Goal: Task Accomplishment & Management: Use online tool/utility

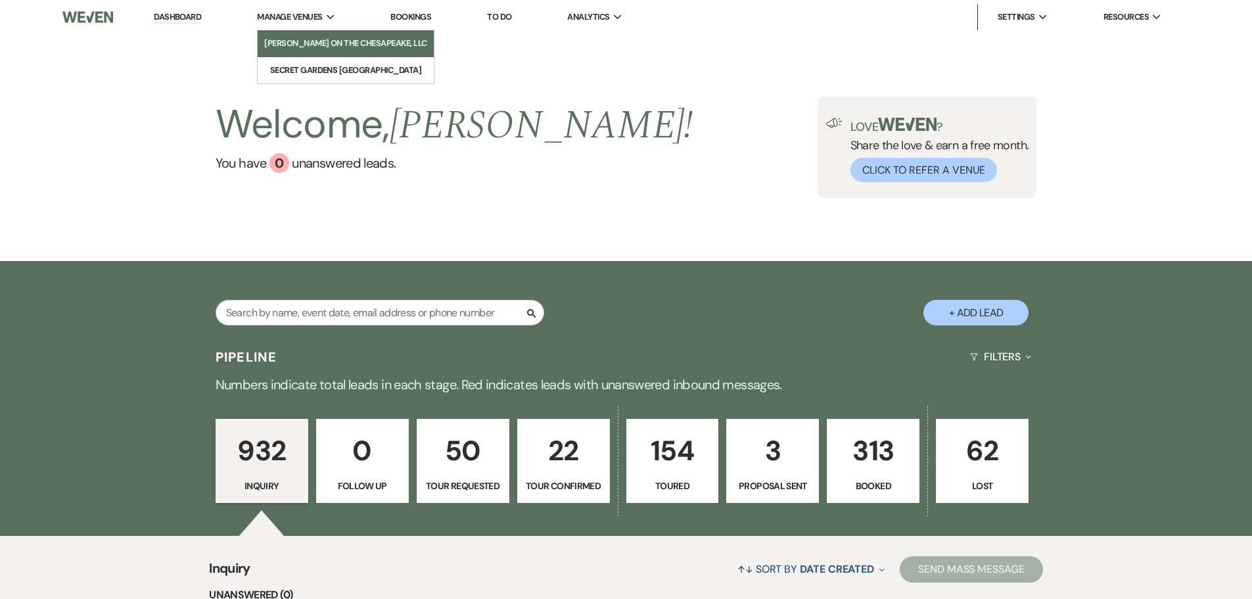
click at [302, 39] on li "[PERSON_NAME] on the Chesapeake, LLC" at bounding box center [345, 43] width 163 height 13
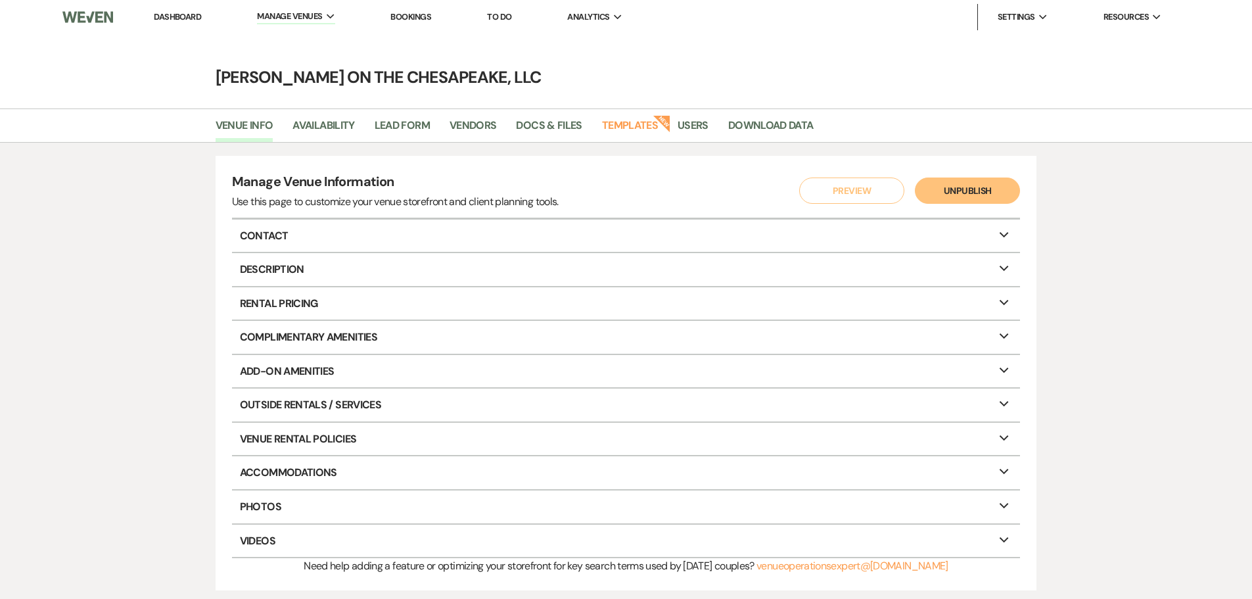
click at [193, 16] on link "Dashboard" at bounding box center [177, 16] width 47 height 11
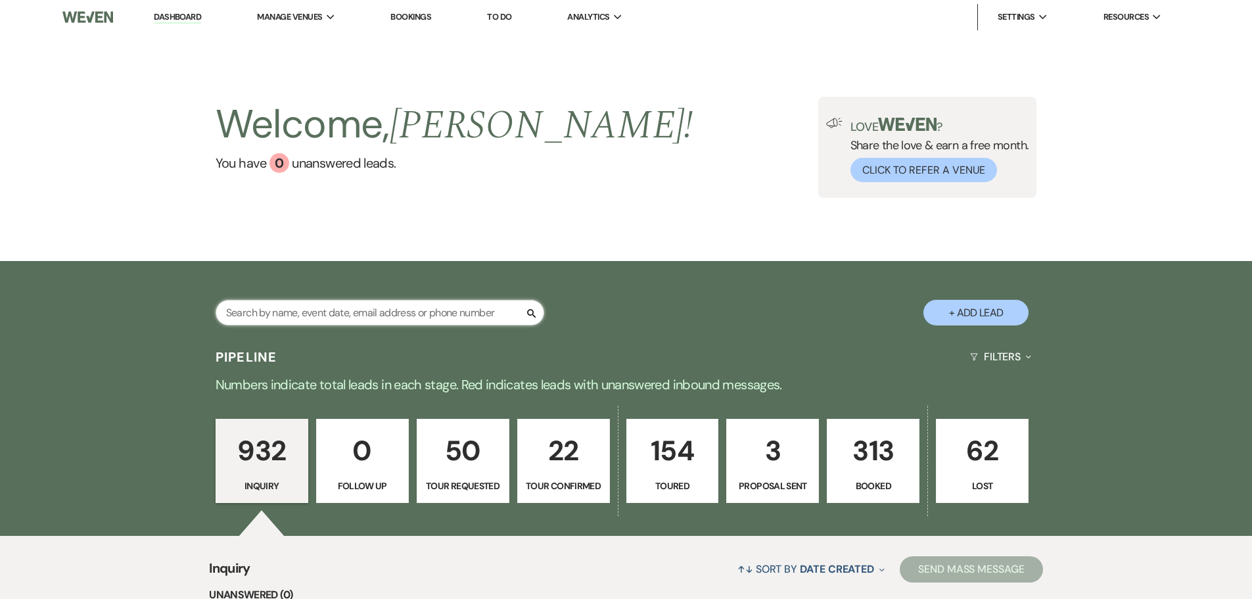
click at [348, 312] on input "text" at bounding box center [380, 313] width 329 height 26
type input "matt & hyatt"
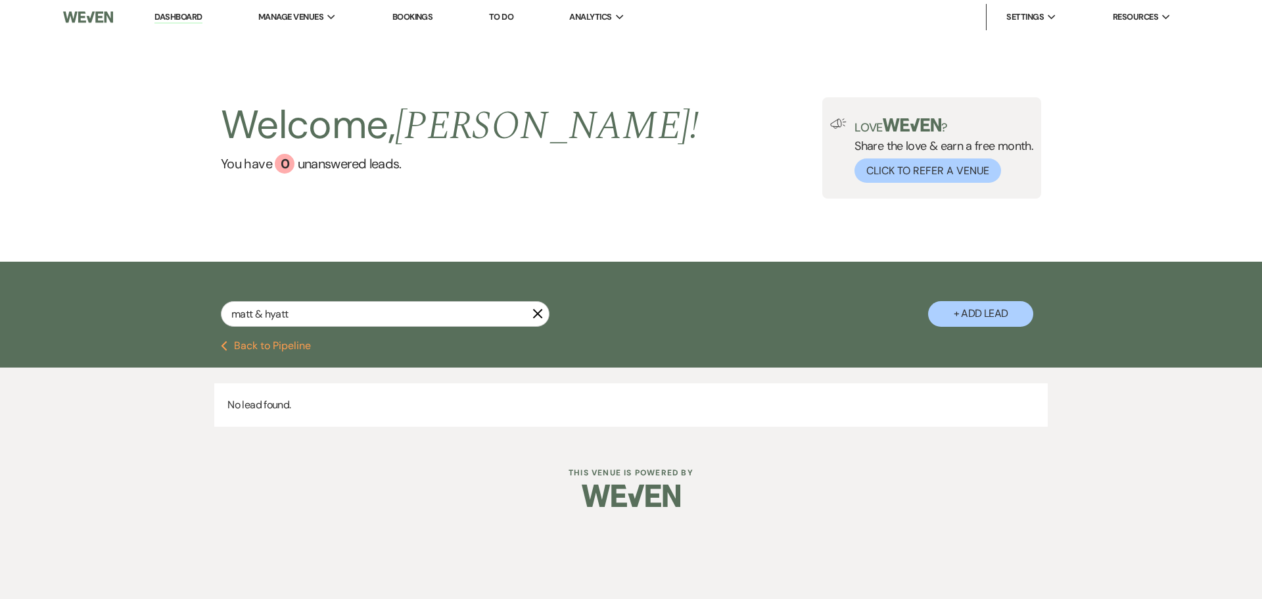
drag, startPoint x: 539, startPoint y: 314, endPoint x: 509, endPoint y: 246, distance: 74.1
click at [539, 314] on icon "X" at bounding box center [537, 313] width 11 height 11
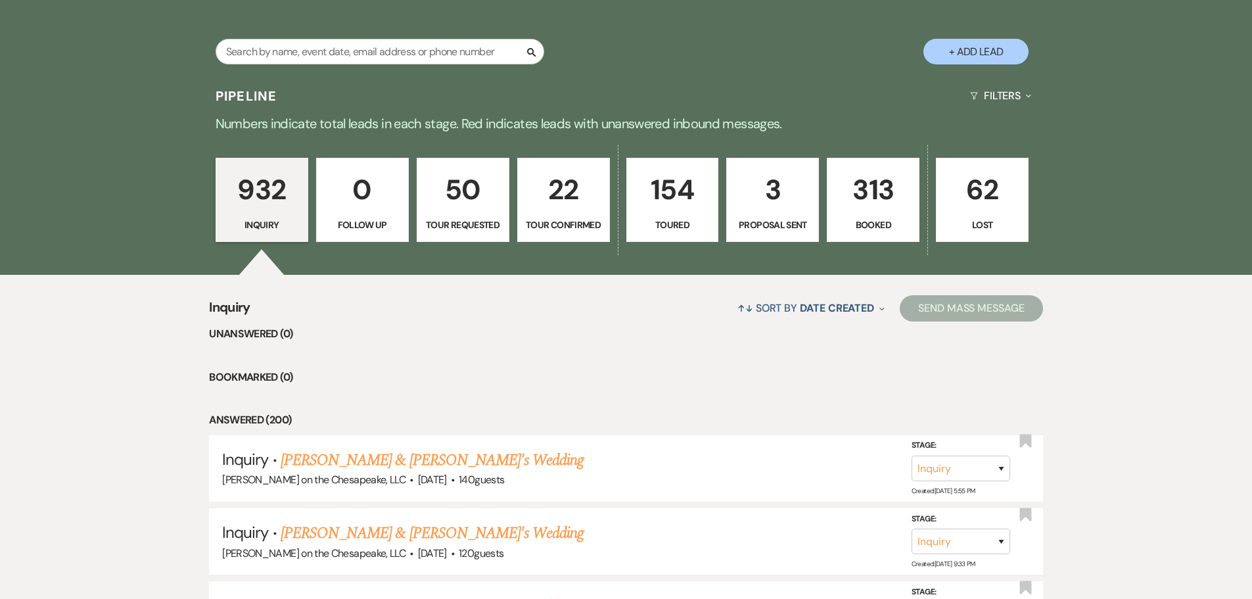
scroll to position [263, 0]
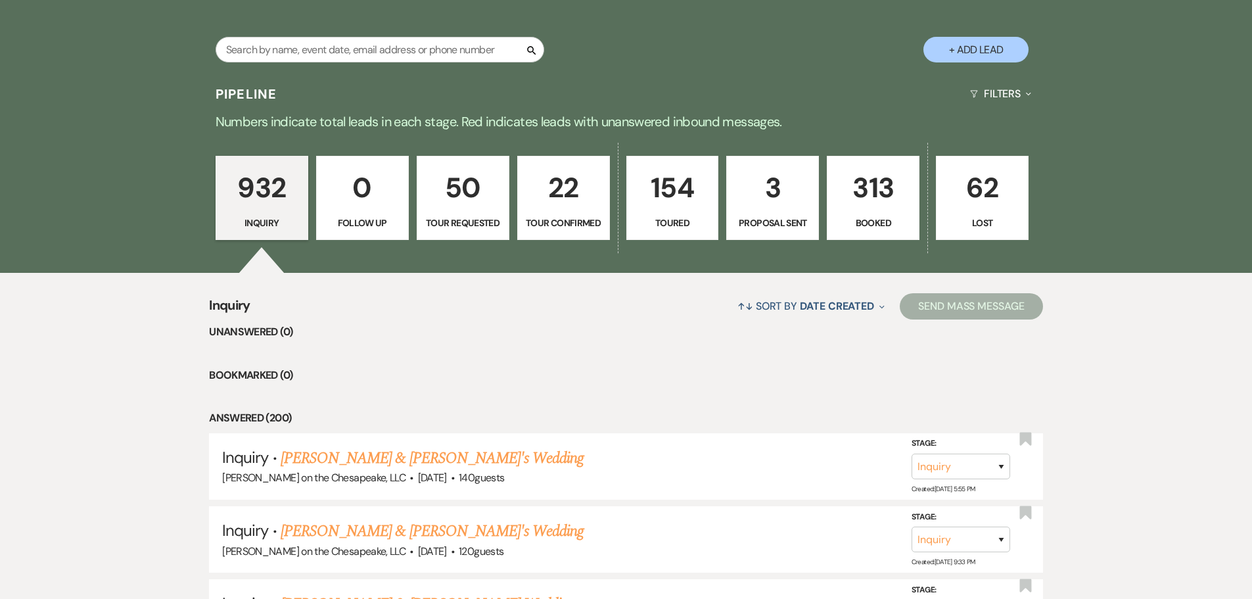
click at [858, 207] on p "313" at bounding box center [873, 188] width 76 height 44
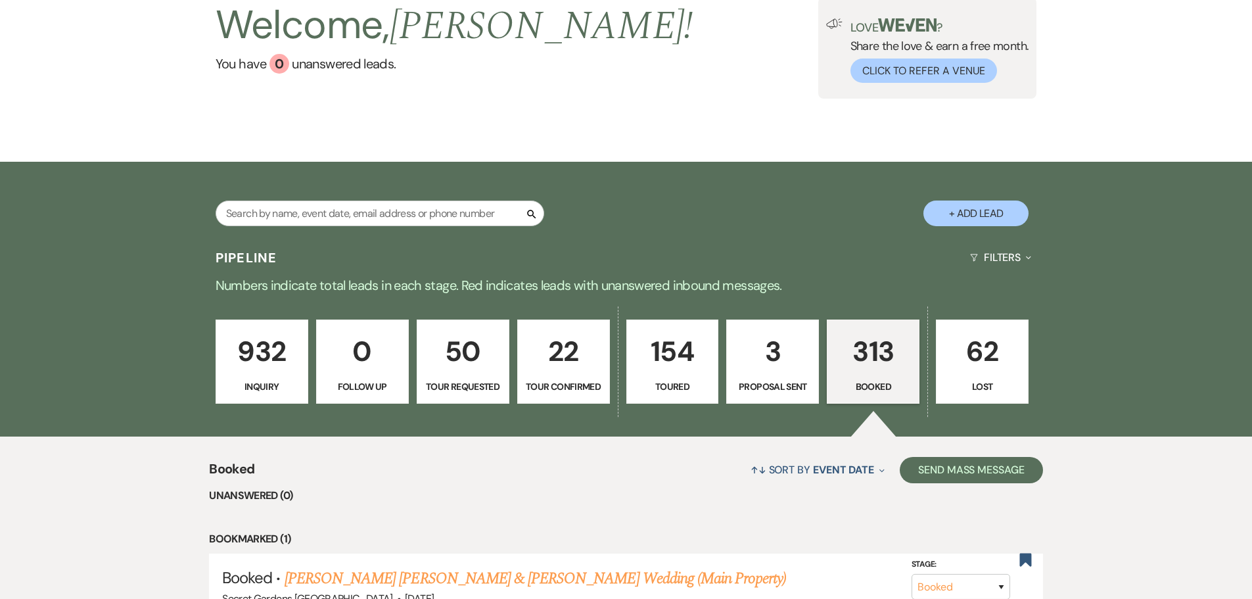
scroll to position [263, 0]
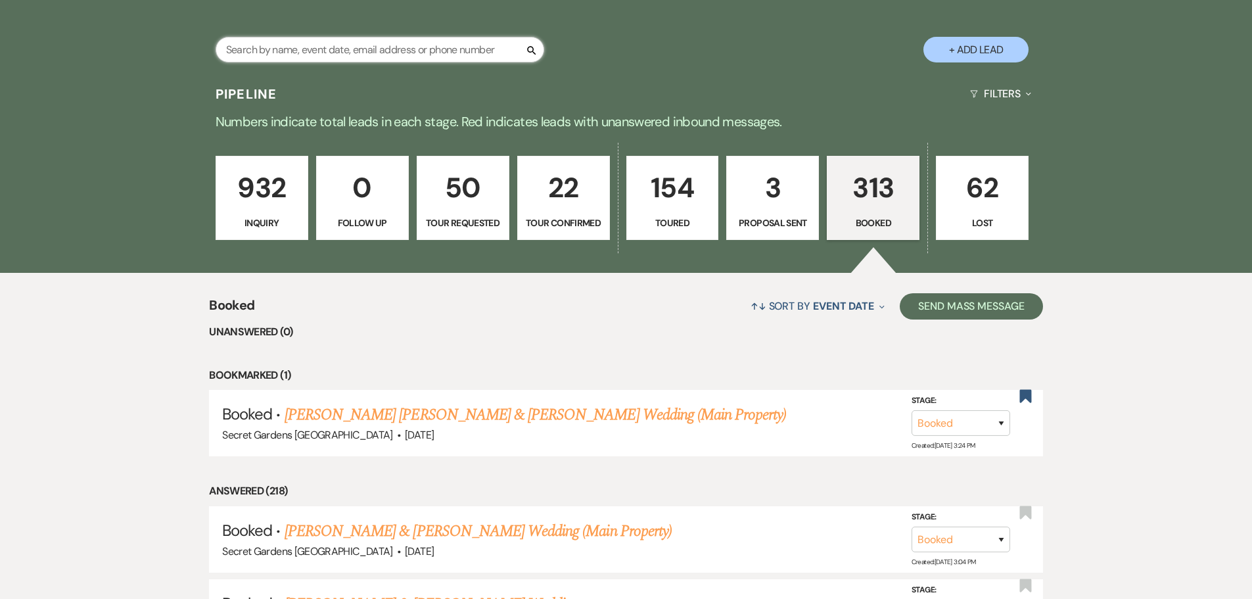
click at [400, 47] on input "text" at bounding box center [380, 50] width 329 height 26
type input "hyatt"
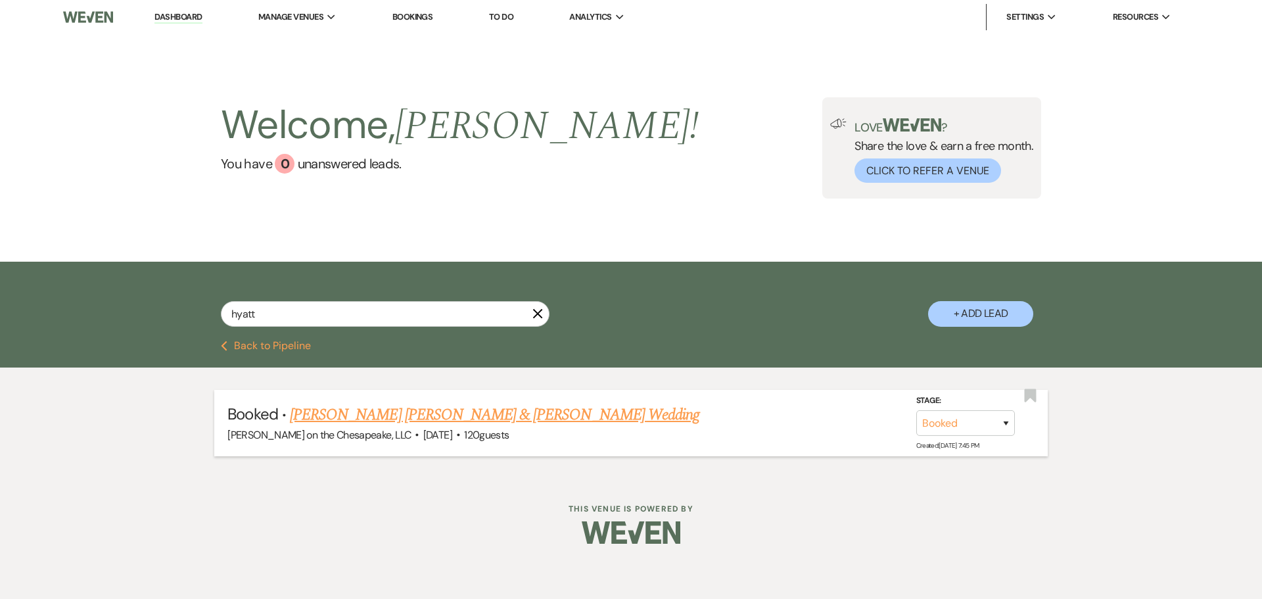
click at [325, 416] on link "[PERSON_NAME] [PERSON_NAME] & [PERSON_NAME] Wedding" at bounding box center [494, 415] width 409 height 24
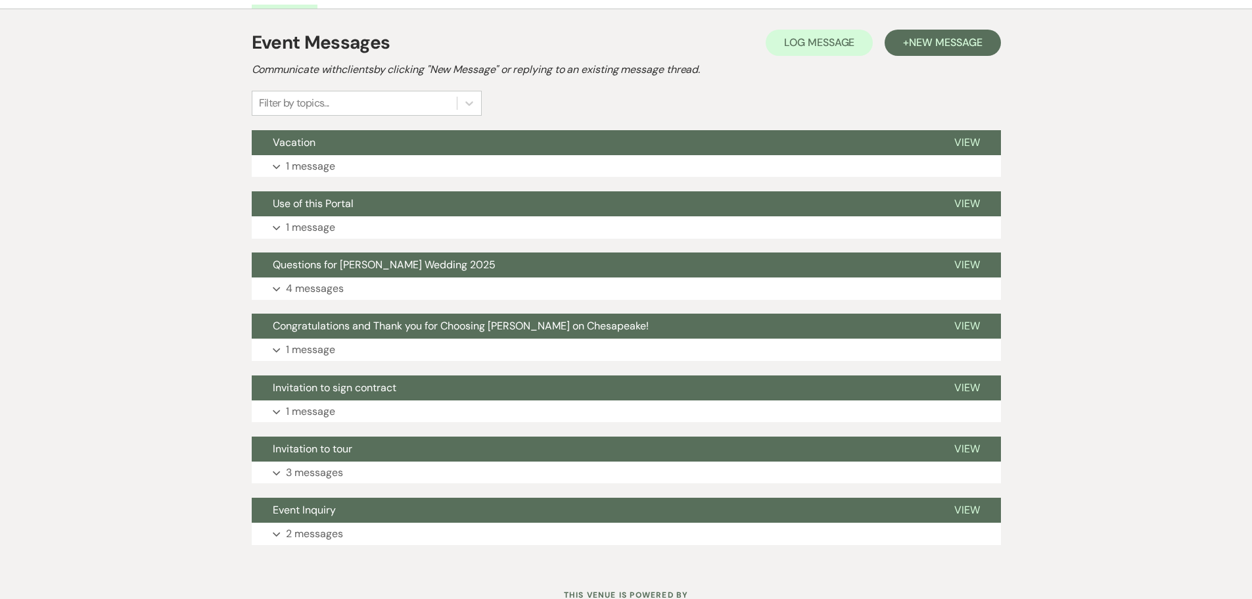
scroll to position [295, 0]
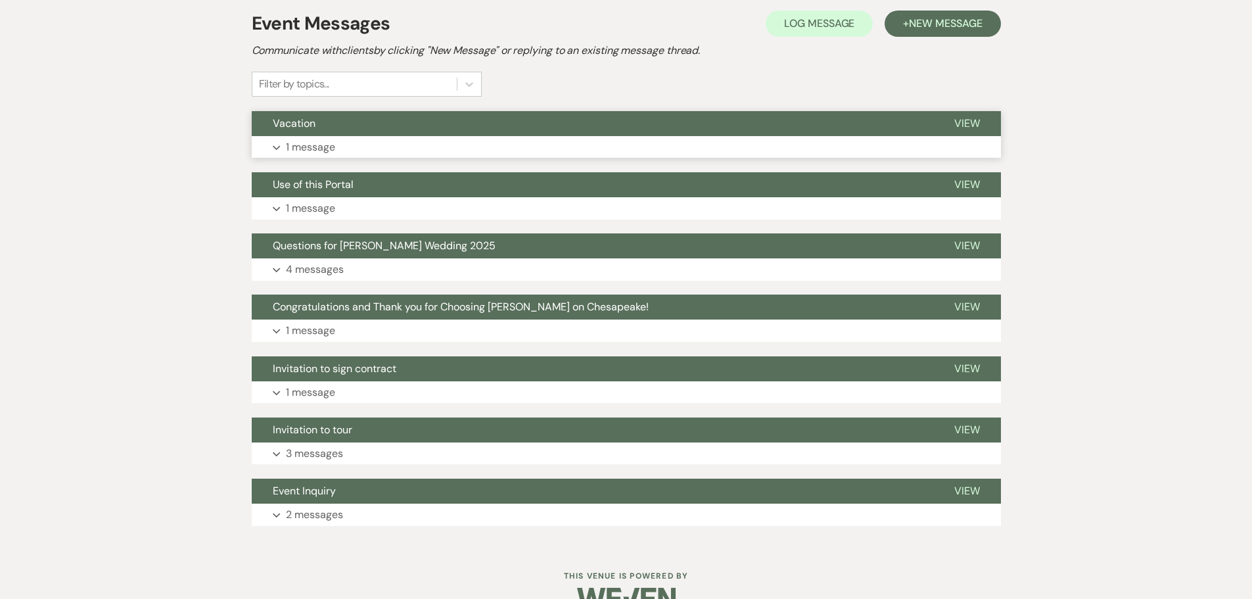
click at [291, 139] on p "1 message" at bounding box center [310, 147] width 49 height 17
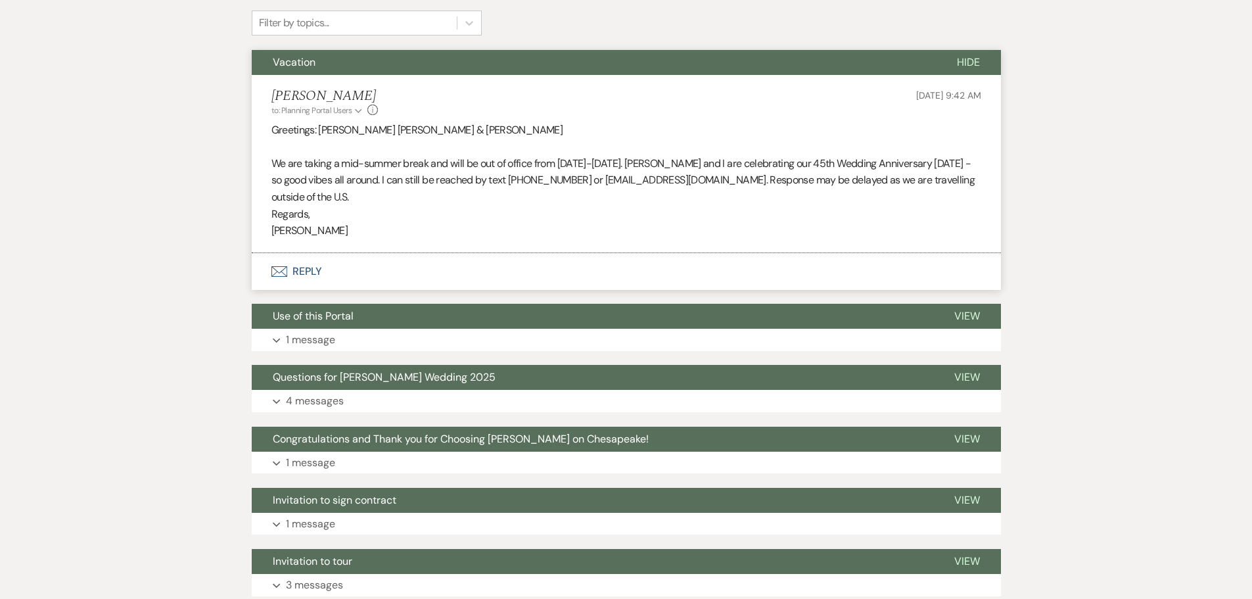
scroll to position [427, 0]
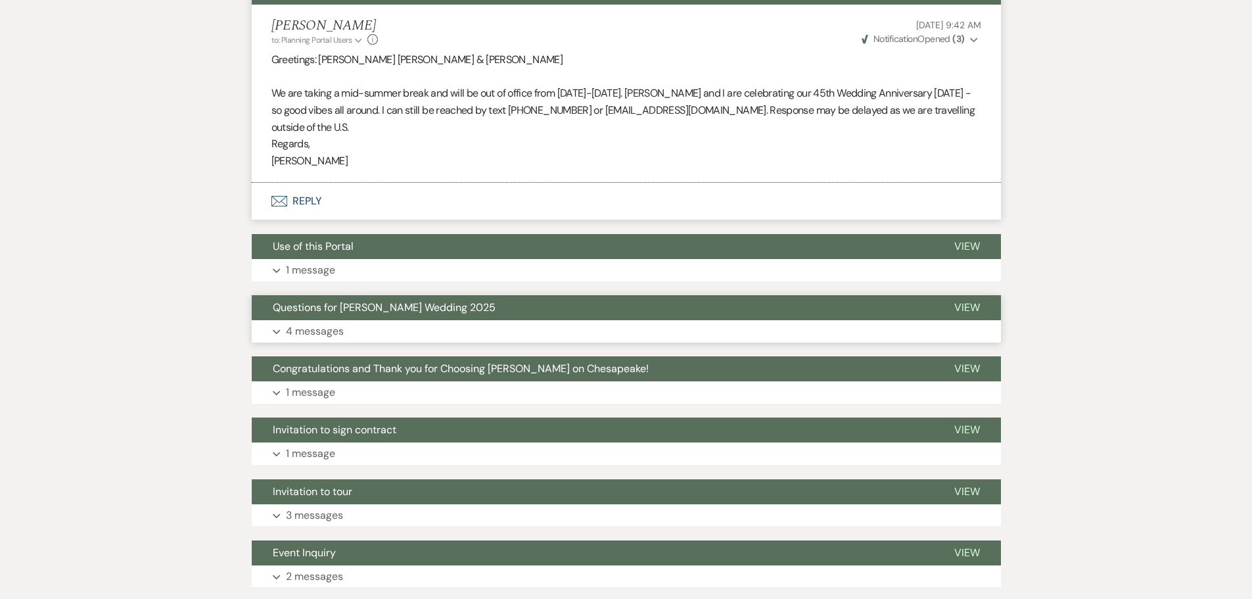
click at [300, 323] on p "4 messages" at bounding box center [315, 331] width 58 height 17
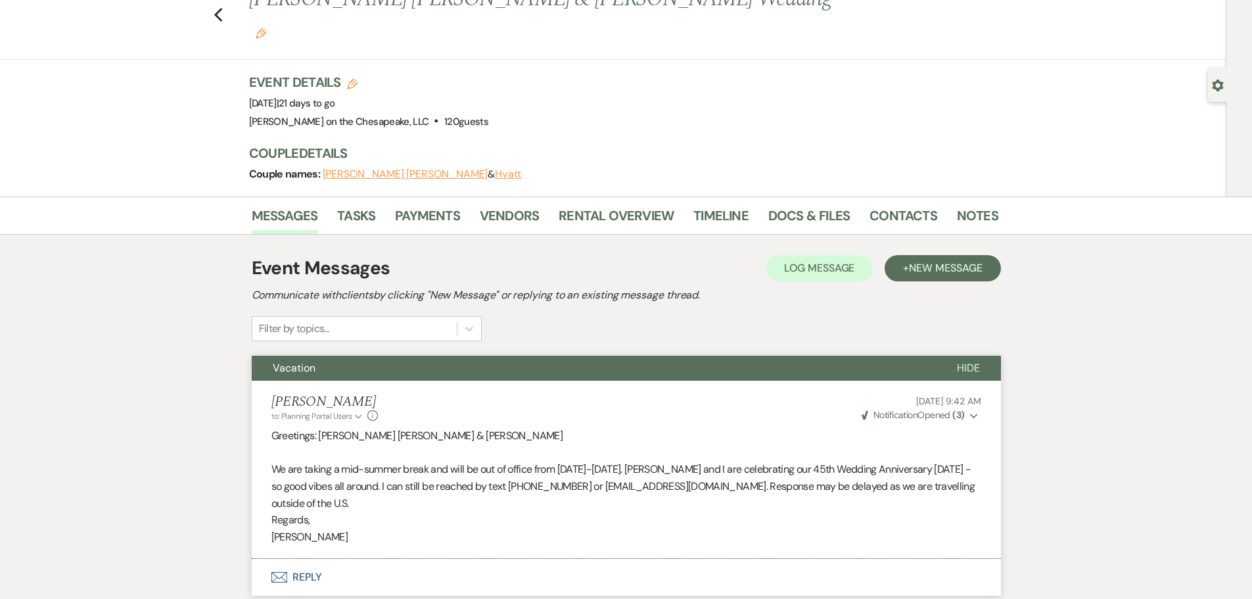
scroll to position [0, 0]
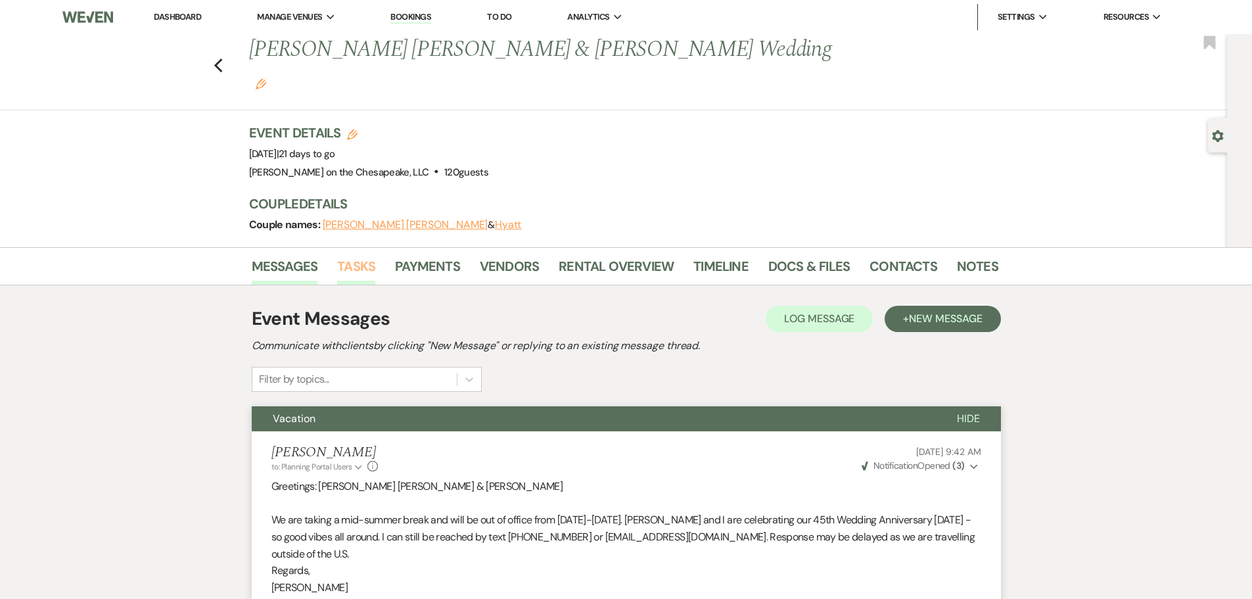
click at [346, 256] on link "Tasks" at bounding box center [356, 270] width 38 height 29
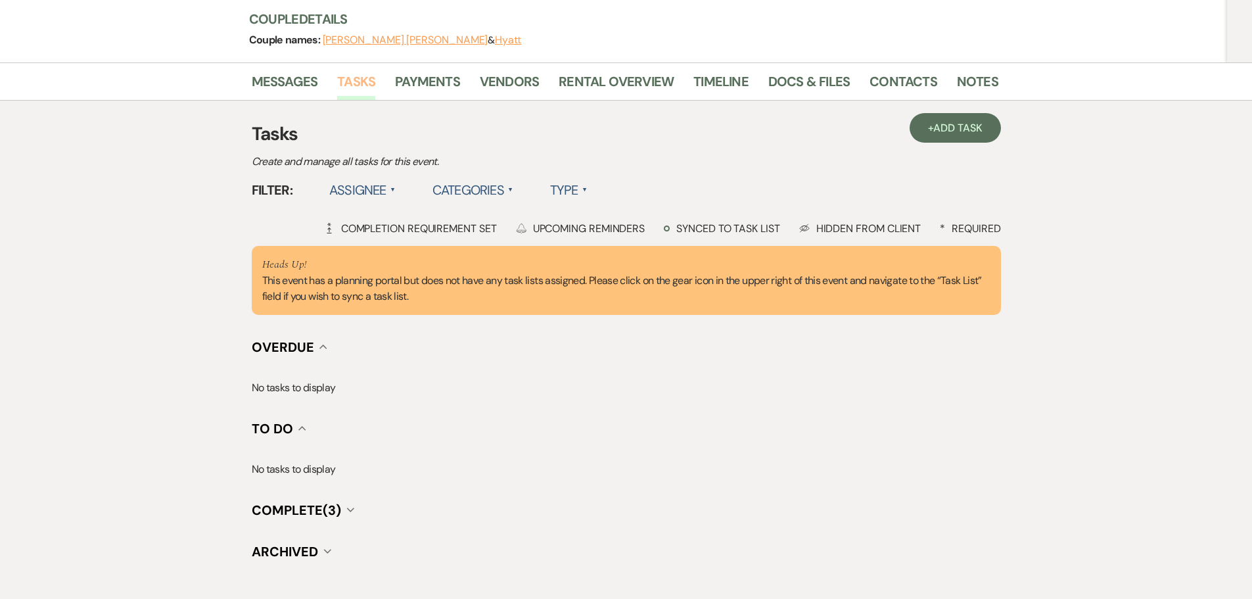
scroll to position [236, 0]
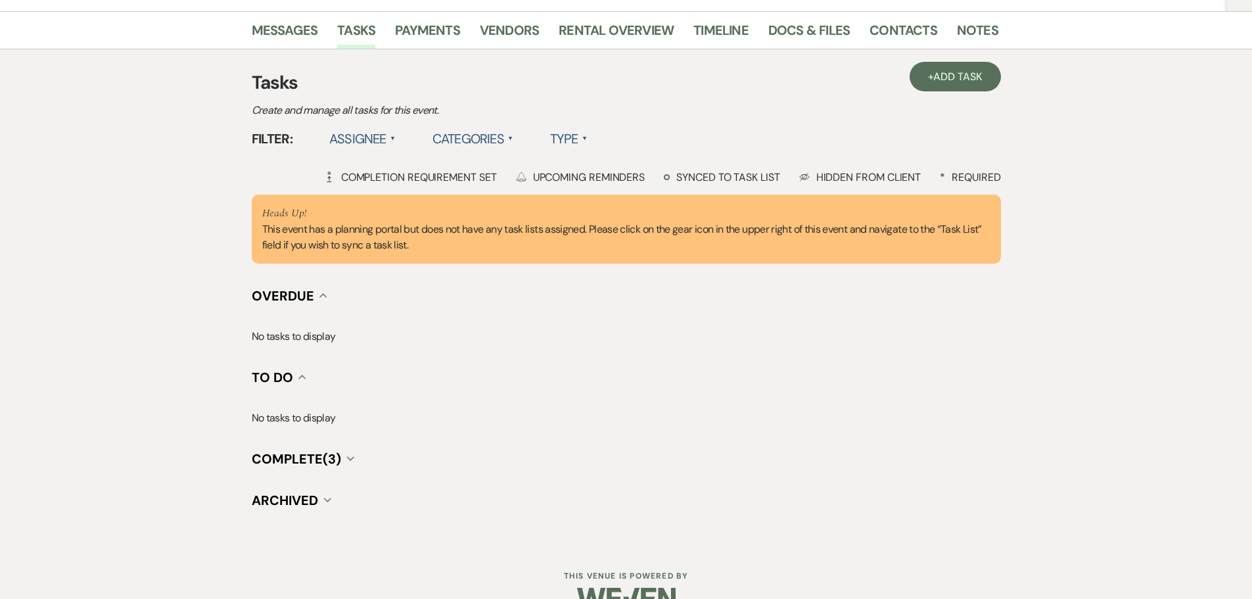
click at [288, 450] on span "Complete (3)" at bounding box center [296, 458] width 89 height 17
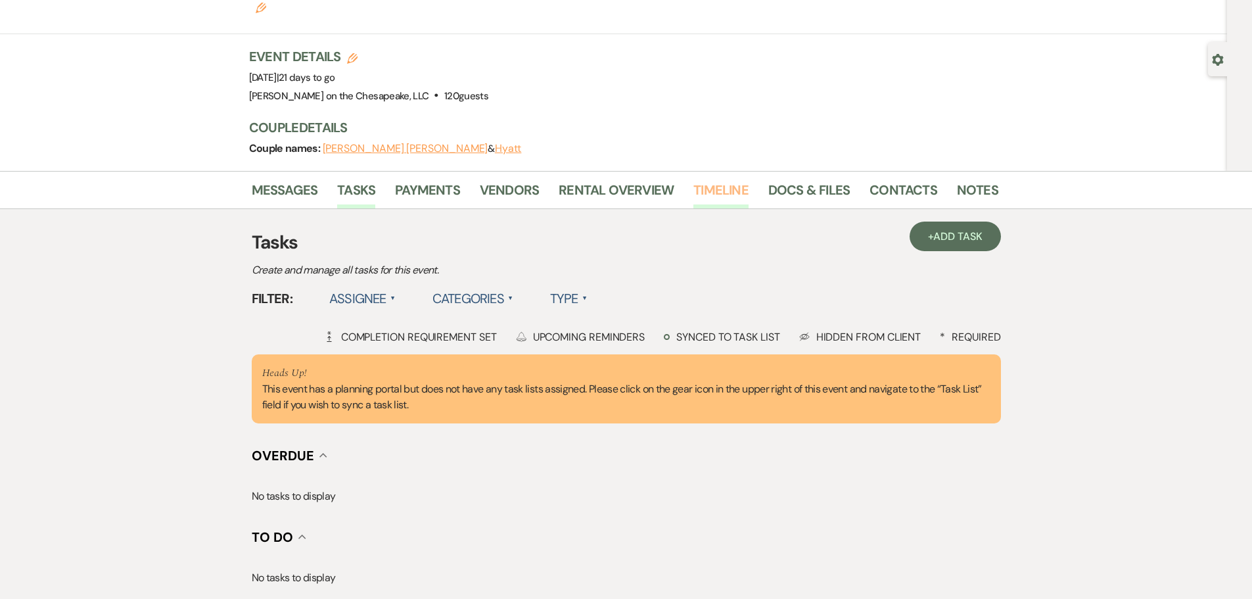
scroll to position [0, 0]
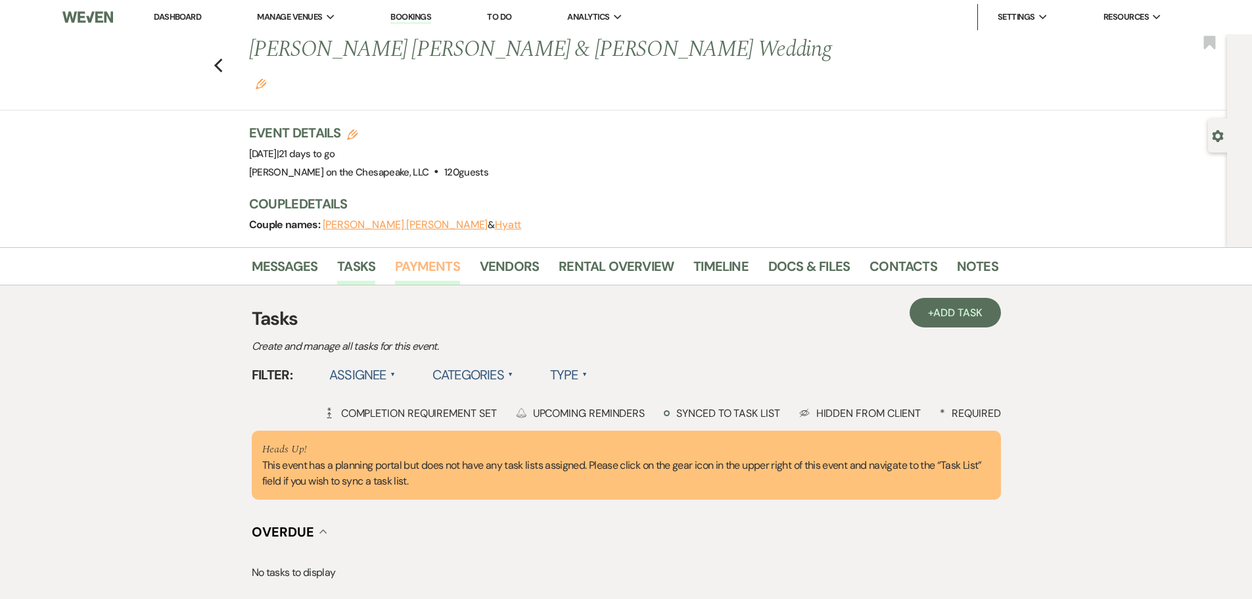
click at [454, 256] on link "Payments" at bounding box center [427, 270] width 65 height 29
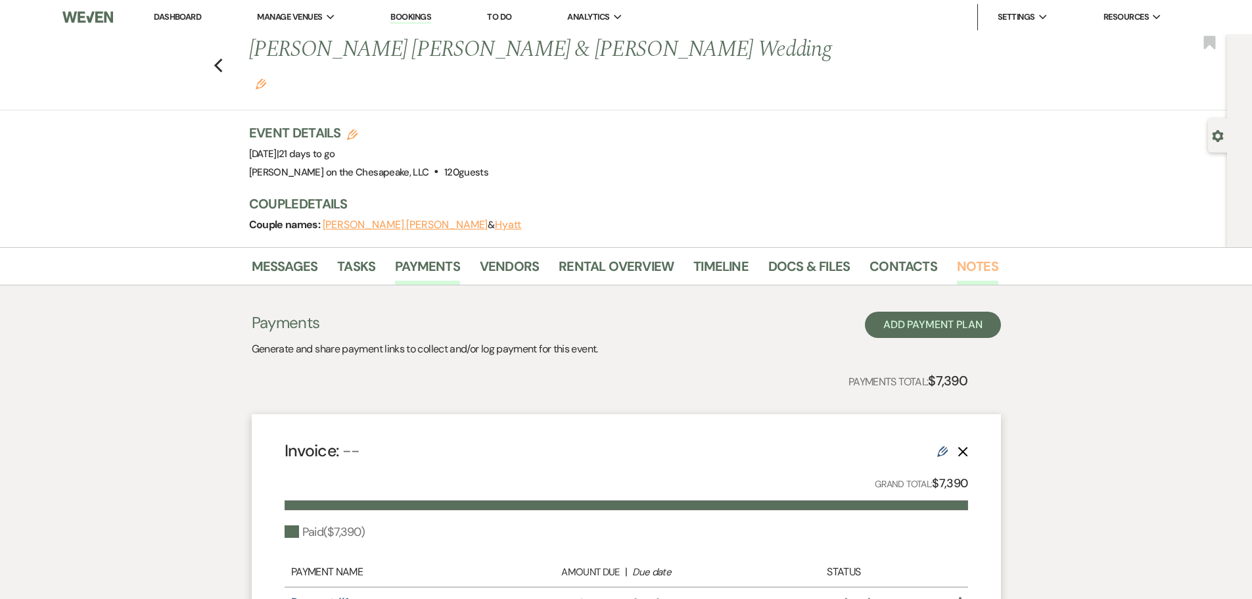
click at [981, 256] on link "Notes" at bounding box center [977, 270] width 41 height 29
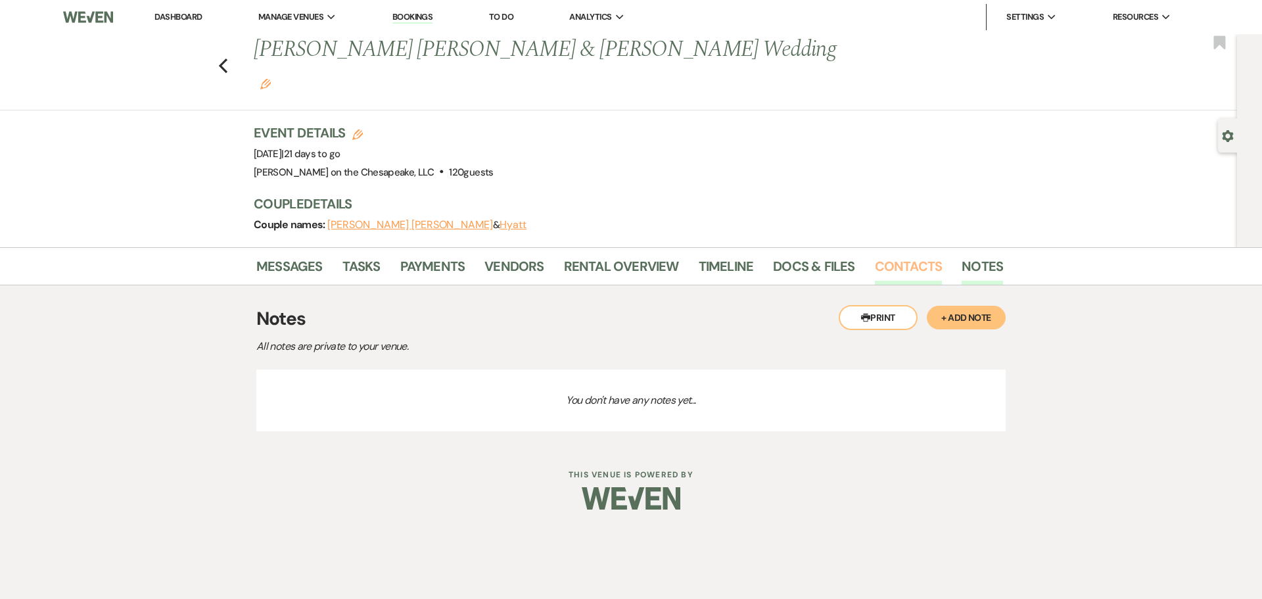
click at [929, 256] on link "Contacts" at bounding box center [909, 270] width 68 height 29
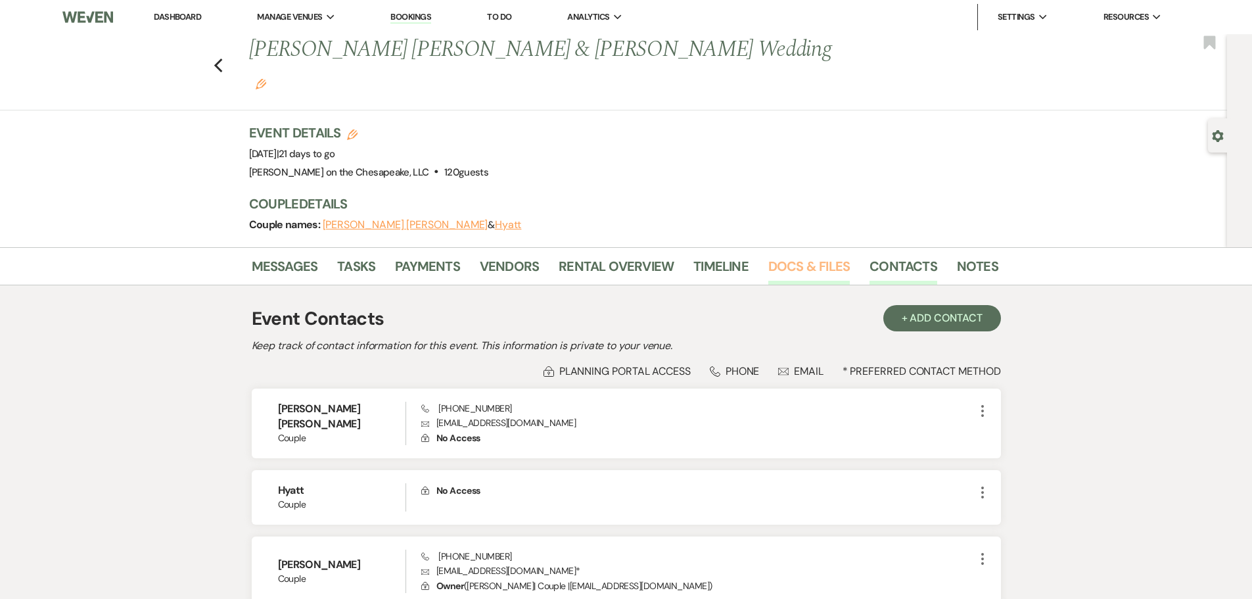
click at [785, 256] on link "Docs & Files" at bounding box center [809, 270] width 82 height 29
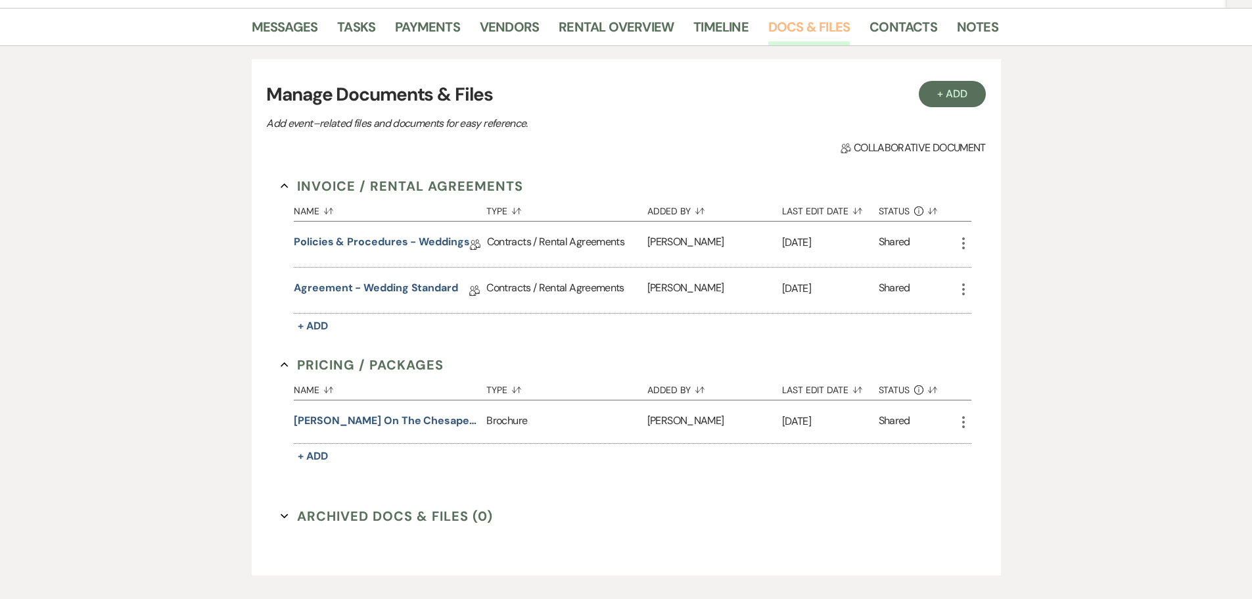
scroll to position [216, 0]
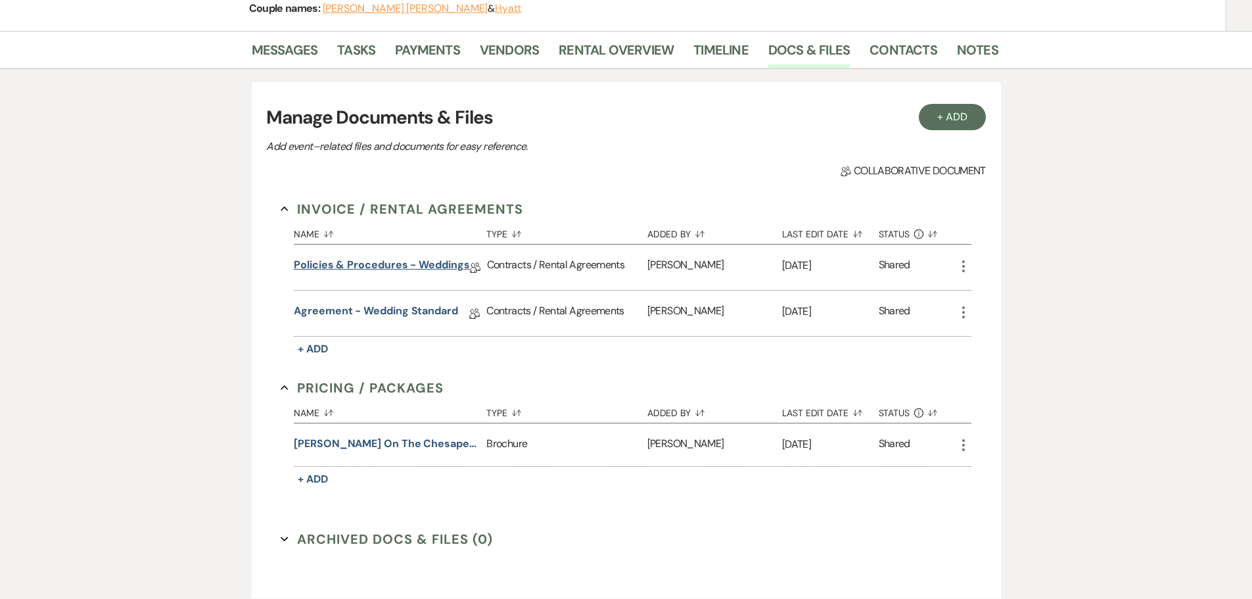
click at [335, 257] on link "Policies & Procedures - Weddings" at bounding box center [381, 267] width 175 height 20
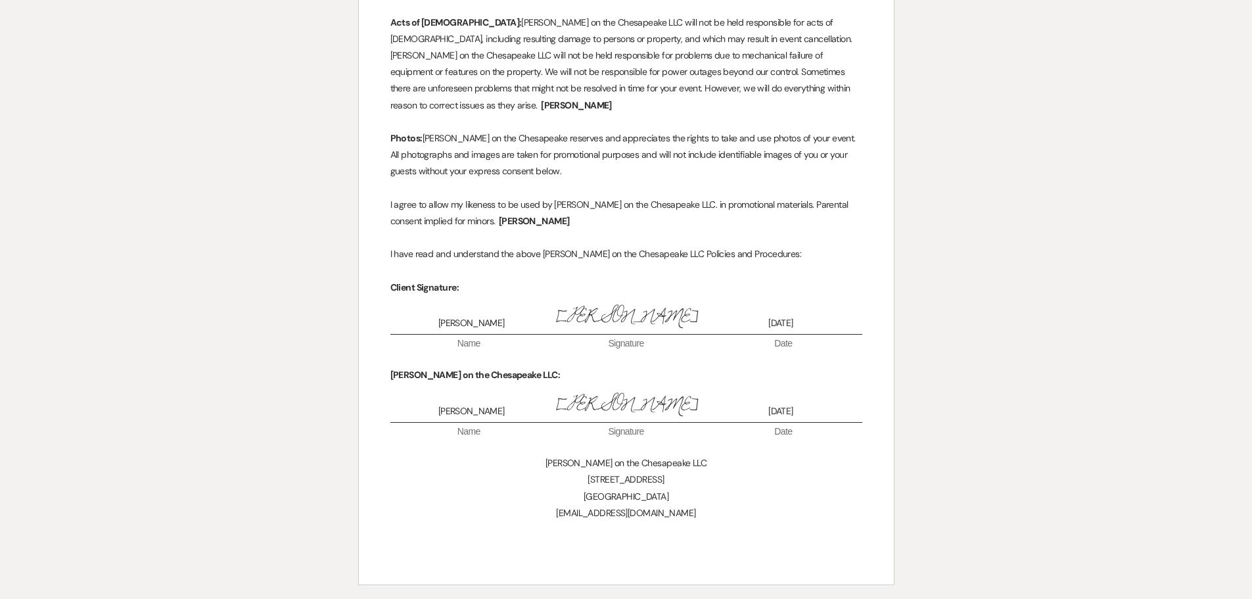
scroll to position [1906, 0]
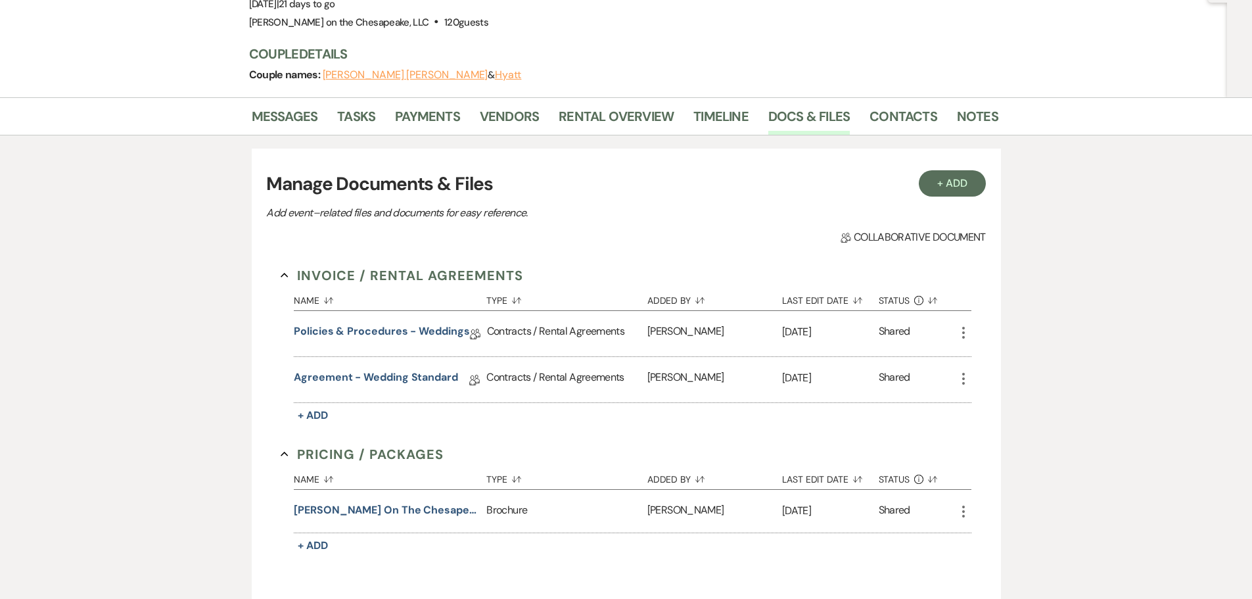
scroll to position [85, 0]
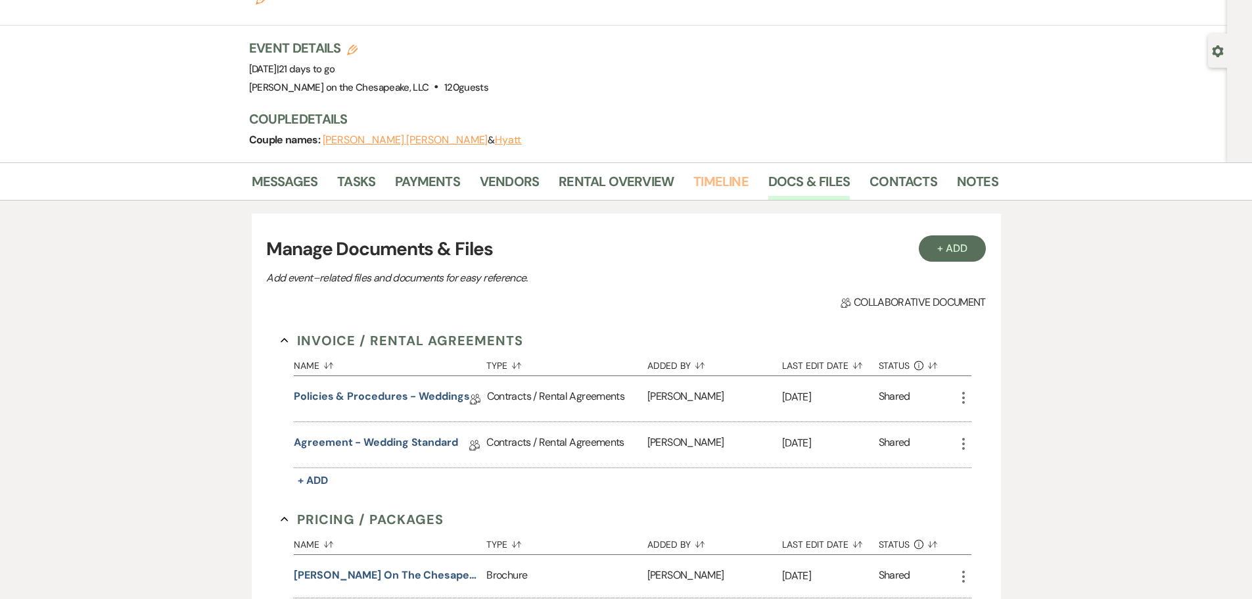
click at [706, 171] on link "Timeline" at bounding box center [720, 185] width 55 height 29
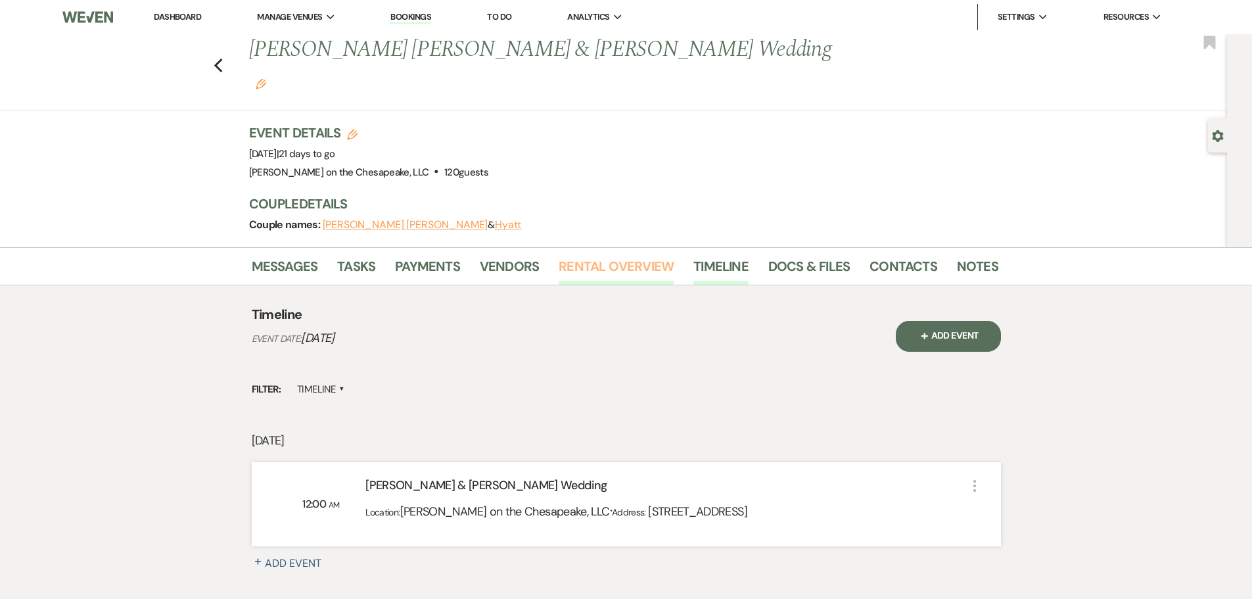
click at [569, 256] on link "Rental Overview" at bounding box center [616, 270] width 115 height 29
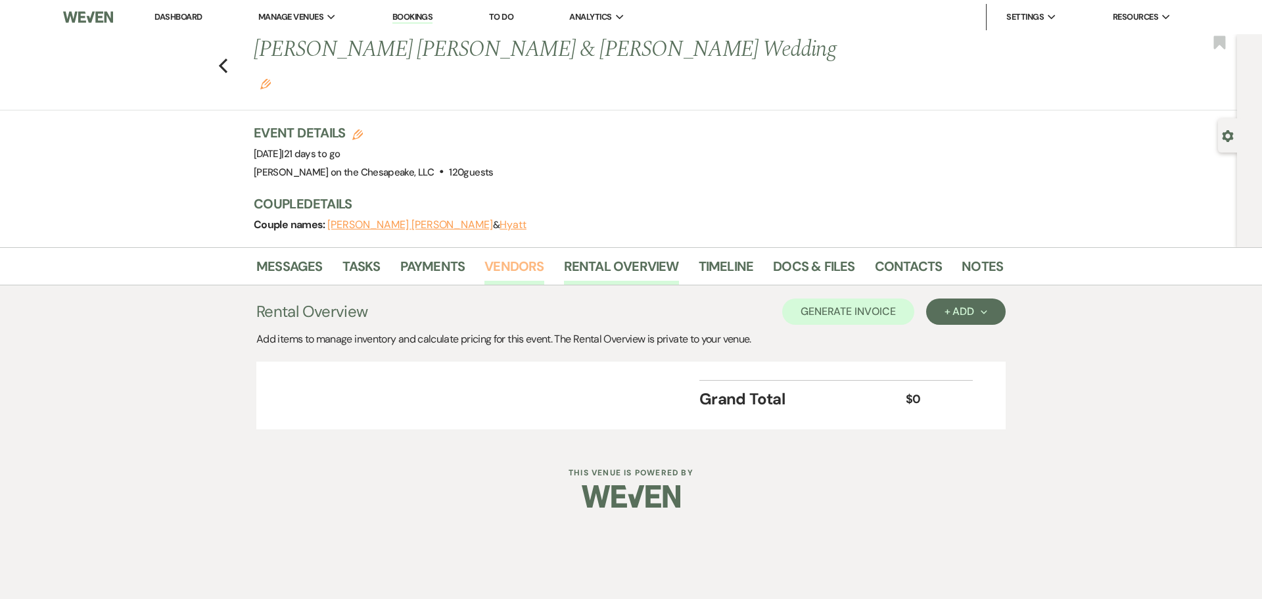
click at [527, 256] on link "Vendors" at bounding box center [513, 270] width 59 height 29
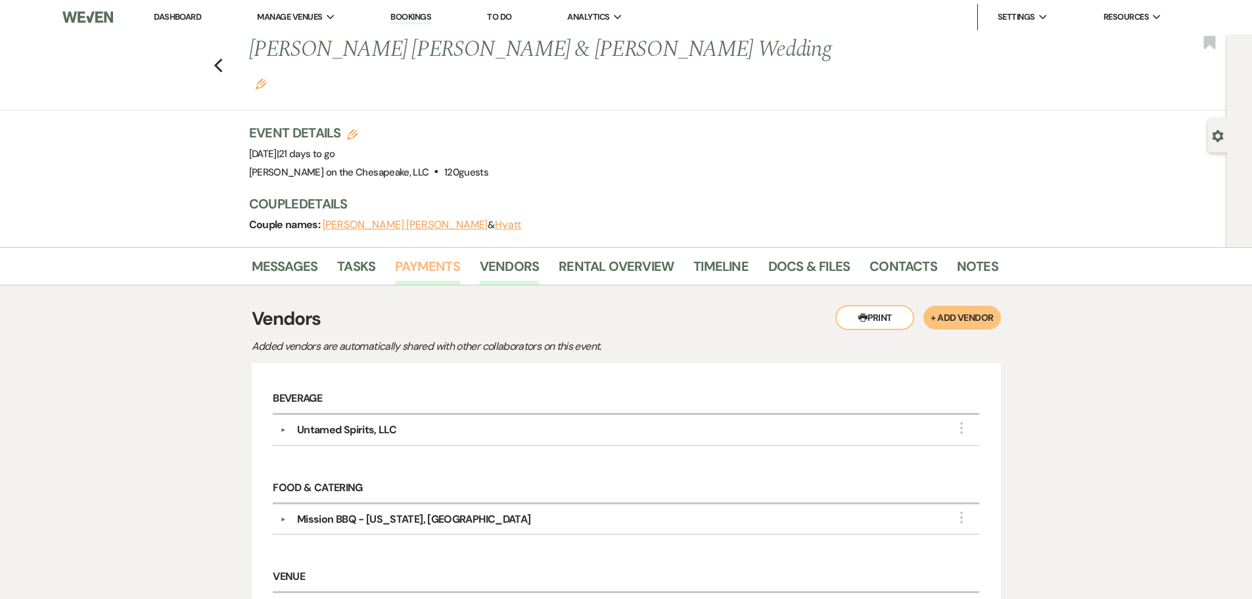
click at [429, 256] on link "Payments" at bounding box center [427, 270] width 65 height 29
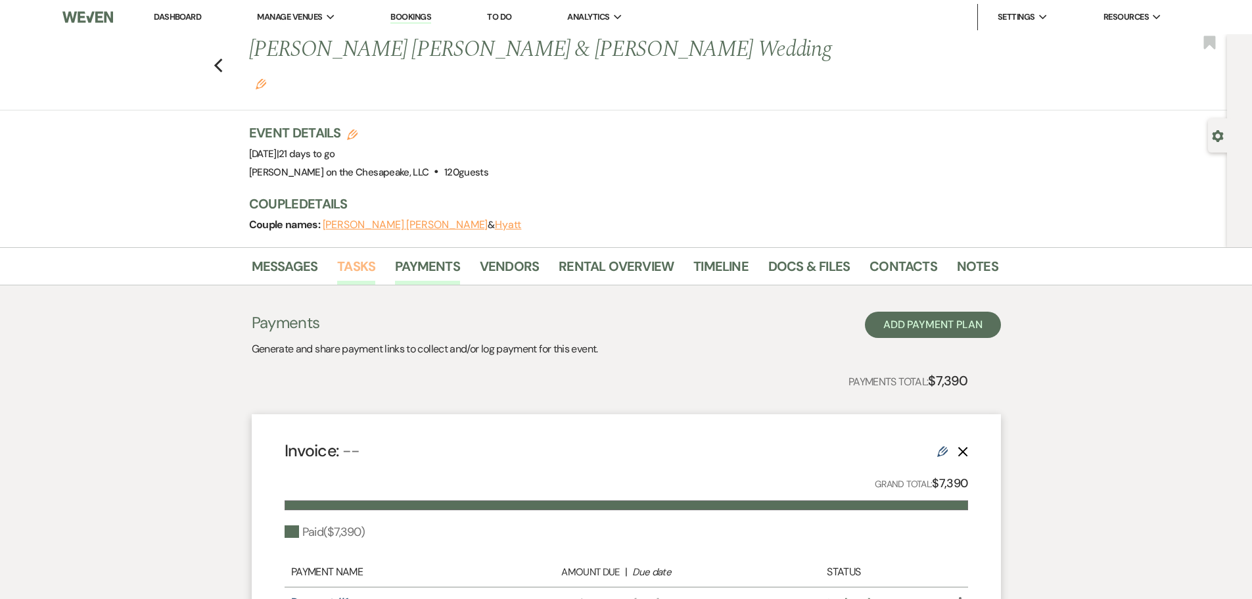
click at [352, 256] on link "Tasks" at bounding box center [356, 270] width 38 height 29
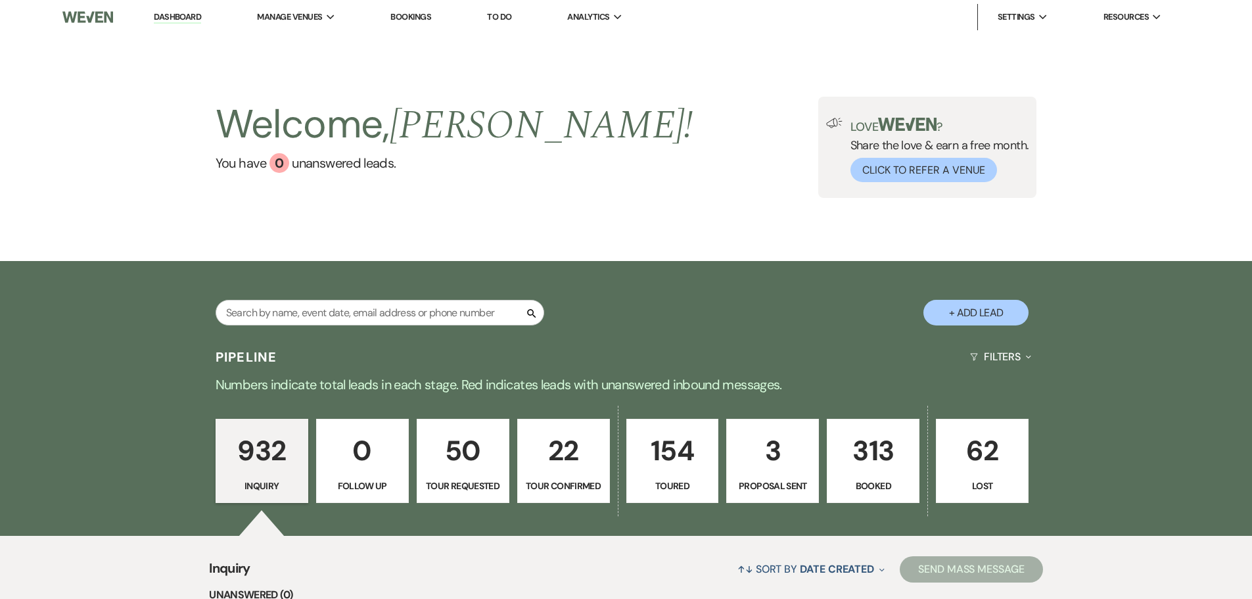
click at [851, 471] on p "313" at bounding box center [873, 451] width 76 height 44
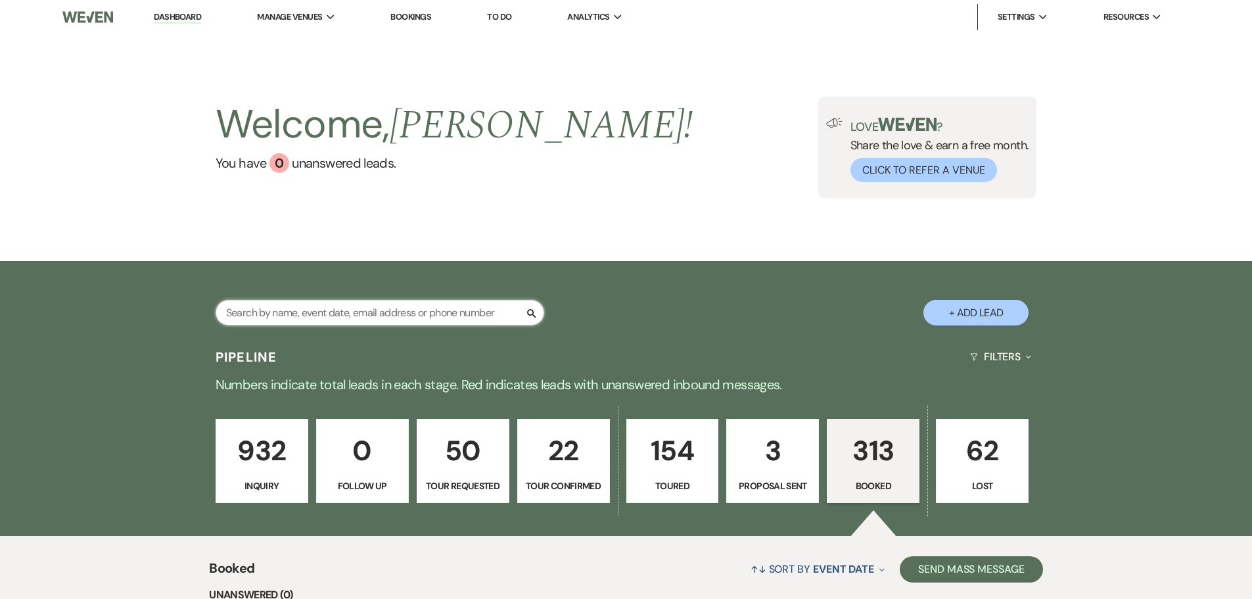
click at [389, 313] on input "text" at bounding box center [380, 313] width 329 height 26
type input "[PERSON_NAME]"
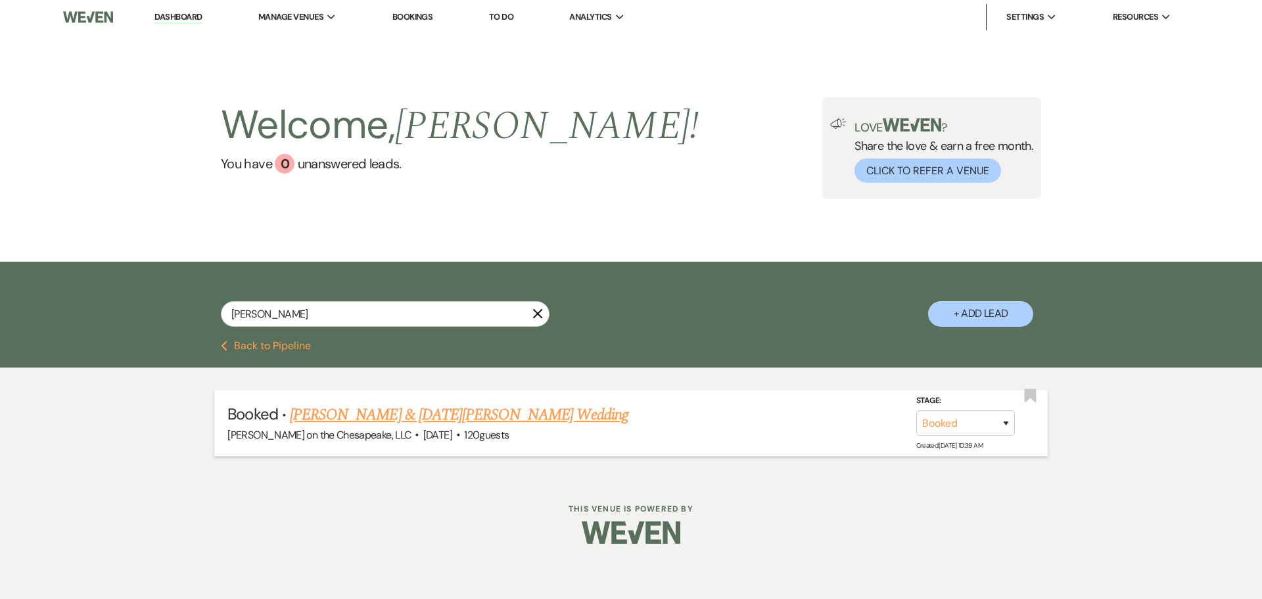
click at [477, 417] on link "[PERSON_NAME] & [DATE][PERSON_NAME] Wedding" at bounding box center [459, 415] width 338 height 24
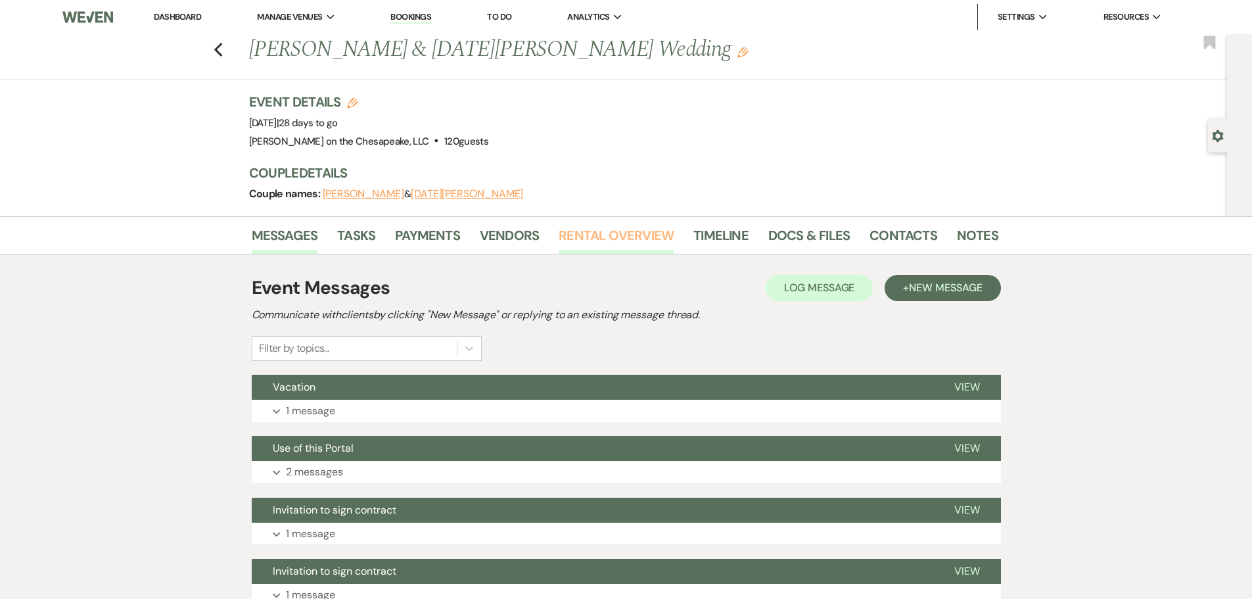
click at [636, 235] on link "Rental Overview" at bounding box center [616, 239] width 115 height 29
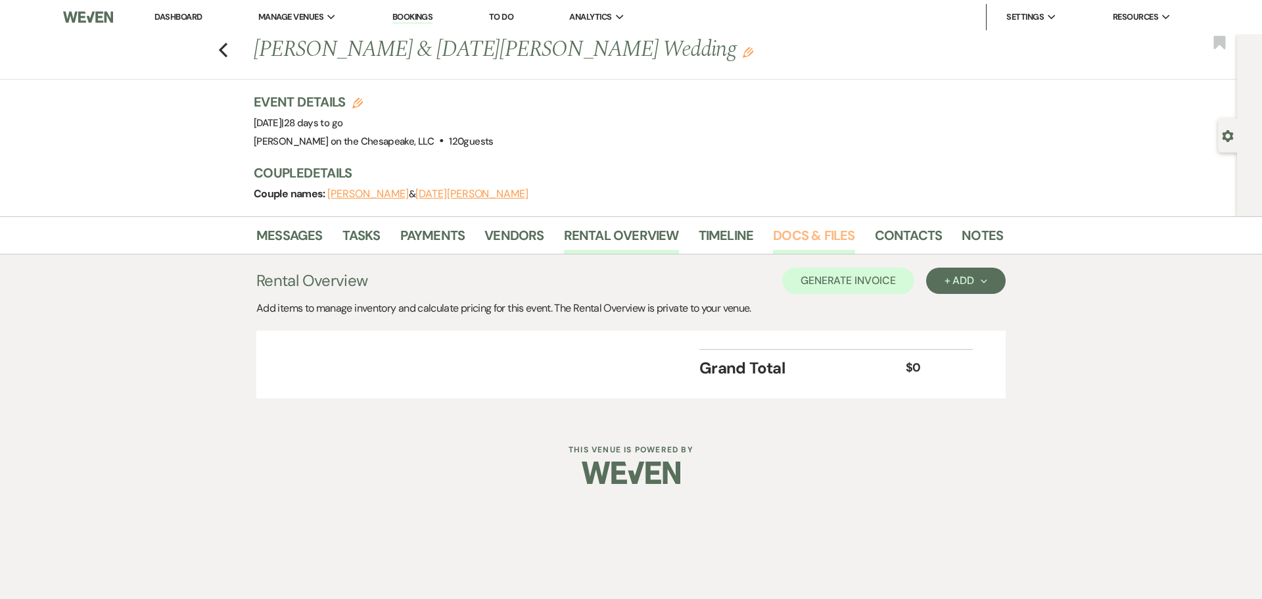
click at [795, 234] on link "Docs & Files" at bounding box center [814, 239] width 82 height 29
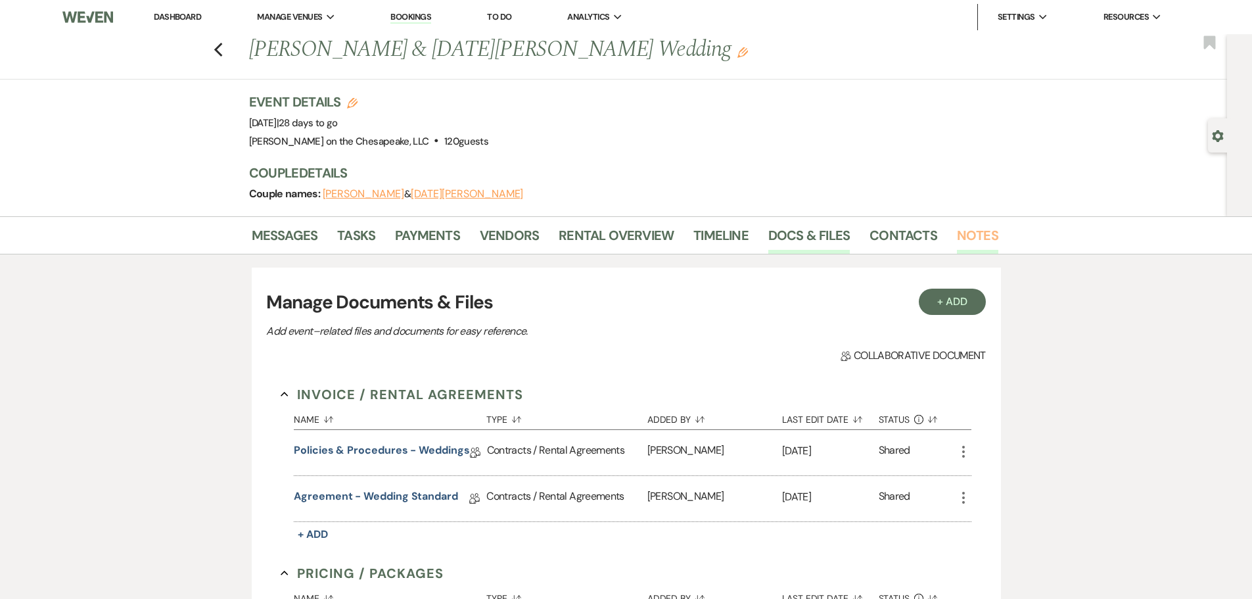
click at [973, 232] on link "Notes" at bounding box center [977, 239] width 41 height 29
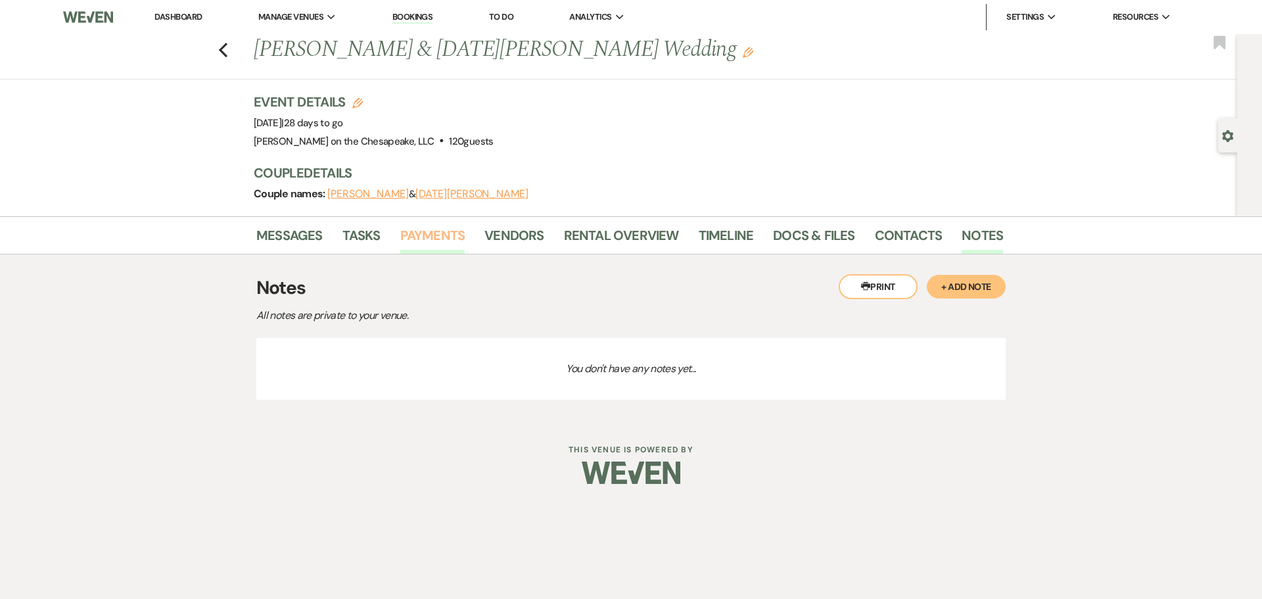
click at [459, 241] on link "Payments" at bounding box center [432, 239] width 65 height 29
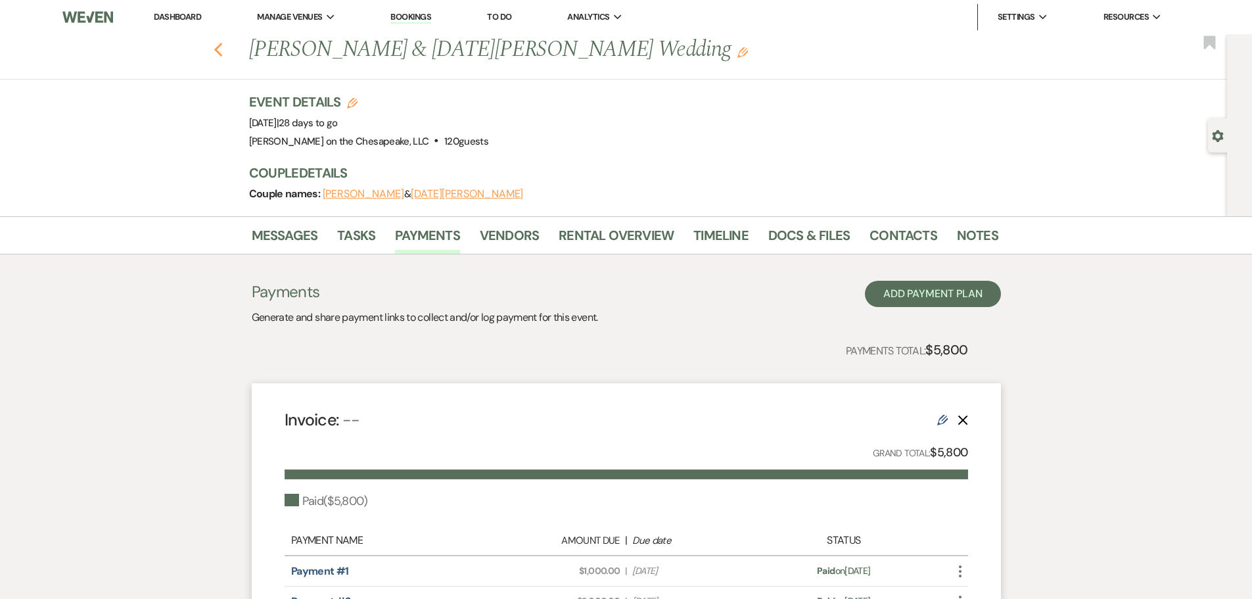
click at [218, 43] on icon "Previous" at bounding box center [219, 50] width 10 height 16
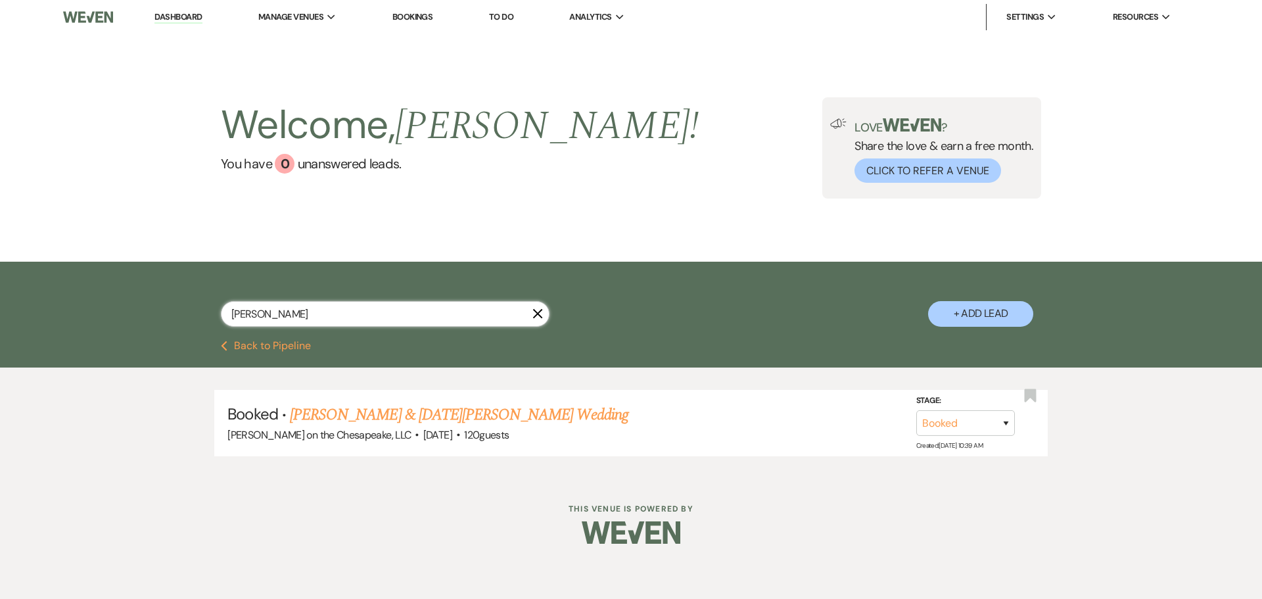
drag, startPoint x: 467, startPoint y: 317, endPoint x: 107, endPoint y: 298, distance: 360.1
click at [107, 298] on div "[PERSON_NAME] X + Add Lead" at bounding box center [631, 301] width 1262 height 79
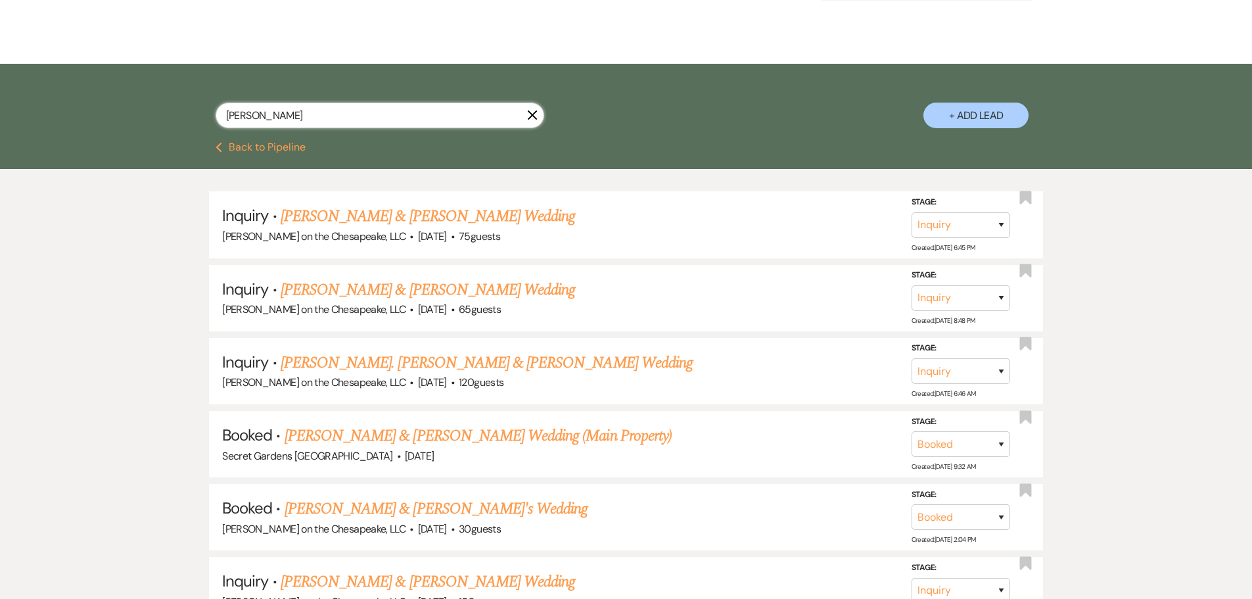
scroll to position [329, 0]
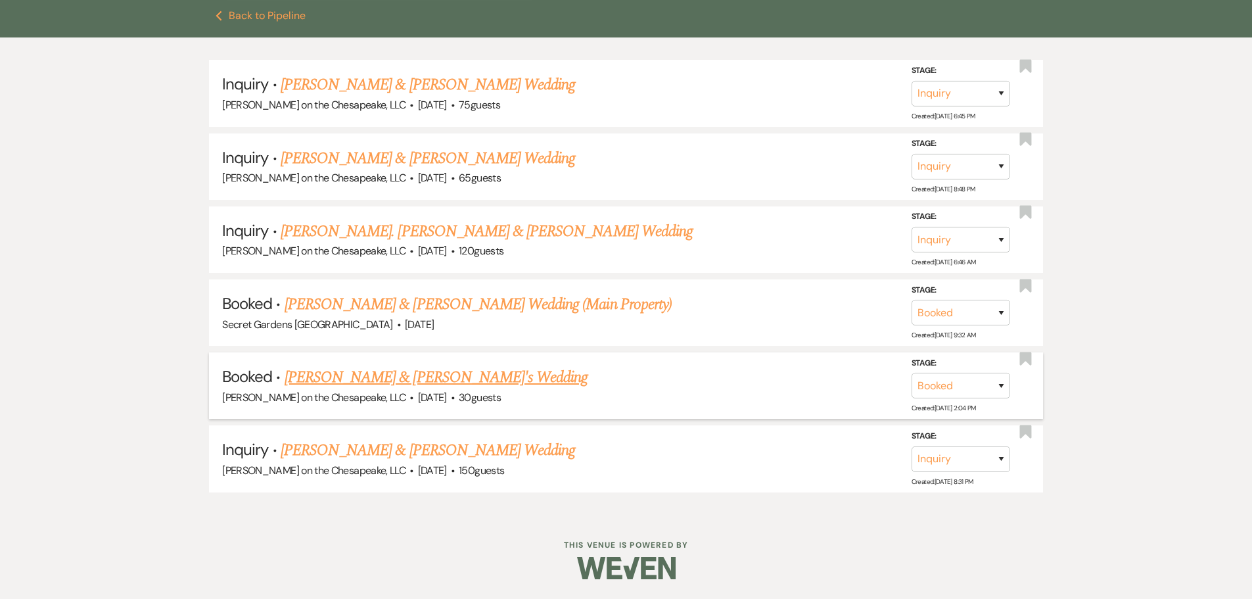
type input "[PERSON_NAME]"
click at [388, 383] on link "[PERSON_NAME] & [PERSON_NAME]'s Wedding" at bounding box center [437, 377] width 304 height 24
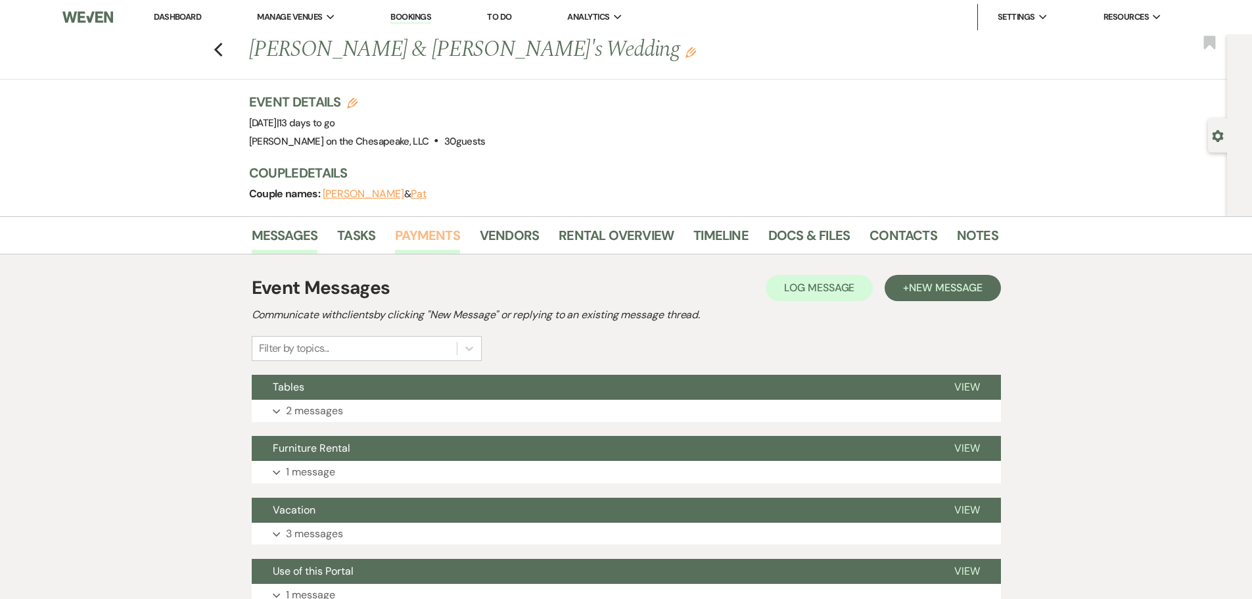
click at [452, 236] on link "Payments" at bounding box center [427, 239] width 65 height 29
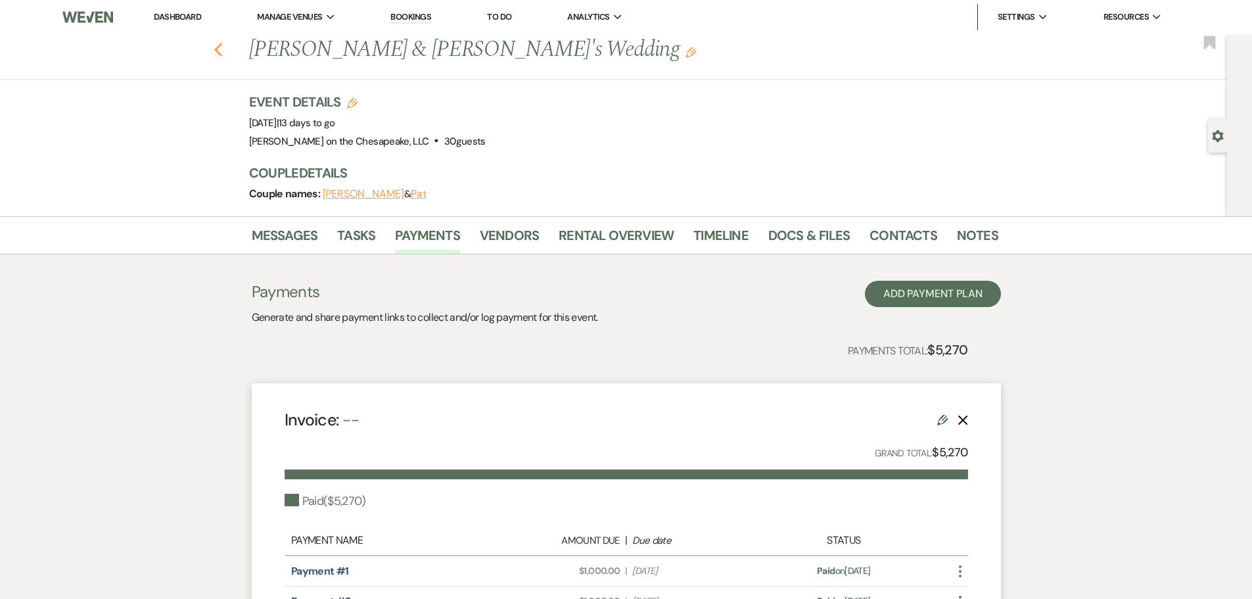
click at [221, 43] on icon "Previous" at bounding box center [219, 50] width 10 height 16
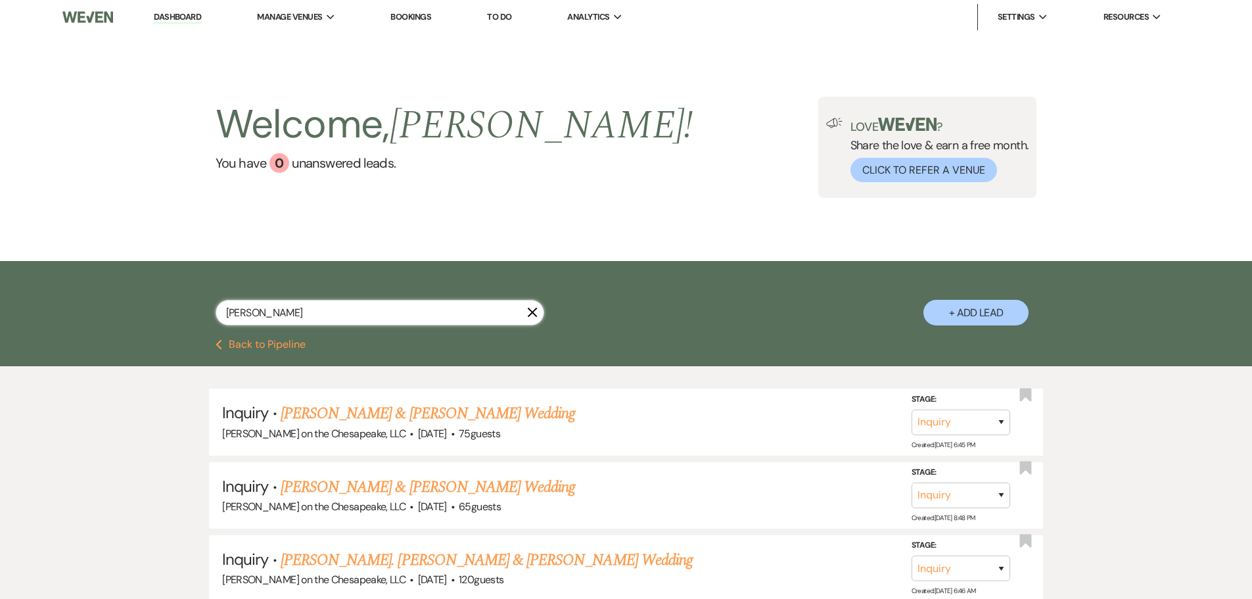
drag, startPoint x: 264, startPoint y: 317, endPoint x: 99, endPoint y: 292, distance: 167.5
click at [98, 300] on div "[PERSON_NAME] X + Add Lead" at bounding box center [626, 300] width 1252 height 79
type input "[PERSON_NAME]"
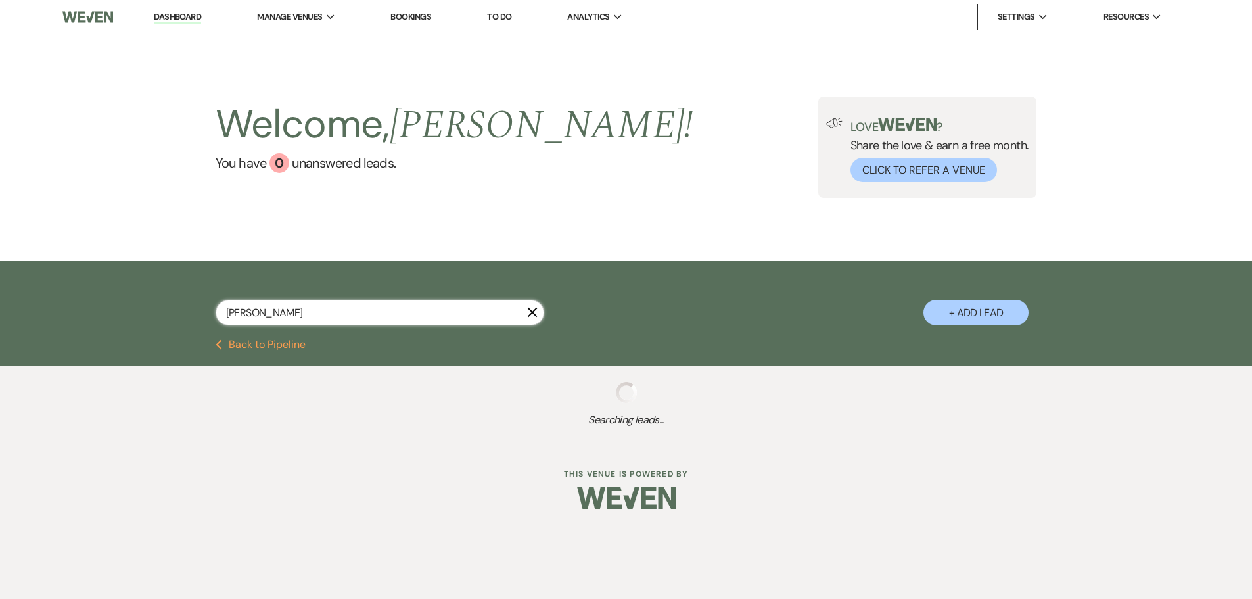
select select "8"
select select "11"
select select "4"
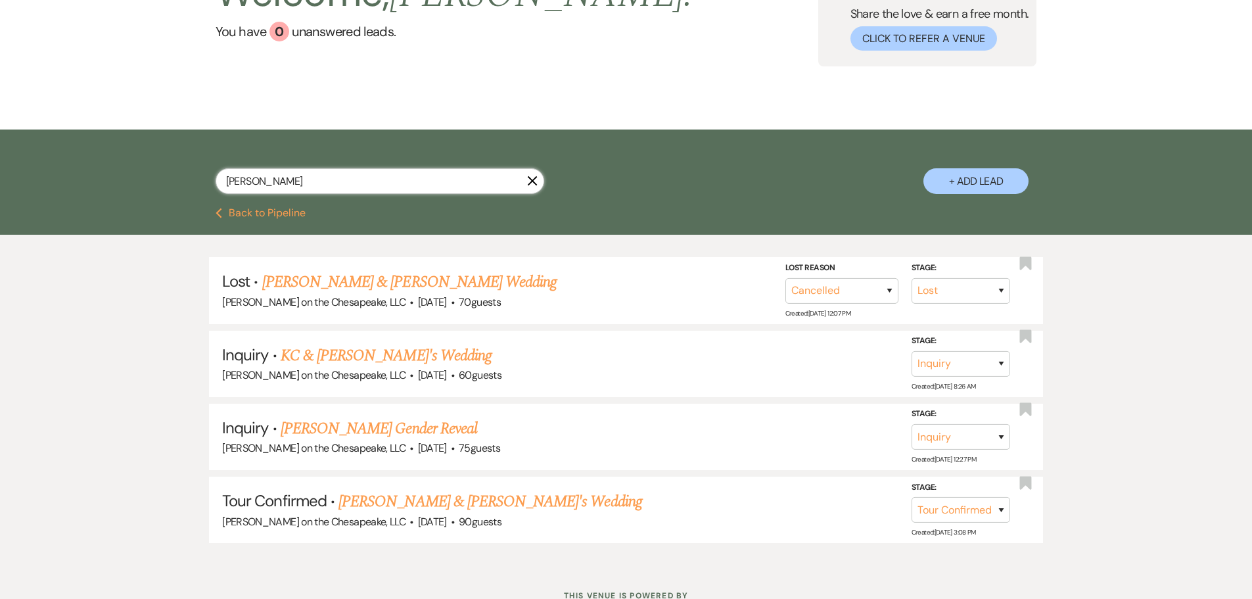
scroll to position [183, 0]
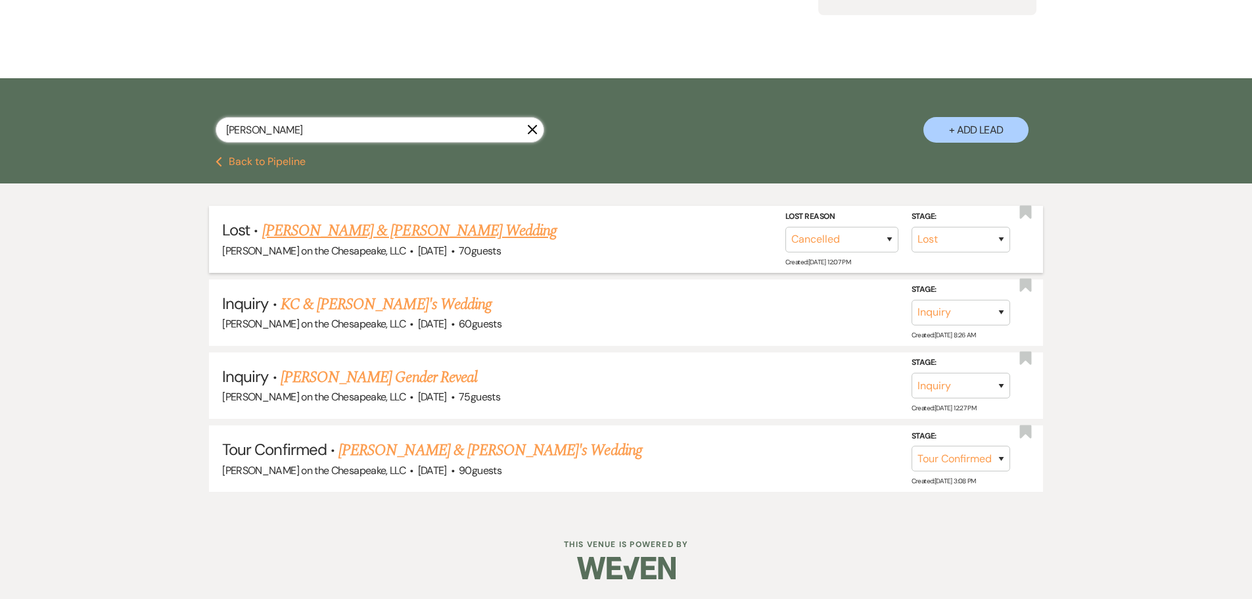
type input "[PERSON_NAME]"
click at [321, 240] on link "[PERSON_NAME] & [PERSON_NAME] Wedding" at bounding box center [409, 231] width 294 height 24
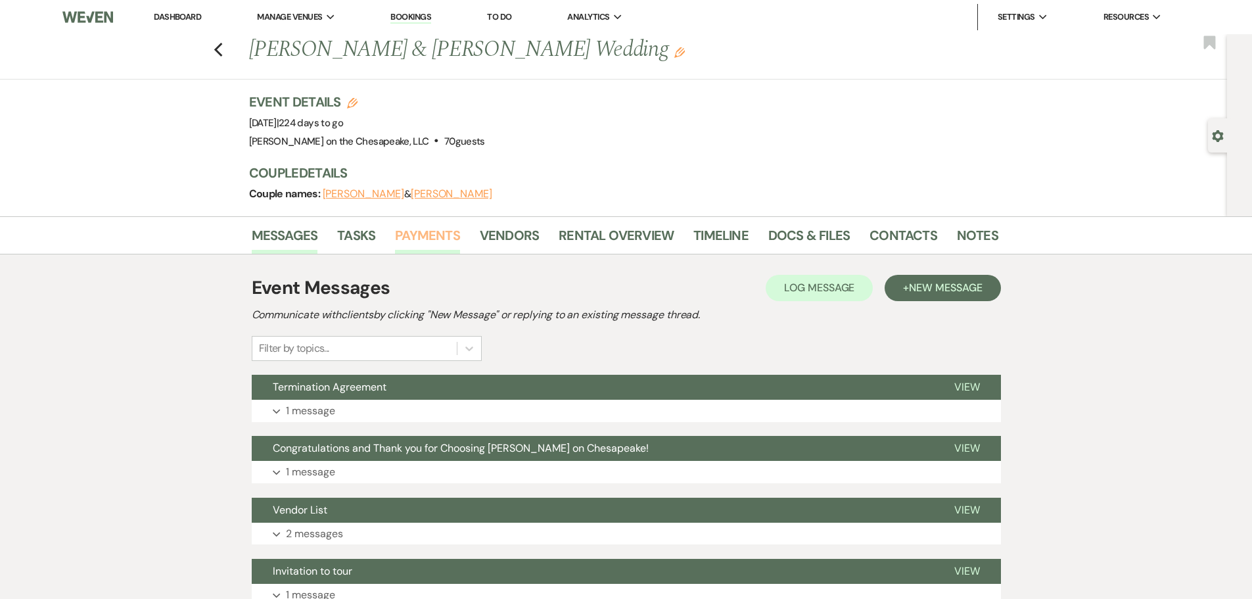
click at [434, 235] on link "Payments" at bounding box center [427, 239] width 65 height 29
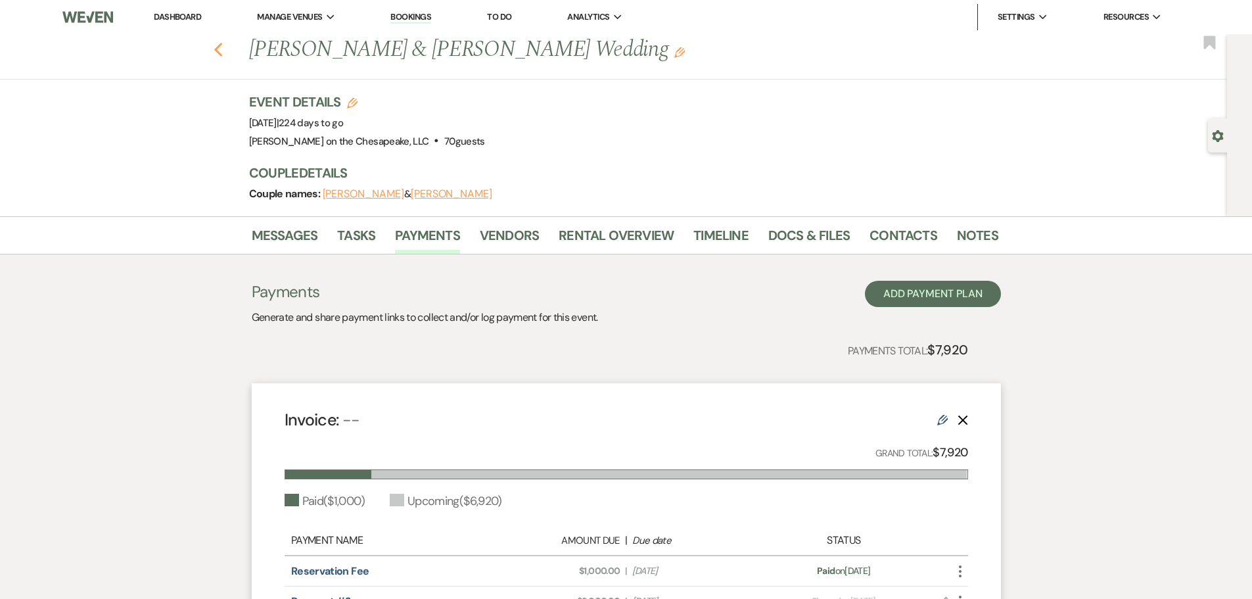
click at [223, 54] on icon "Previous" at bounding box center [219, 50] width 10 height 16
select select "8"
select select "11"
select select "4"
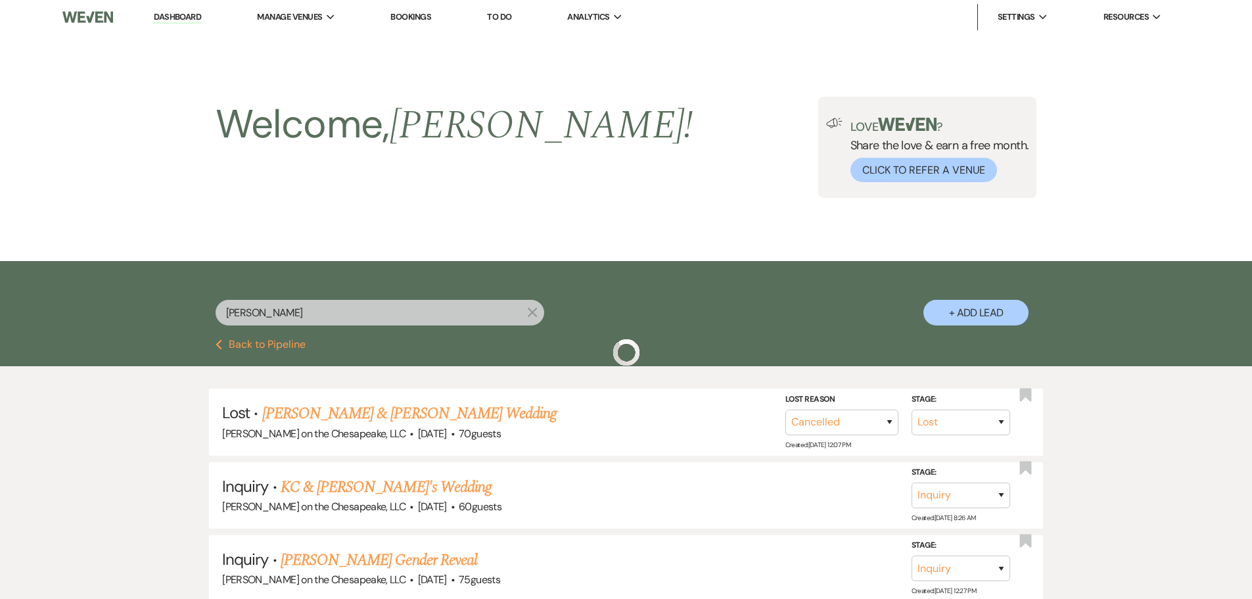
scroll to position [183, 0]
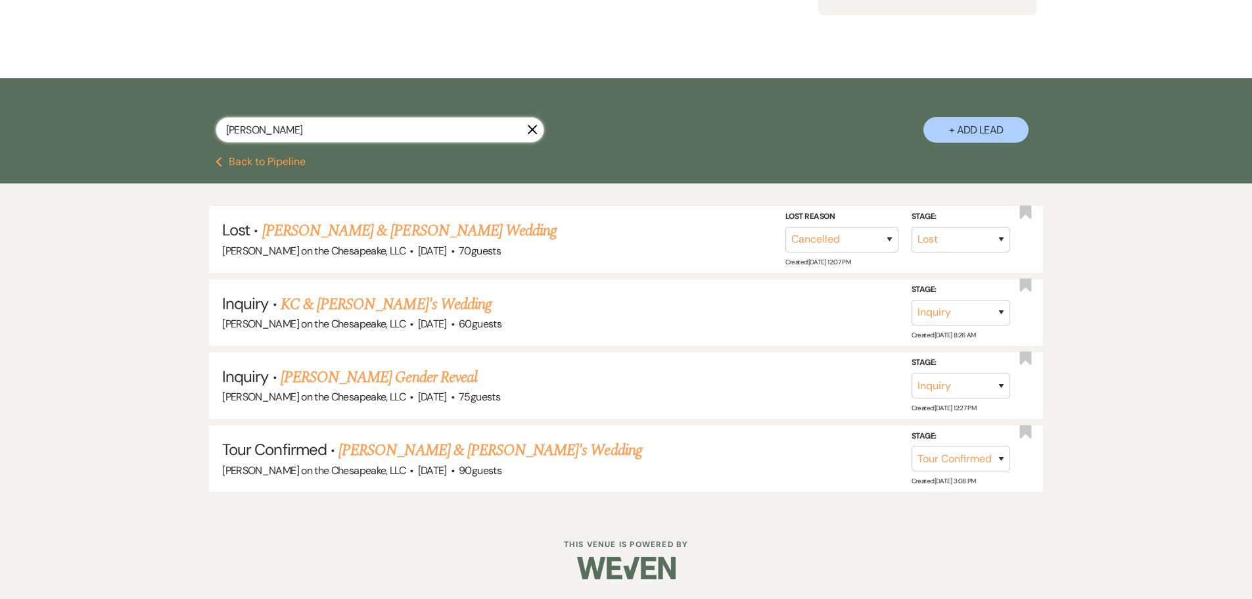
drag, startPoint x: 340, startPoint y: 118, endPoint x: 152, endPoint y: 123, distance: 188.7
click at [152, 123] on div "[PERSON_NAME] X + Add Lead" at bounding box center [626, 117] width 1252 height 79
paste input "[PERSON_NAME] & [PERSON_NAME]'s Wedding"
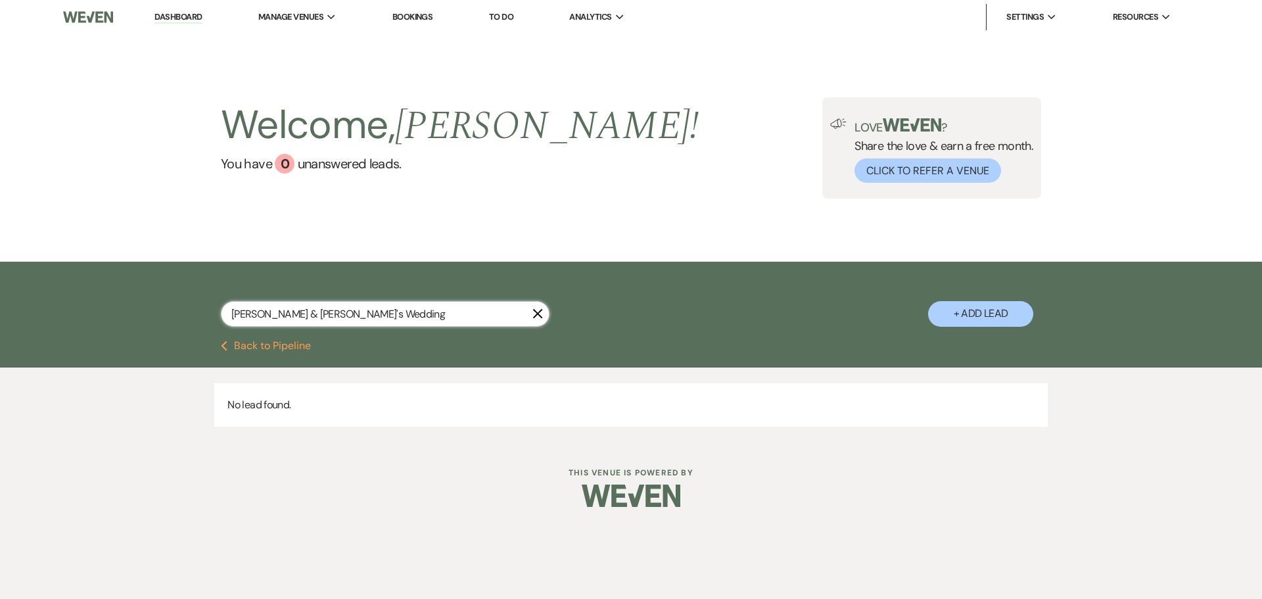
drag, startPoint x: 269, startPoint y: 312, endPoint x: 185, endPoint y: 314, distance: 84.1
click at [185, 314] on div "[PERSON_NAME] & [PERSON_NAME]'s Wedding X + Add Lead" at bounding box center [631, 302] width 946 height 69
drag, startPoint x: 262, startPoint y: 312, endPoint x: 398, endPoint y: 314, distance: 136.1
click at [388, 317] on input "[PERSON_NAME]'s Wedding" at bounding box center [385, 314] width 329 height 26
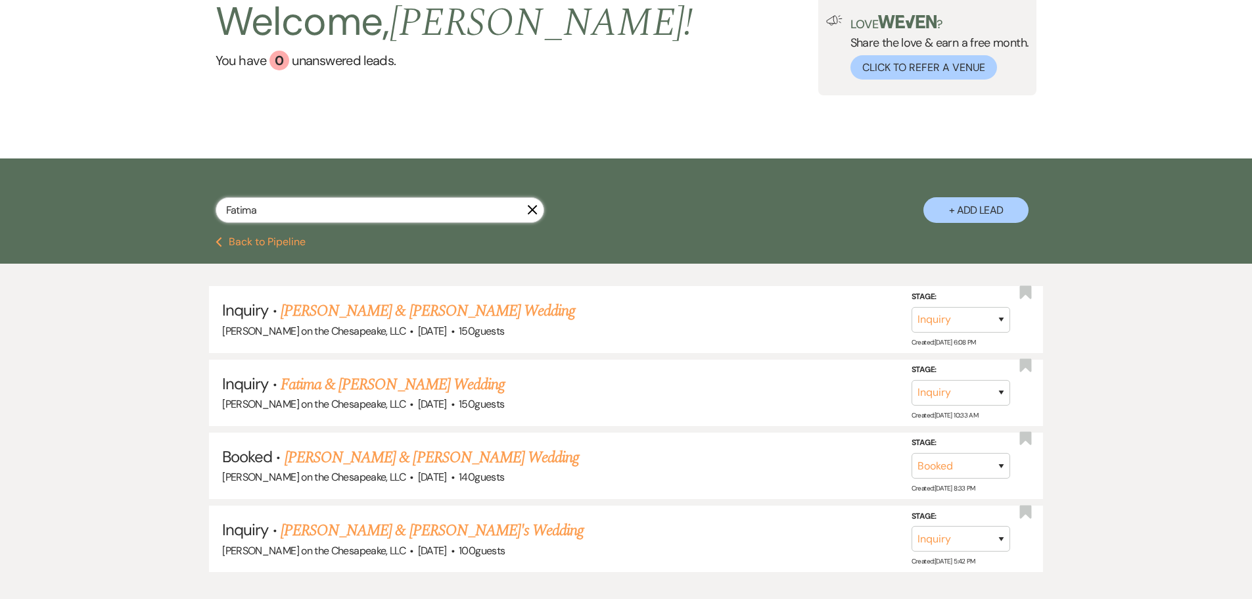
scroll to position [131, 0]
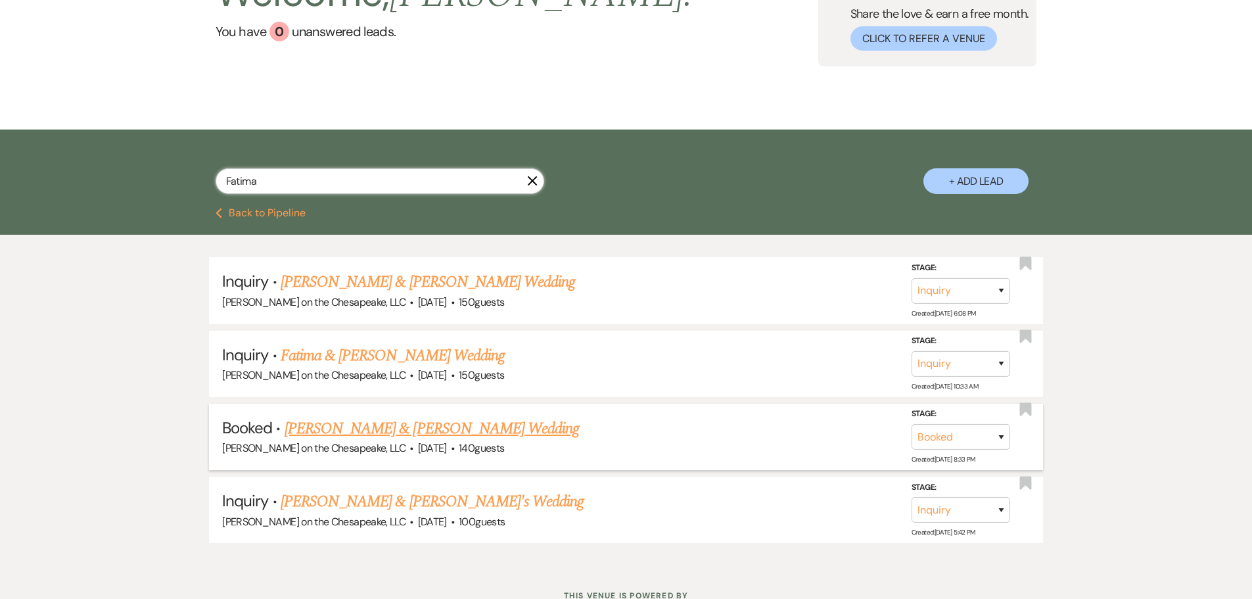
type input "Fatima"
click at [312, 425] on link "[PERSON_NAME] & [PERSON_NAME] Wedding" at bounding box center [432, 429] width 294 height 24
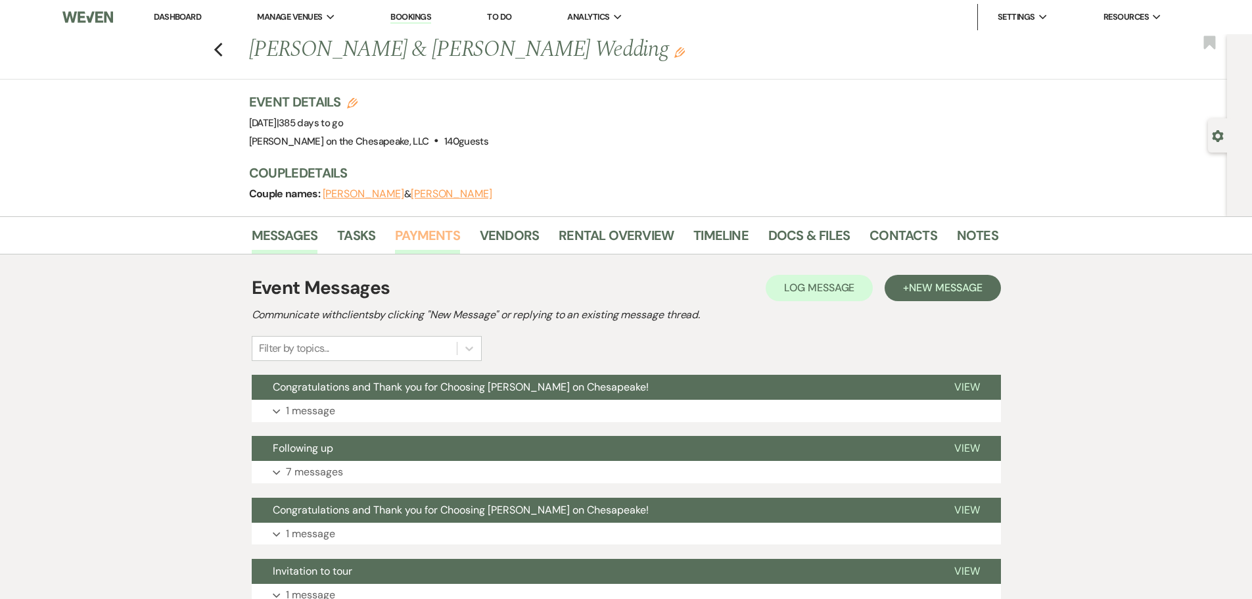
click at [428, 241] on link "Payments" at bounding box center [427, 239] width 65 height 29
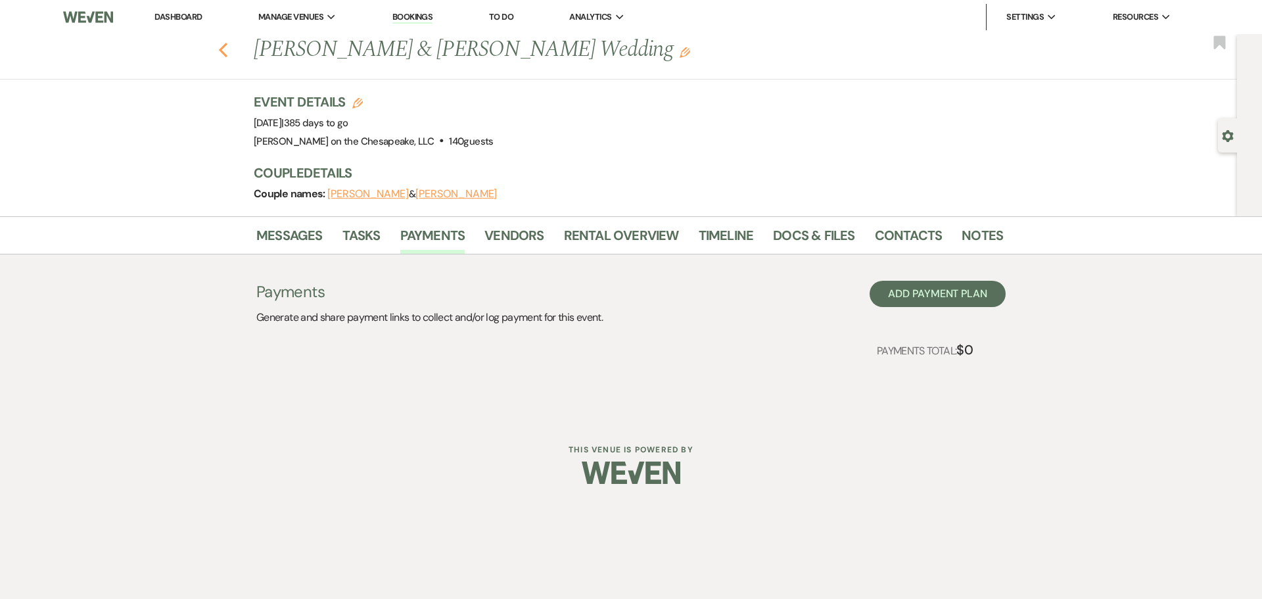
click at [223, 39] on button "Previous" at bounding box center [223, 48] width 10 height 18
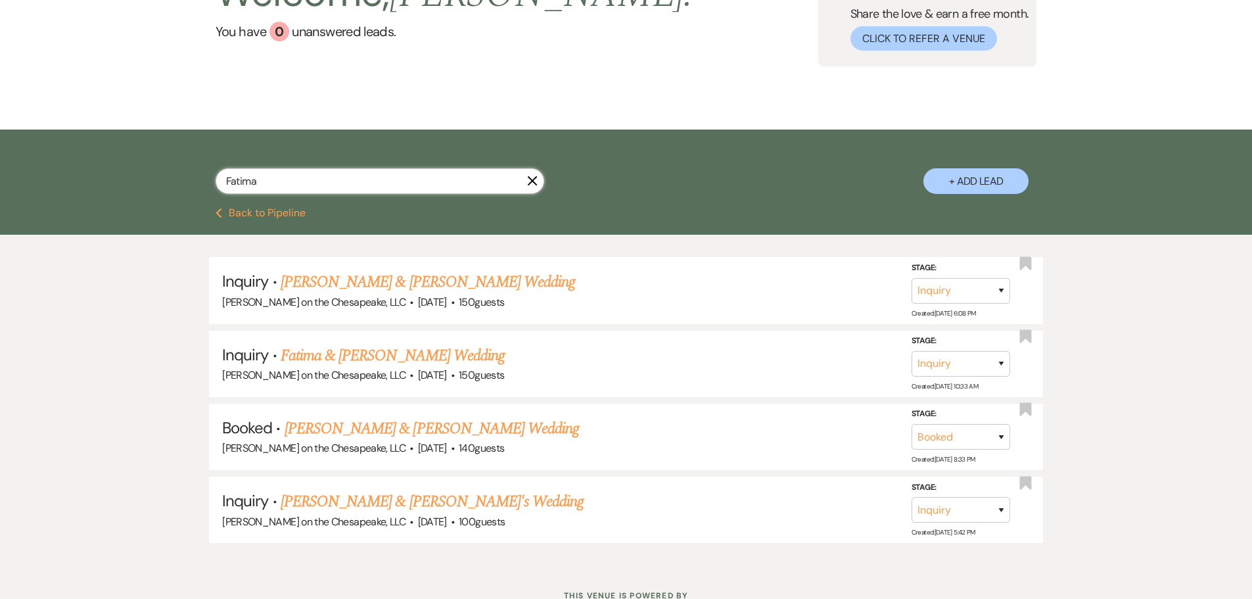
drag, startPoint x: 461, startPoint y: 177, endPoint x: 148, endPoint y: 172, distance: 313.6
click at [128, 179] on div "Fatima X + Add Lead" at bounding box center [626, 168] width 1252 height 79
paste input "[PERSON_NAME] & [PERSON_NAME]'s Wedding"
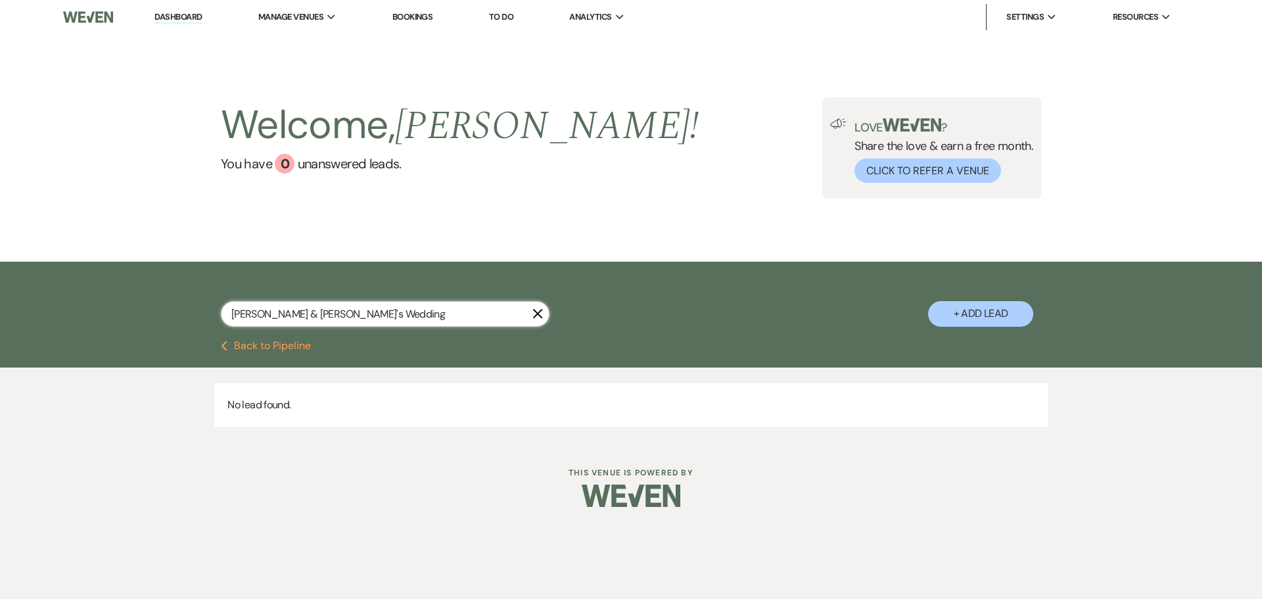
drag, startPoint x: 262, startPoint y: 314, endPoint x: 496, endPoint y: 313, distance: 234.6
click at [496, 313] on input "[PERSON_NAME] & [PERSON_NAME]'s Wedding" at bounding box center [385, 314] width 329 height 26
type input "Garret"
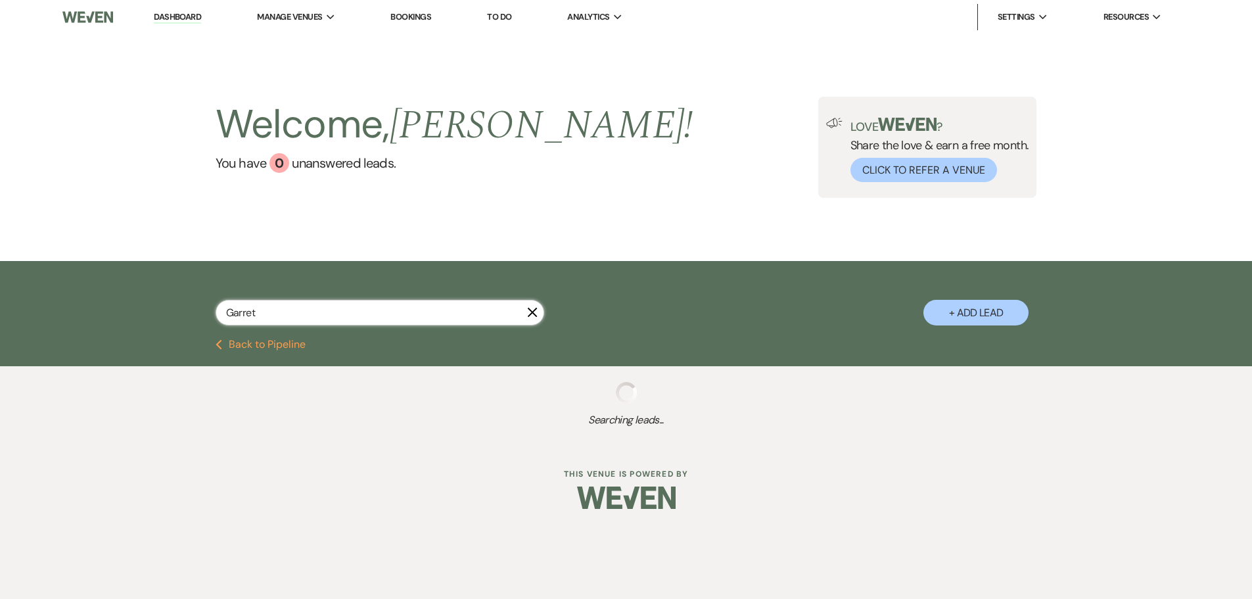
select select "5"
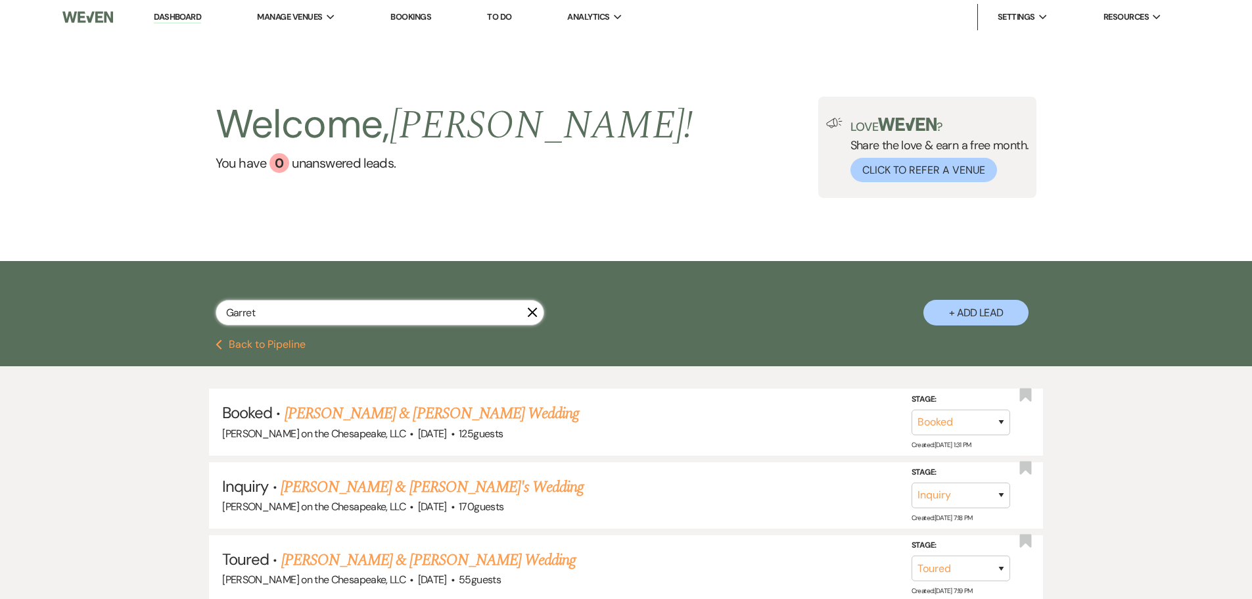
type input "Garret"
click at [126, 430] on div "Booked · [PERSON_NAME] & [PERSON_NAME] Wedding [PERSON_NAME] on the Chesapeake,…" at bounding box center [626, 568] width 1252 height 404
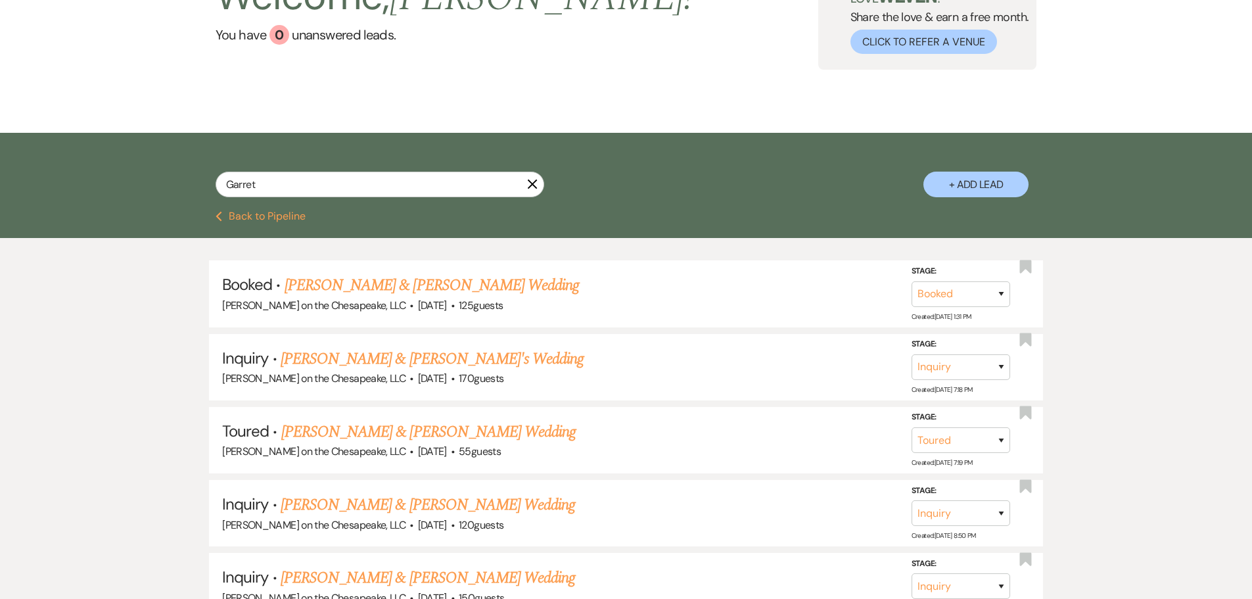
scroll to position [131, 0]
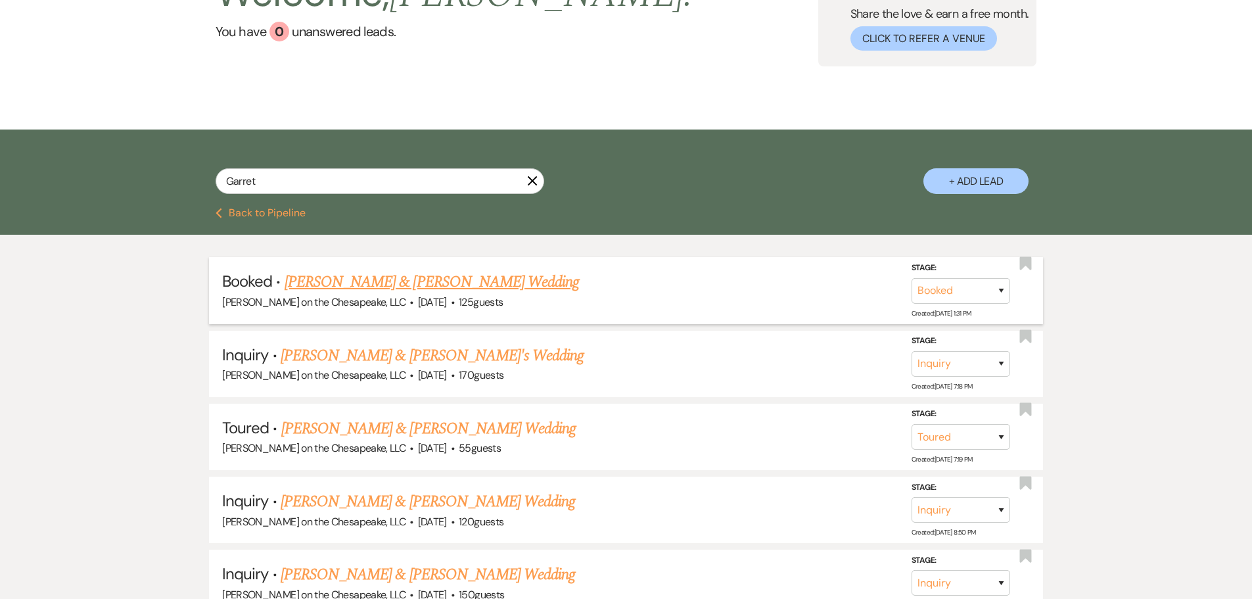
click at [345, 280] on link "[PERSON_NAME] & [PERSON_NAME] Wedding" at bounding box center [432, 282] width 294 height 24
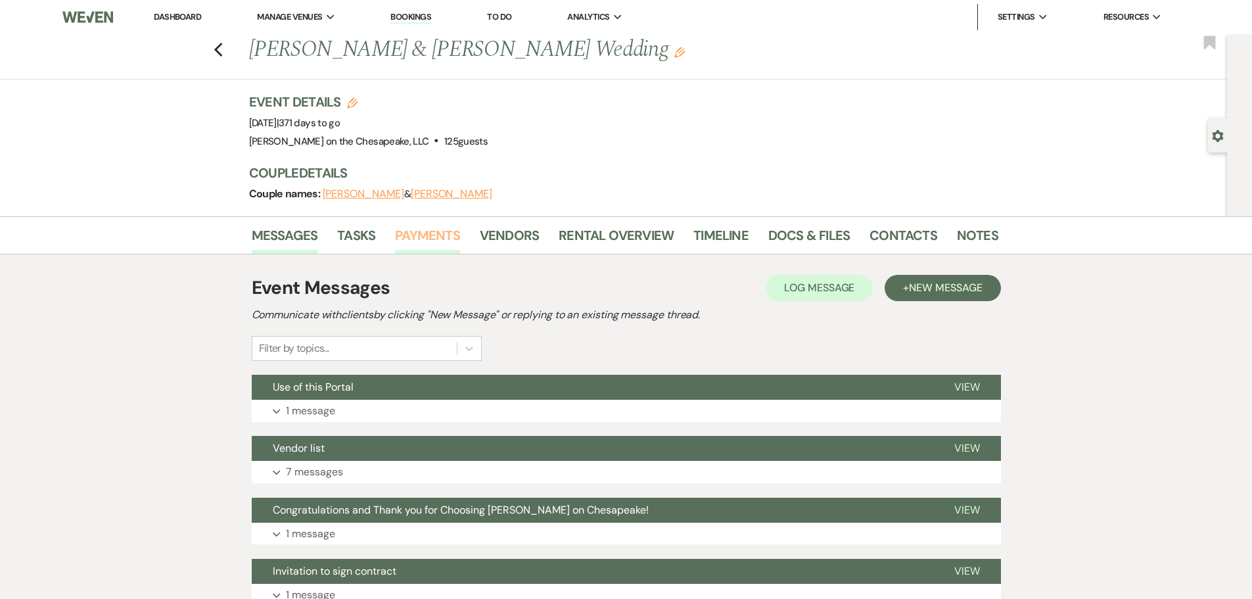
click at [447, 240] on link "Payments" at bounding box center [427, 239] width 65 height 29
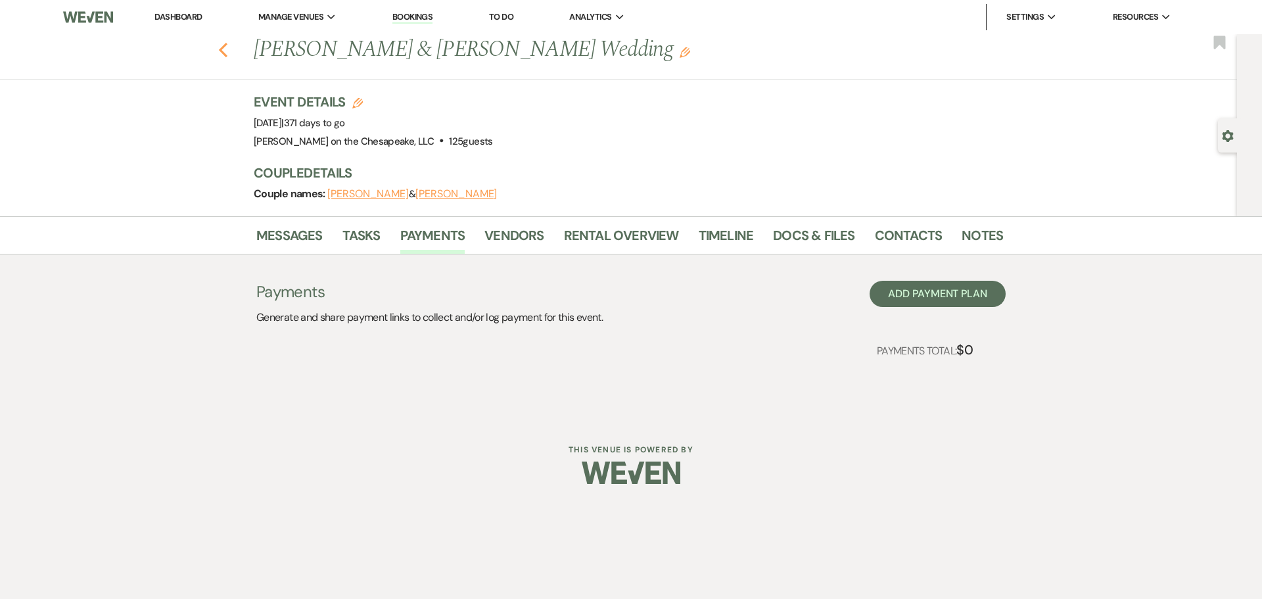
click at [223, 55] on icon "Previous" at bounding box center [223, 50] width 10 height 16
select select "5"
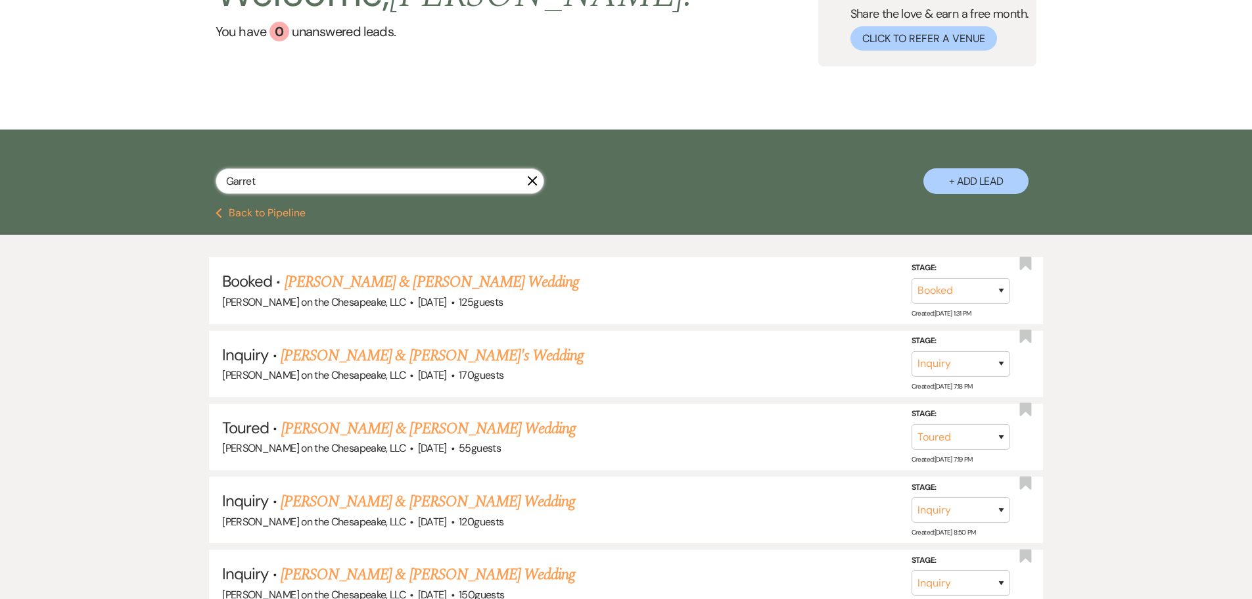
drag, startPoint x: 321, startPoint y: 172, endPoint x: 44, endPoint y: 161, distance: 276.9
click at [28, 175] on div "Garret X + Add Lead" at bounding box center [626, 168] width 1252 height 79
paste input "[PERSON_NAME] & [PERSON_NAME]'s Wedding"
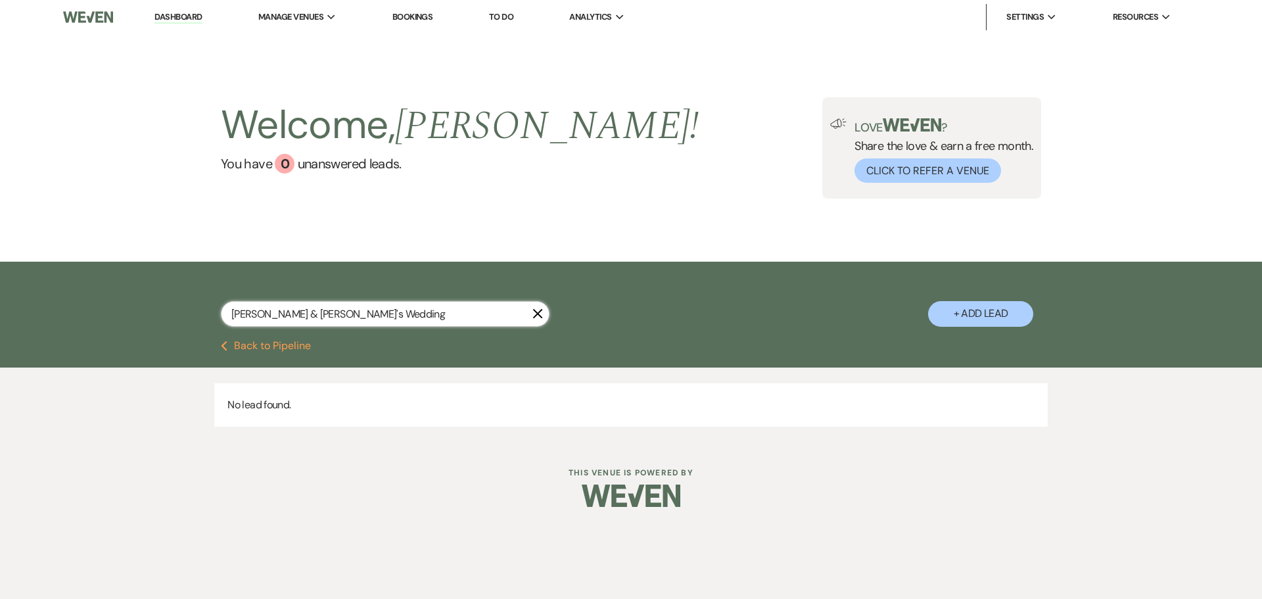
drag, startPoint x: 283, startPoint y: 311, endPoint x: 152, endPoint y: 304, distance: 131.6
click at [152, 304] on div "[PERSON_NAME] & [PERSON_NAME]'s Wedding X + Add Lead" at bounding box center [631, 301] width 1262 height 79
drag, startPoint x: 264, startPoint y: 314, endPoint x: 411, endPoint y: 316, distance: 146.6
click at [411, 316] on input "[PERSON_NAME]'s Wedding" at bounding box center [385, 314] width 329 height 26
click at [315, 317] on input "[PERSON_NAME]'s" at bounding box center [385, 314] width 329 height 26
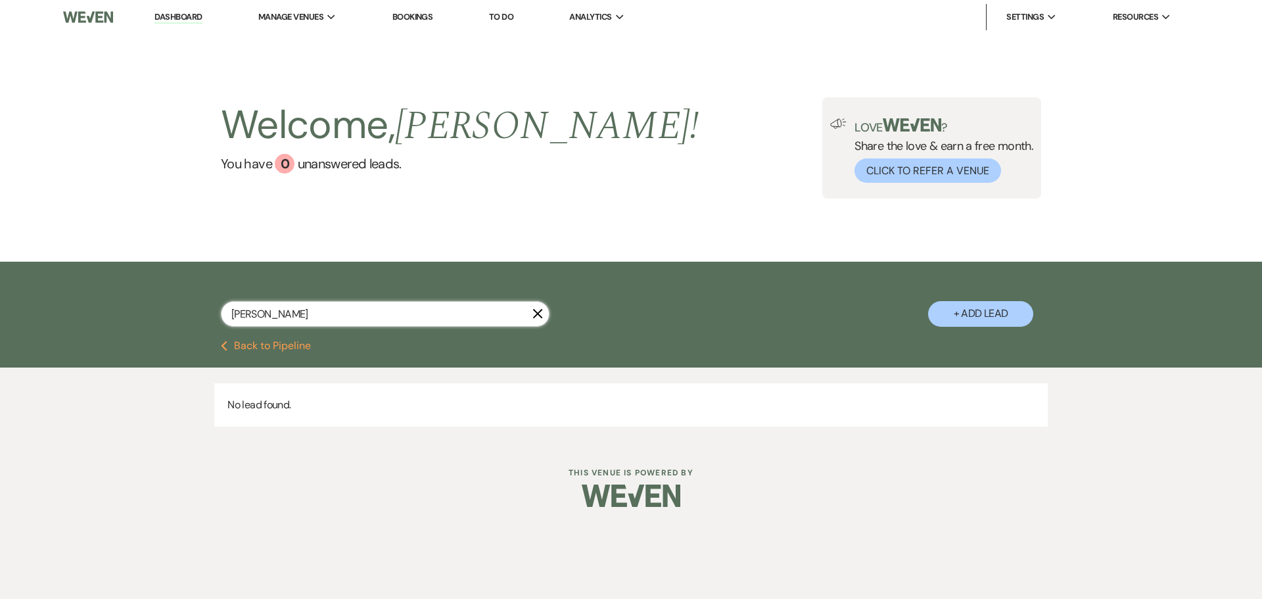
type input "[PERSON_NAME]"
click at [138, 430] on div "No lead found." at bounding box center [631, 404] width 1262 height 75
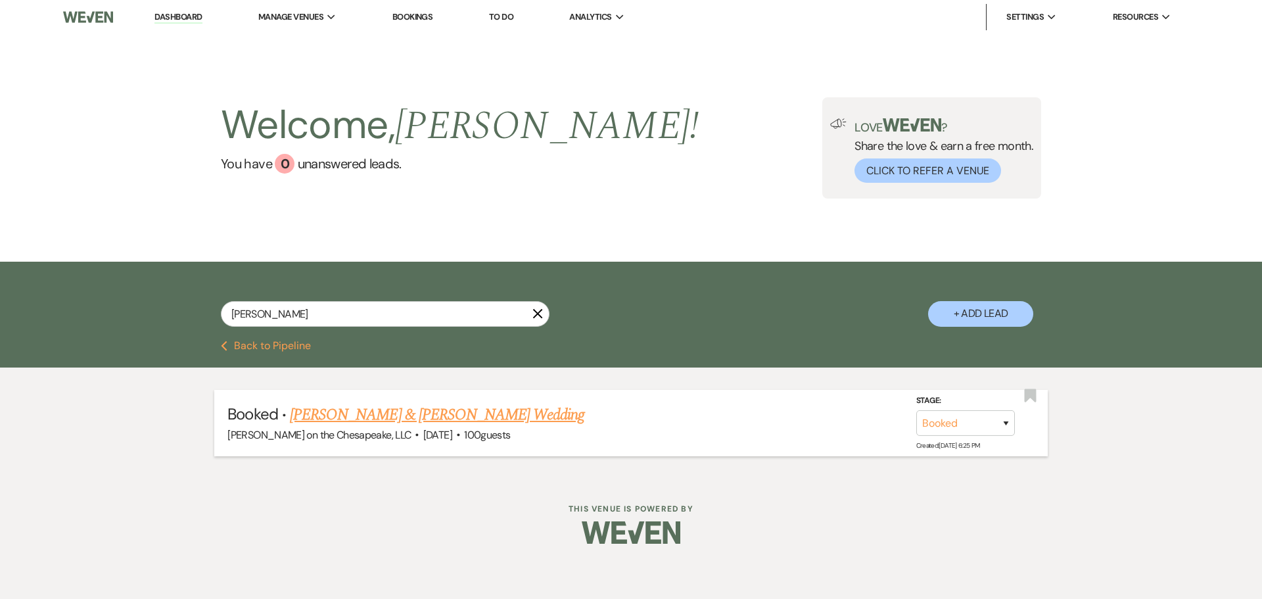
click at [379, 416] on link "[PERSON_NAME] & [PERSON_NAME] Wedding" at bounding box center [437, 415] width 294 height 24
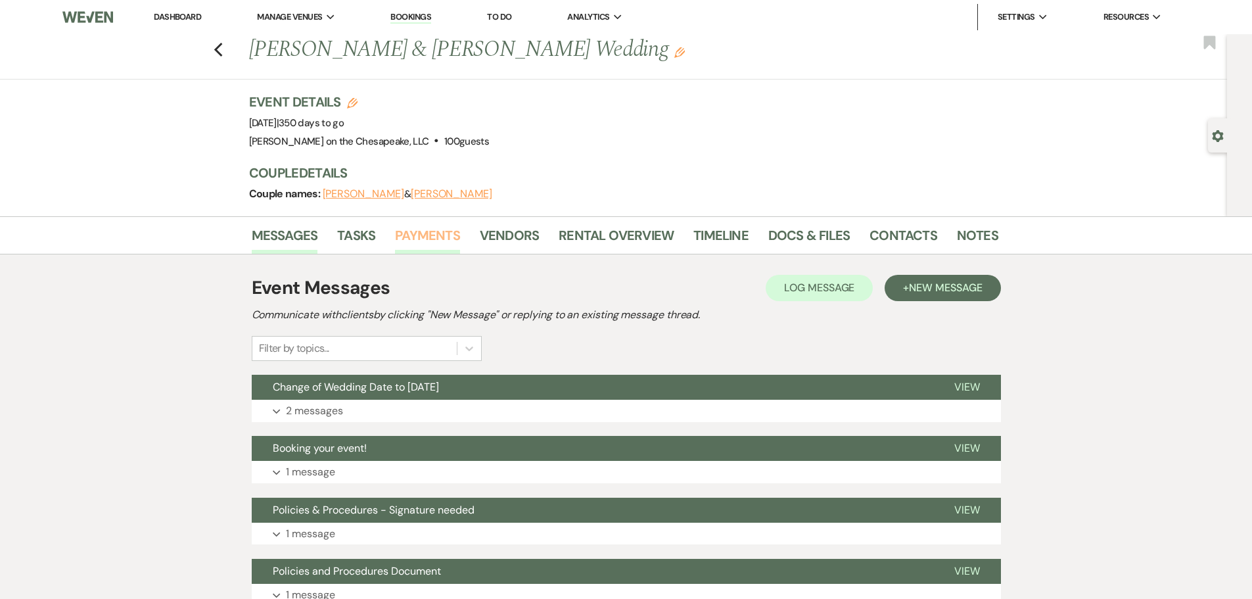
click at [414, 235] on link "Payments" at bounding box center [427, 239] width 65 height 29
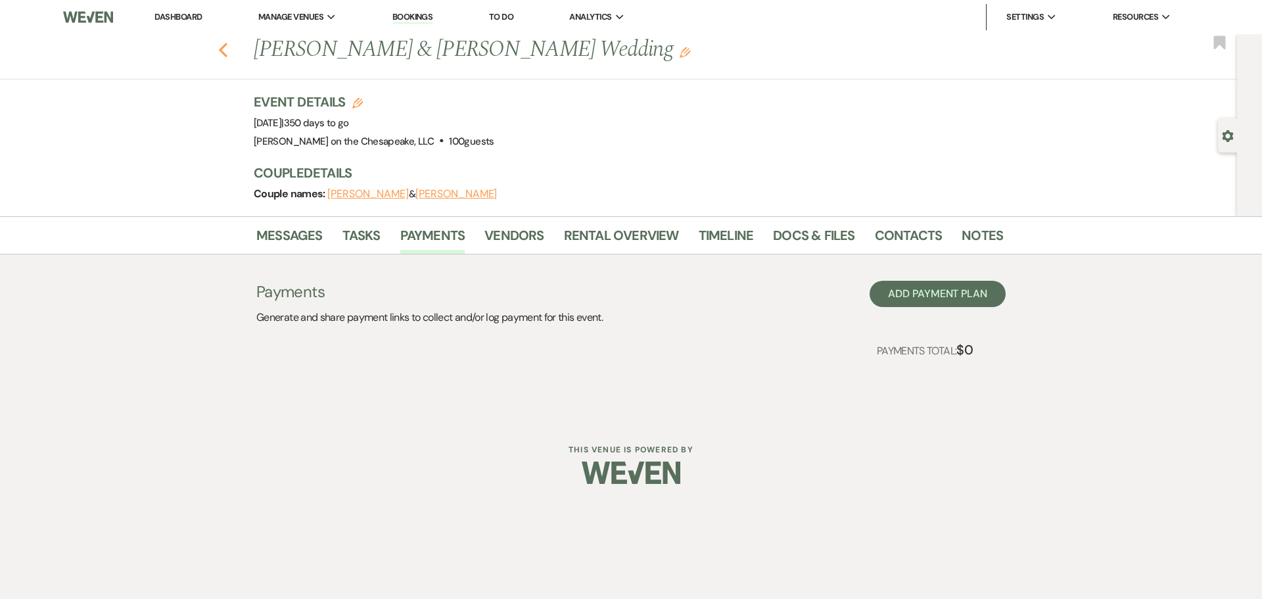
click at [222, 48] on use "button" at bounding box center [223, 50] width 9 height 14
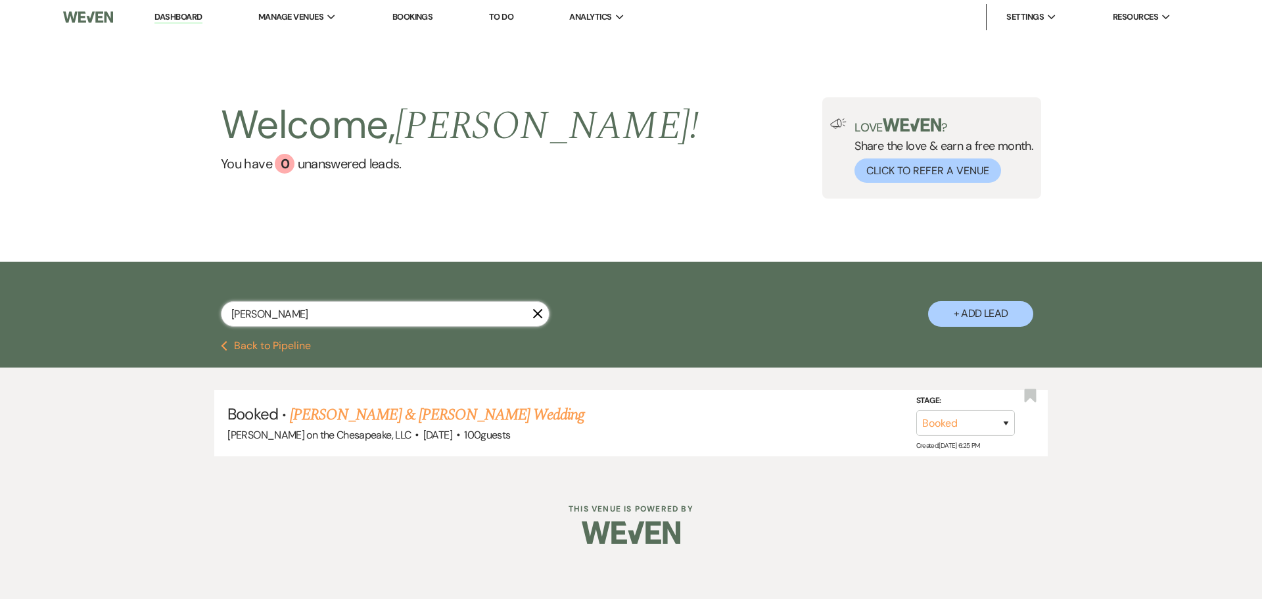
drag, startPoint x: 333, startPoint y: 312, endPoint x: 76, endPoint y: 303, distance: 256.5
click at [76, 303] on div "[PERSON_NAME] + Add Lead" at bounding box center [631, 301] width 1262 height 79
type input "[PERSON_NAME]"
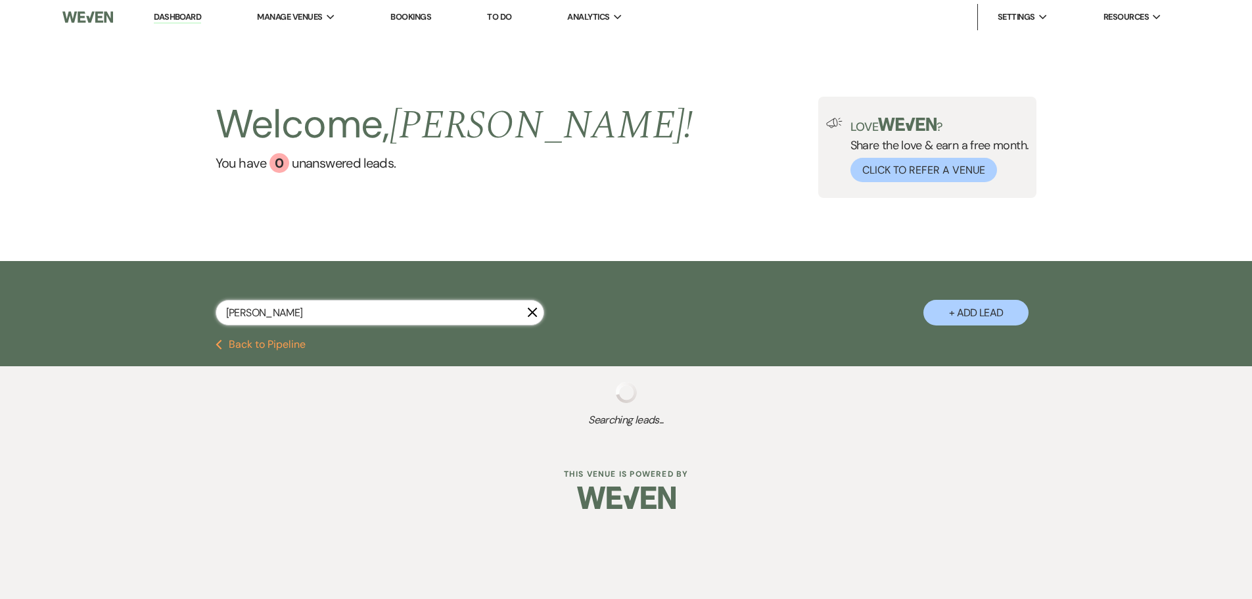
select select "5"
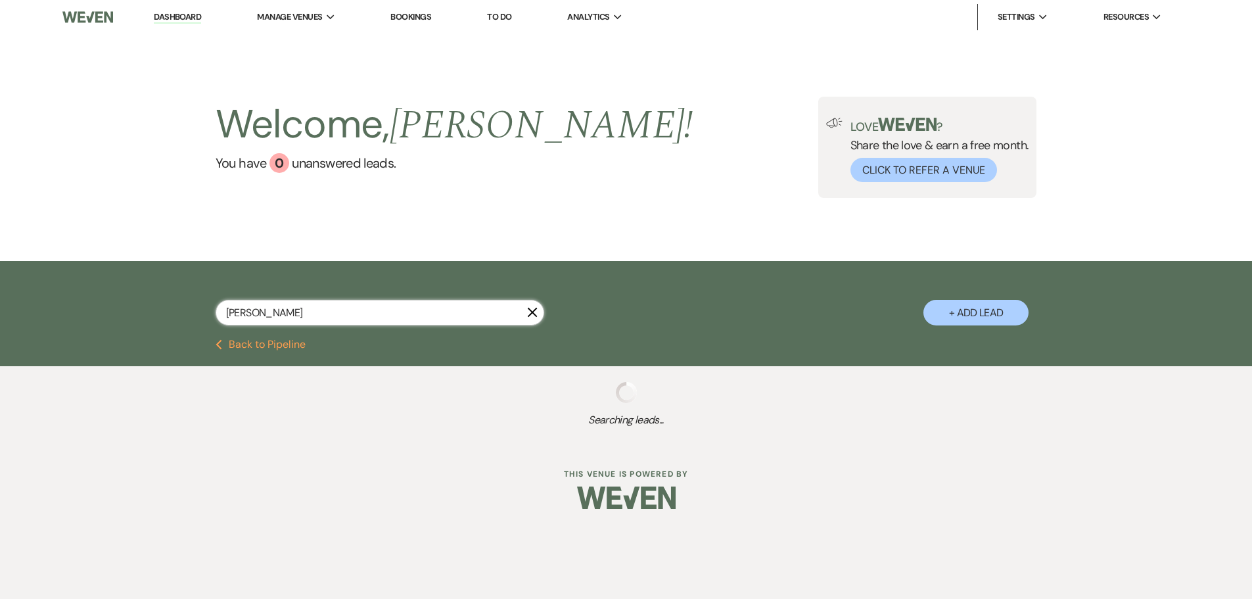
select select "8"
select select "11"
select select "2"
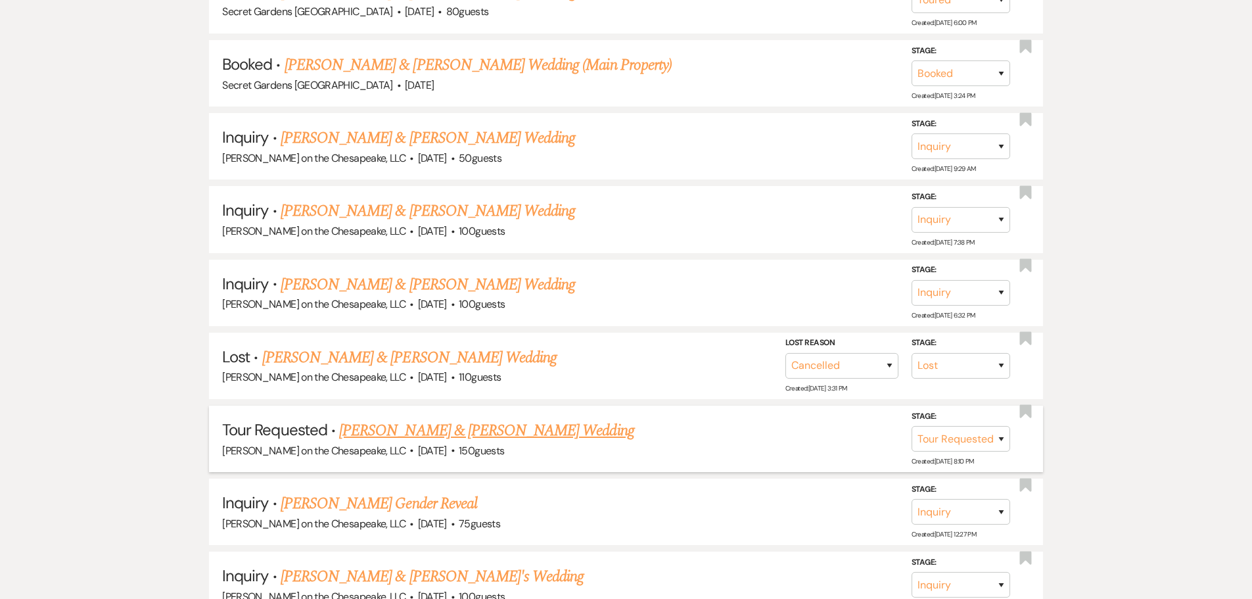
scroll to position [986, 0]
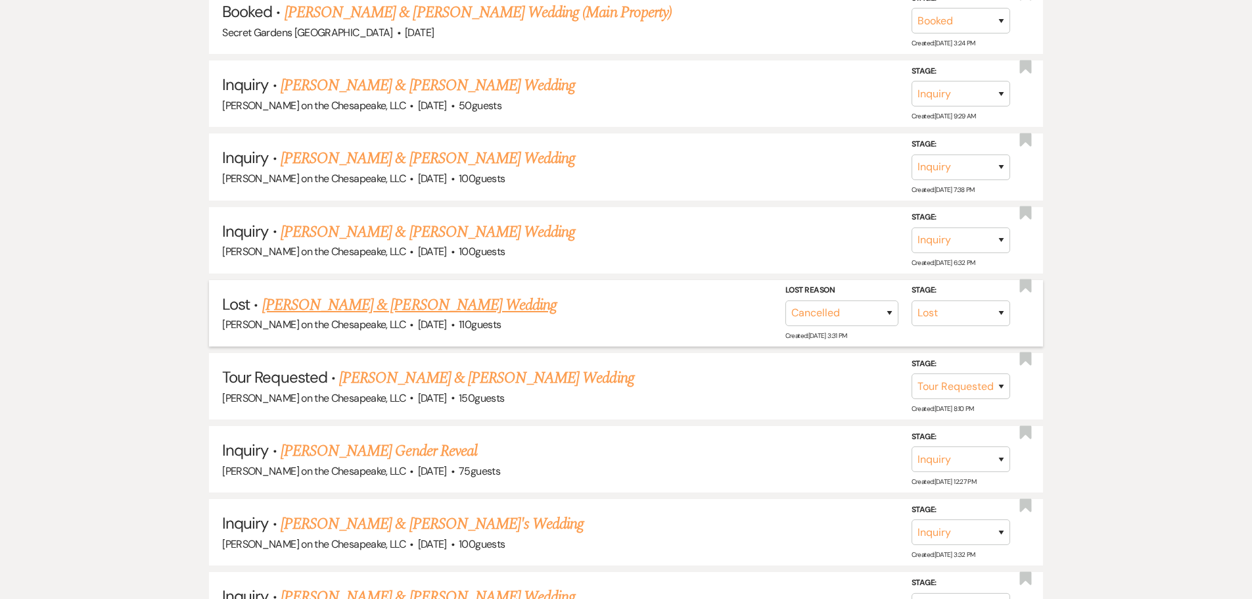
type input "[PERSON_NAME]"
click at [374, 306] on link "[PERSON_NAME] & [PERSON_NAME] Wedding" at bounding box center [409, 305] width 294 height 24
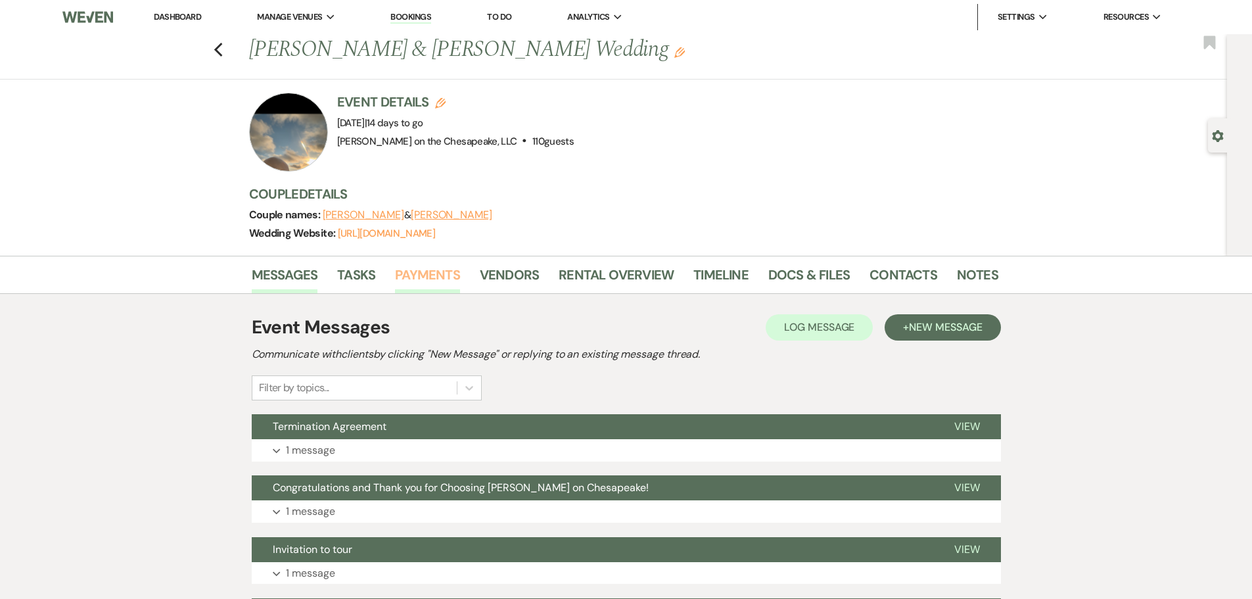
click at [442, 274] on link "Payments" at bounding box center [427, 278] width 65 height 29
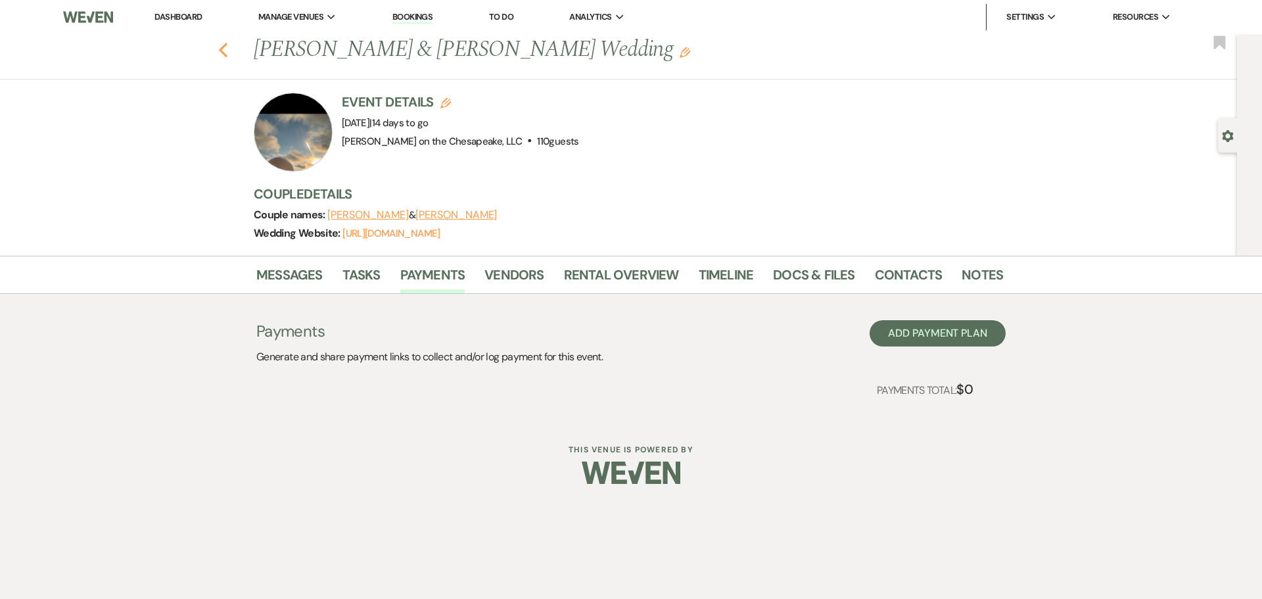
click at [224, 48] on icon "Previous" at bounding box center [223, 50] width 10 height 16
select select "5"
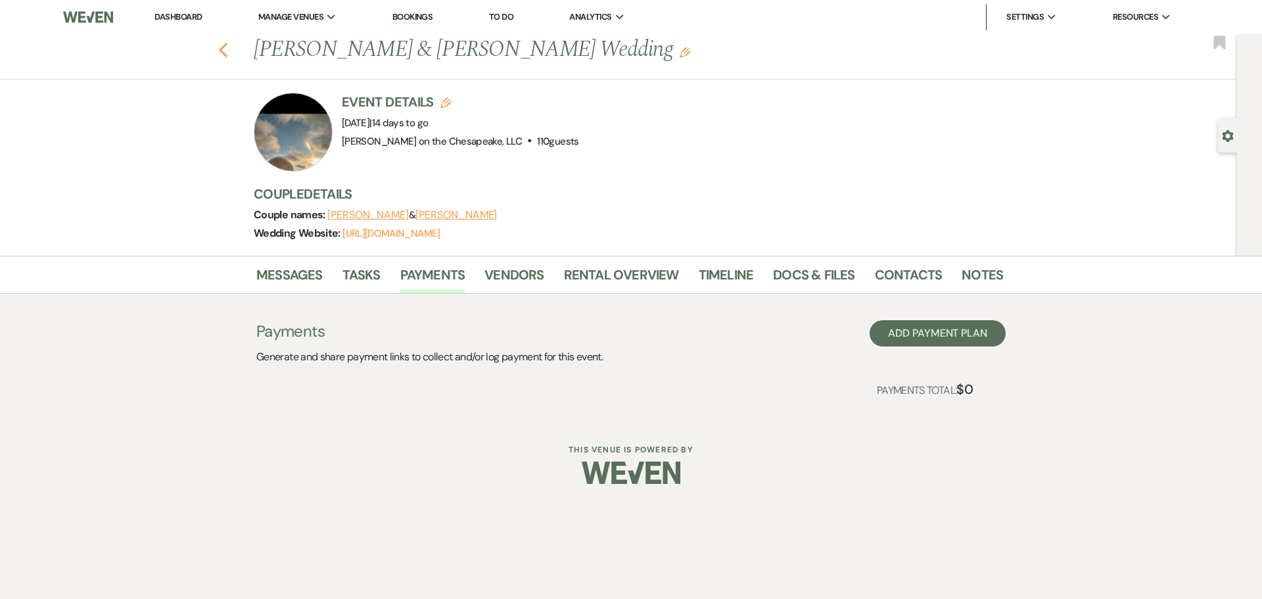
select select "5"
select select "8"
select select "11"
select select "2"
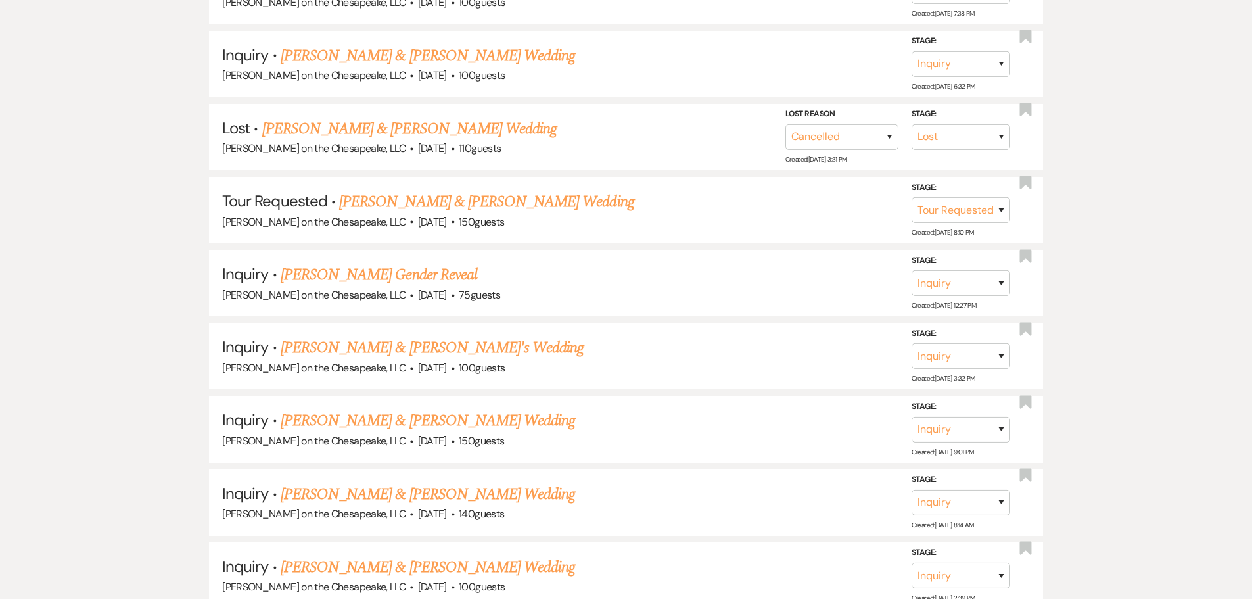
scroll to position [1183, 0]
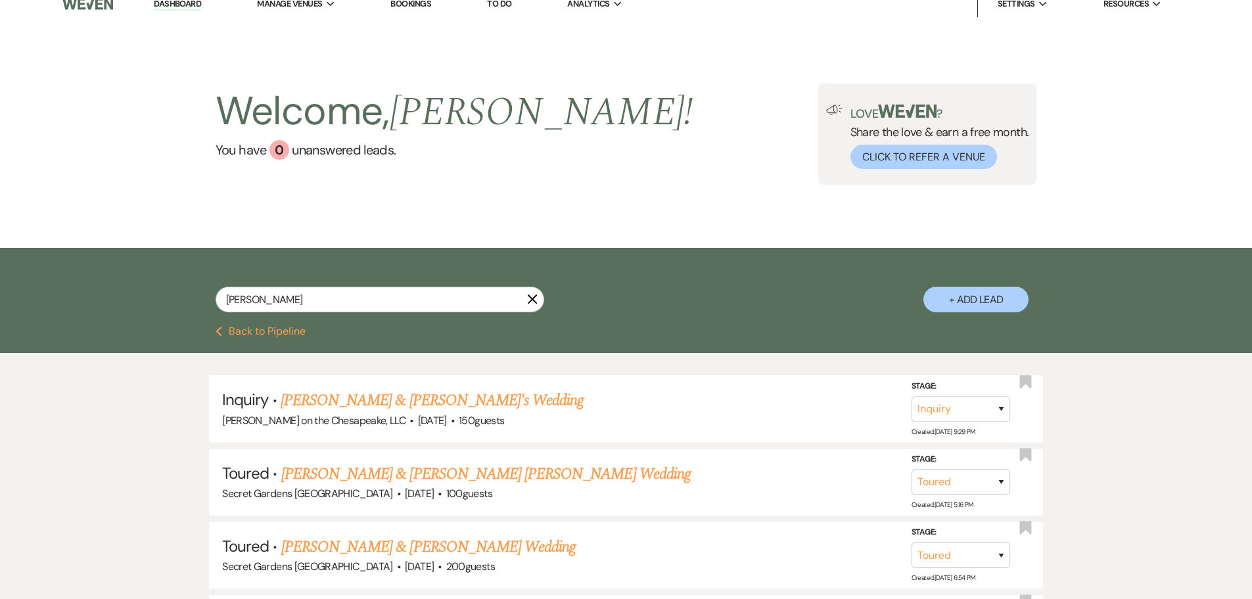
scroll to position [991, 0]
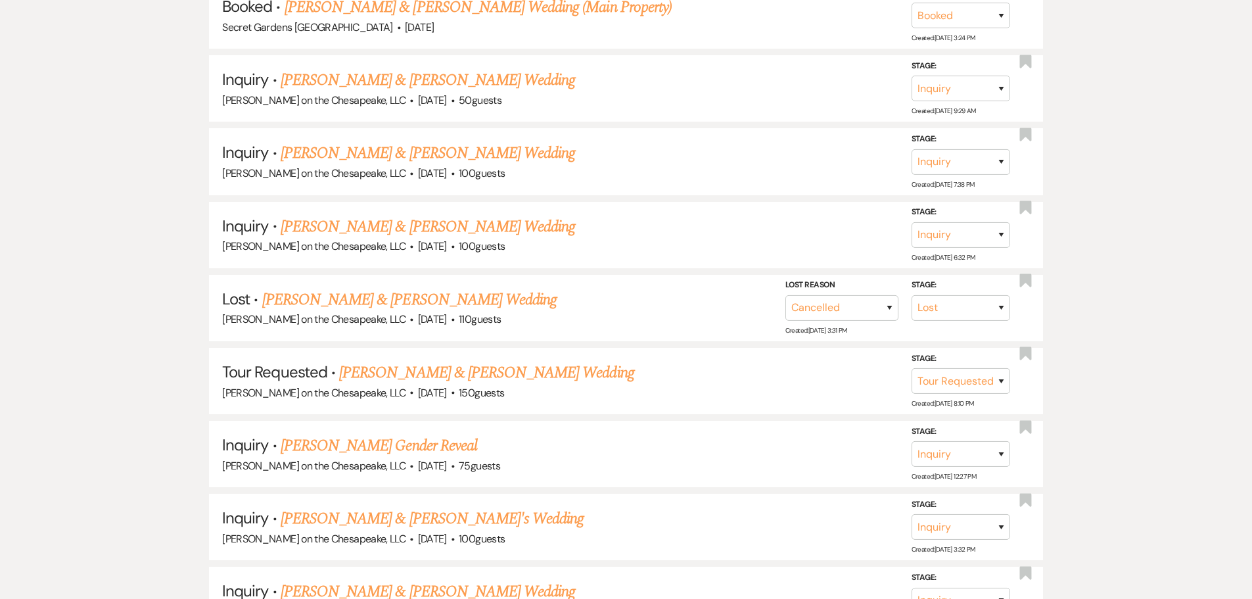
click at [1132, 131] on div "Inquiry · [PERSON_NAME] & [PERSON_NAME]'s Wedding [PERSON_NAME] on the Chesapea…" at bounding box center [626, 125] width 1252 height 1500
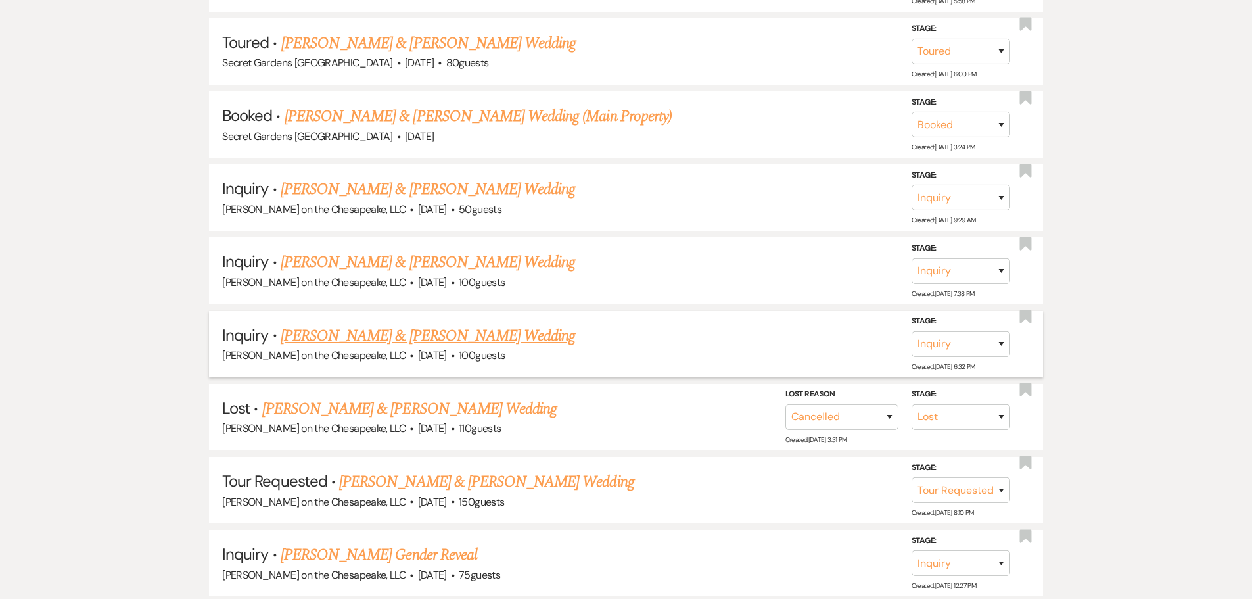
scroll to position [794, 0]
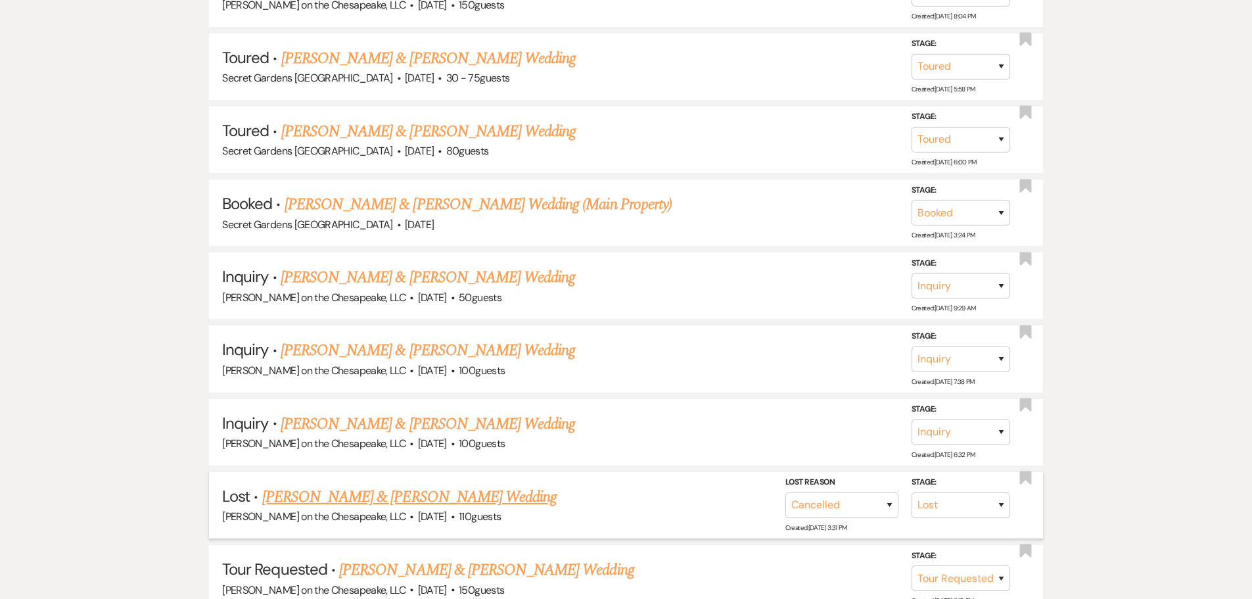
click at [394, 502] on link "[PERSON_NAME] & [PERSON_NAME] Wedding" at bounding box center [409, 497] width 294 height 24
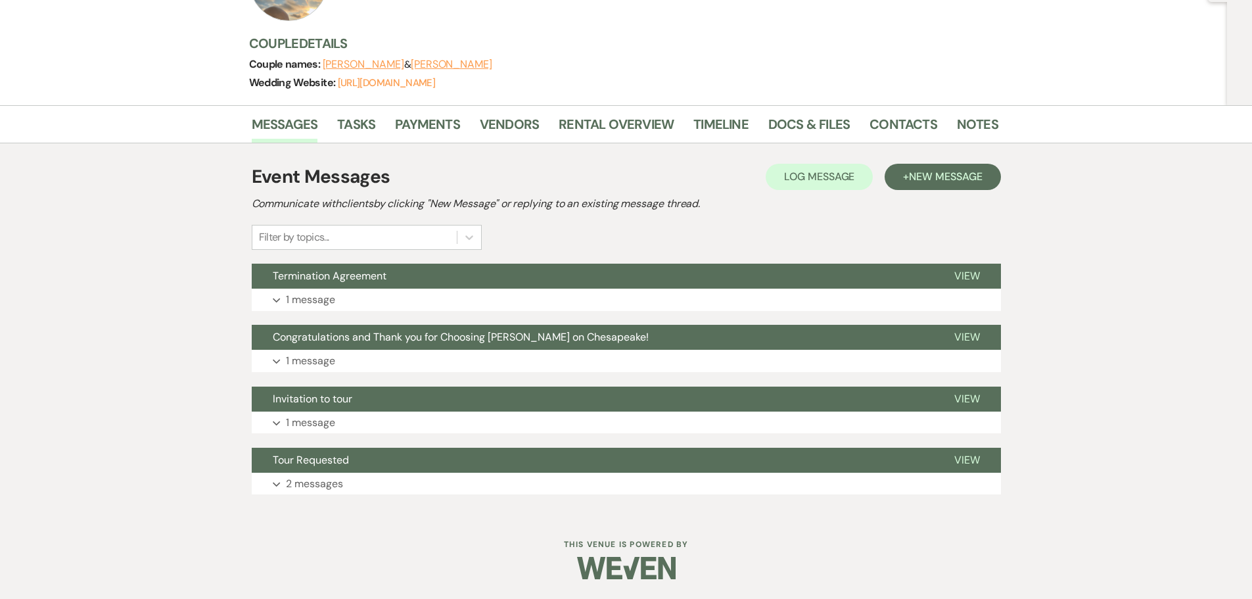
scroll to position [151, 0]
click at [450, 126] on link "Payments" at bounding box center [427, 128] width 65 height 29
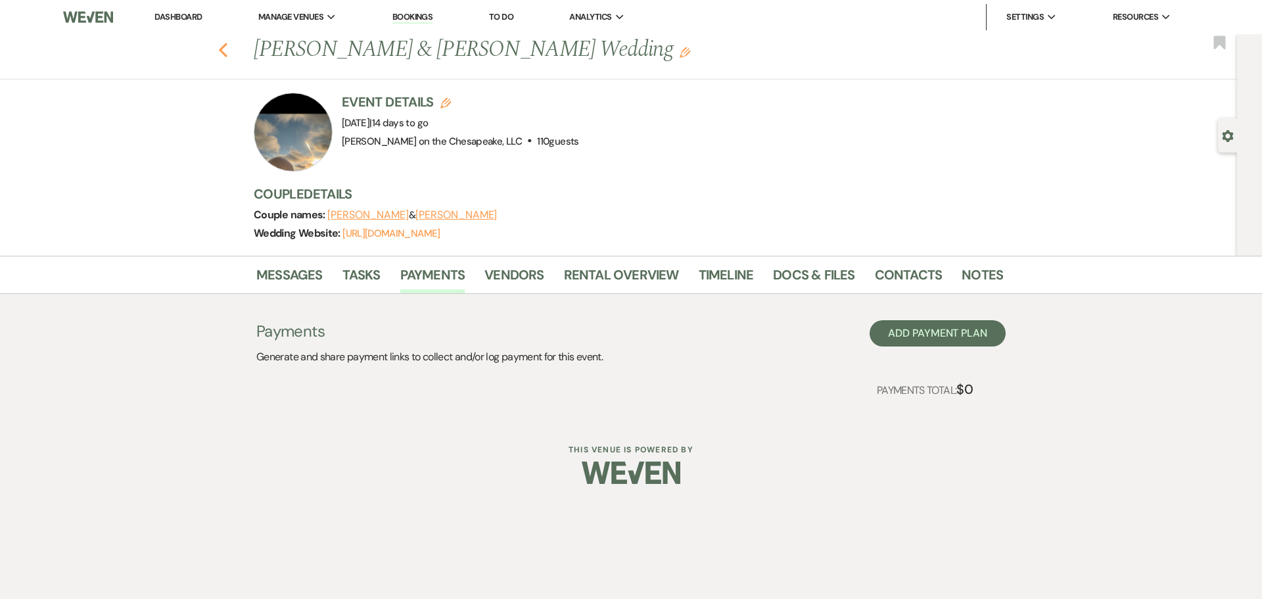
click at [223, 48] on use "button" at bounding box center [223, 50] width 9 height 14
select select "5"
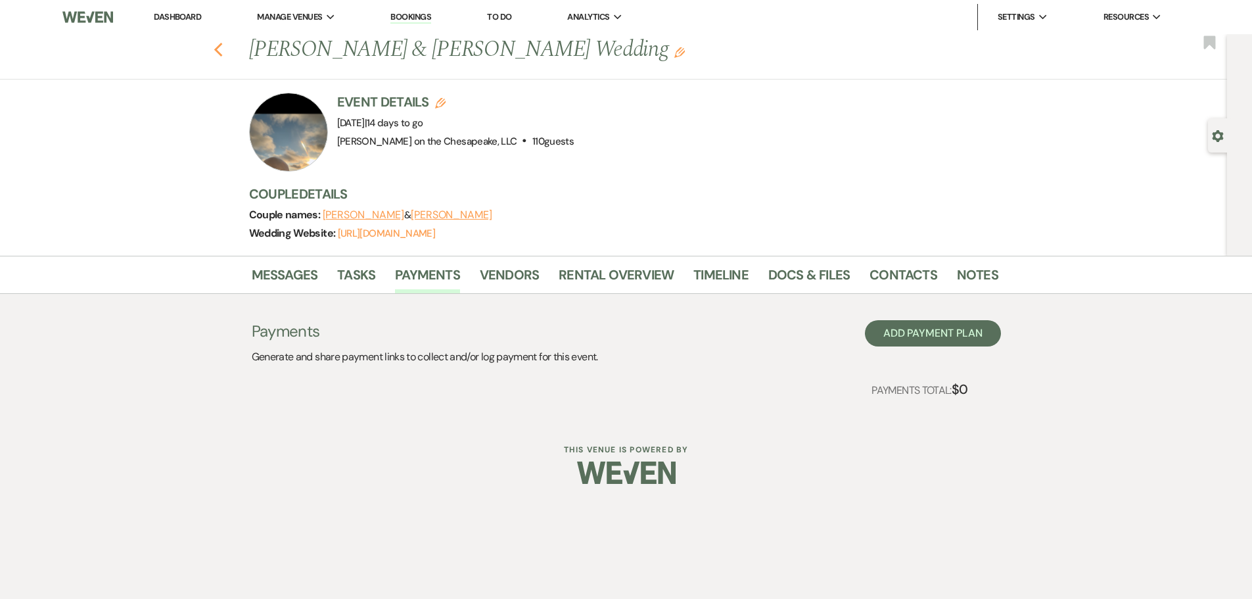
select select "5"
select select "8"
select select "11"
select select "2"
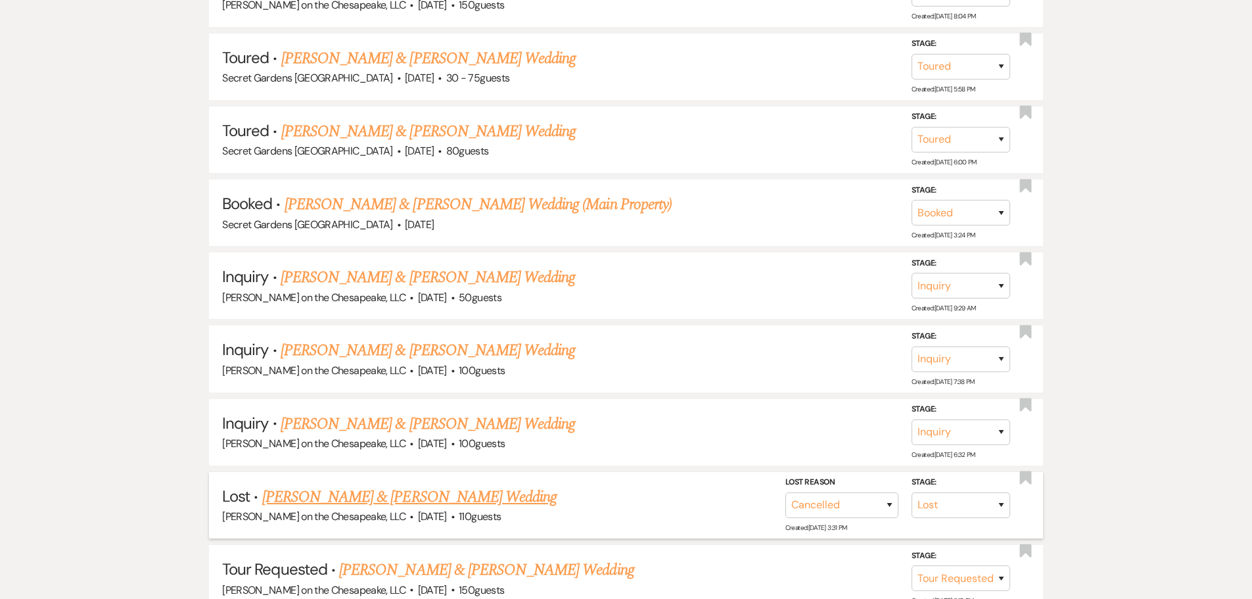
click at [452, 494] on link "[PERSON_NAME] & [PERSON_NAME] Wedding" at bounding box center [409, 497] width 294 height 24
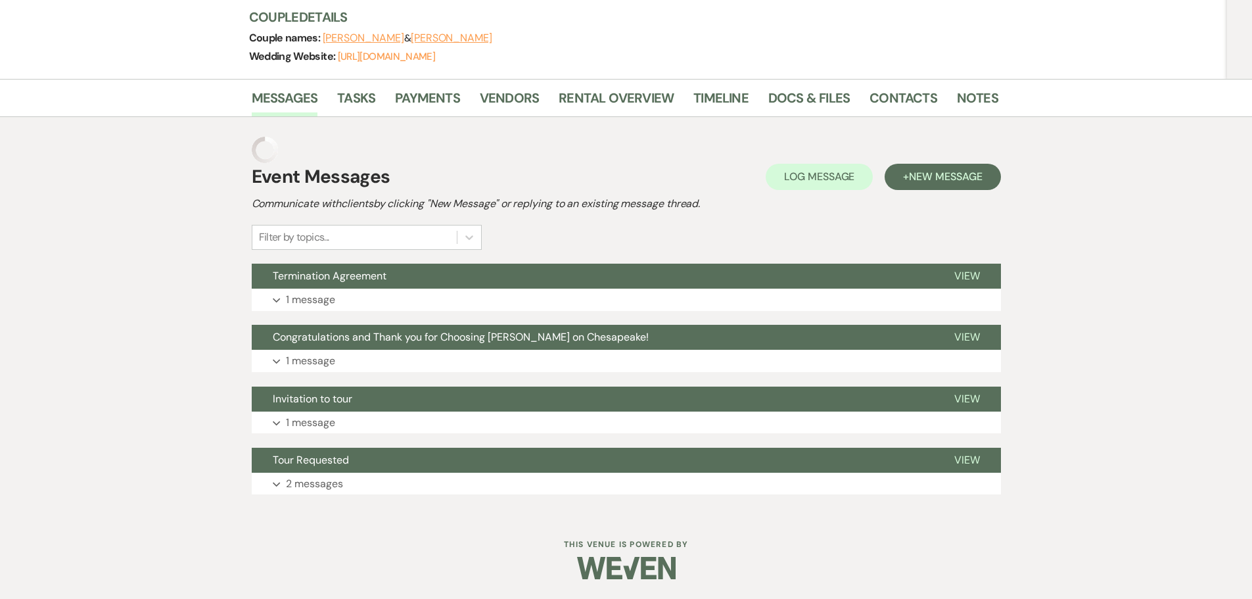
scroll to position [151, 0]
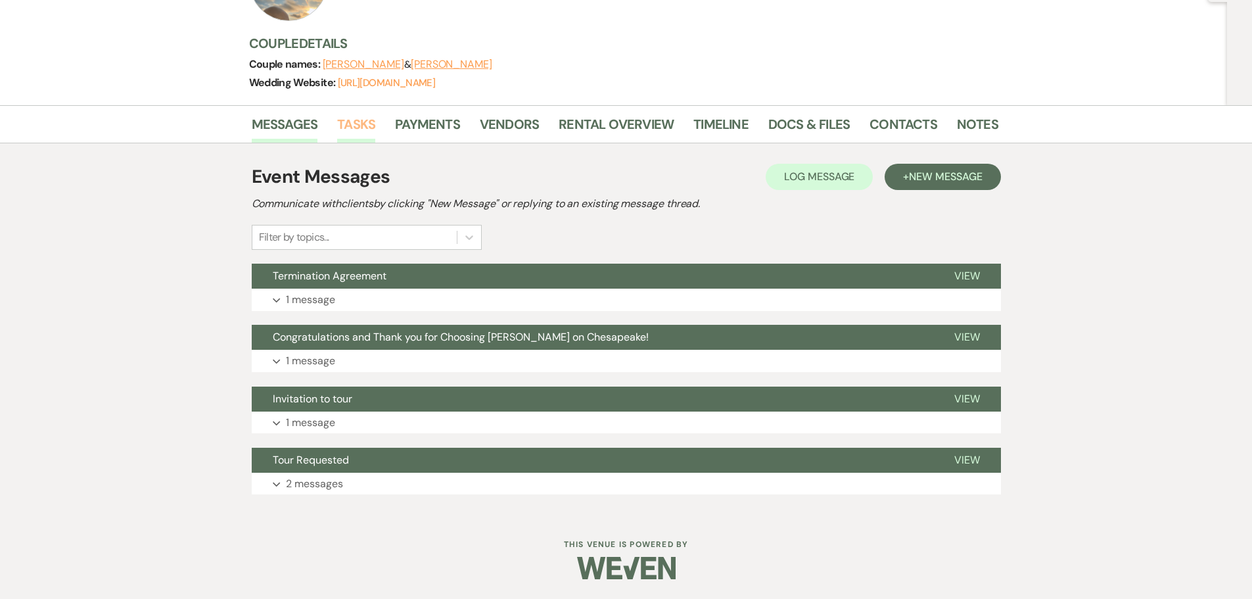
click at [369, 131] on link "Tasks" at bounding box center [356, 128] width 38 height 29
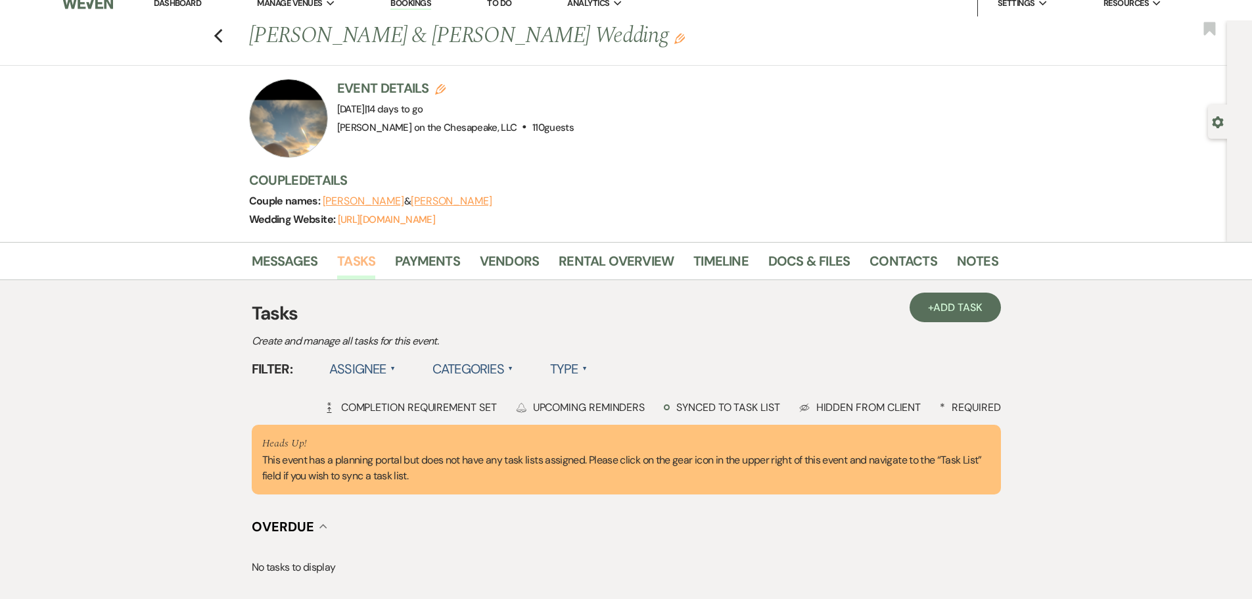
scroll to position [12, 0]
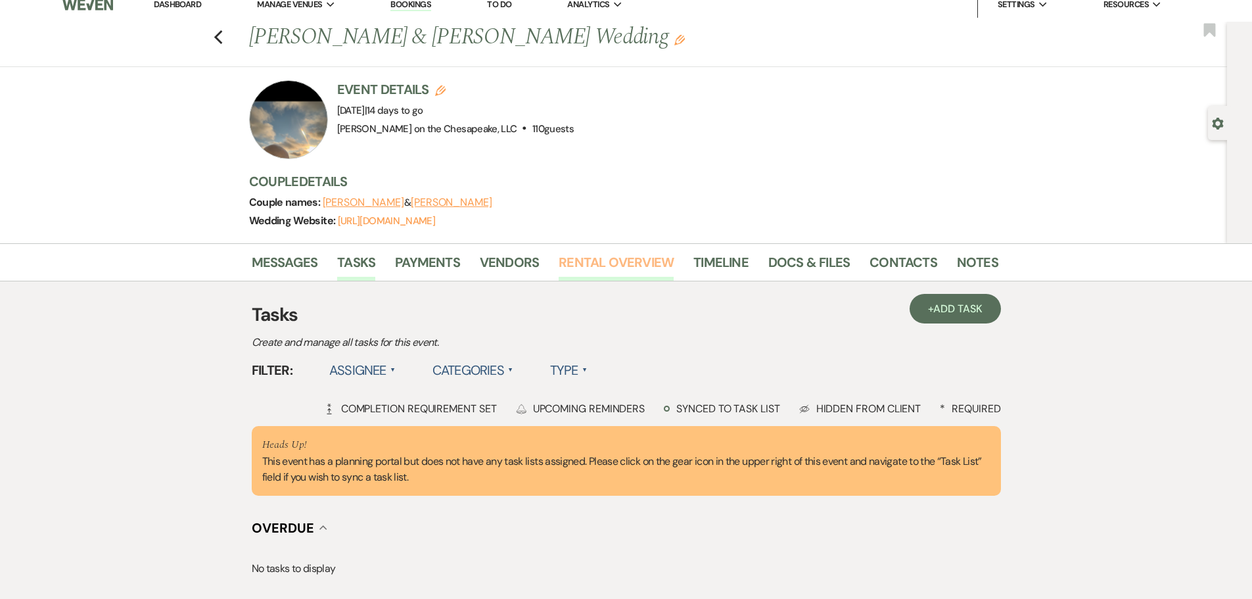
click at [585, 264] on link "Rental Overview" at bounding box center [616, 266] width 115 height 29
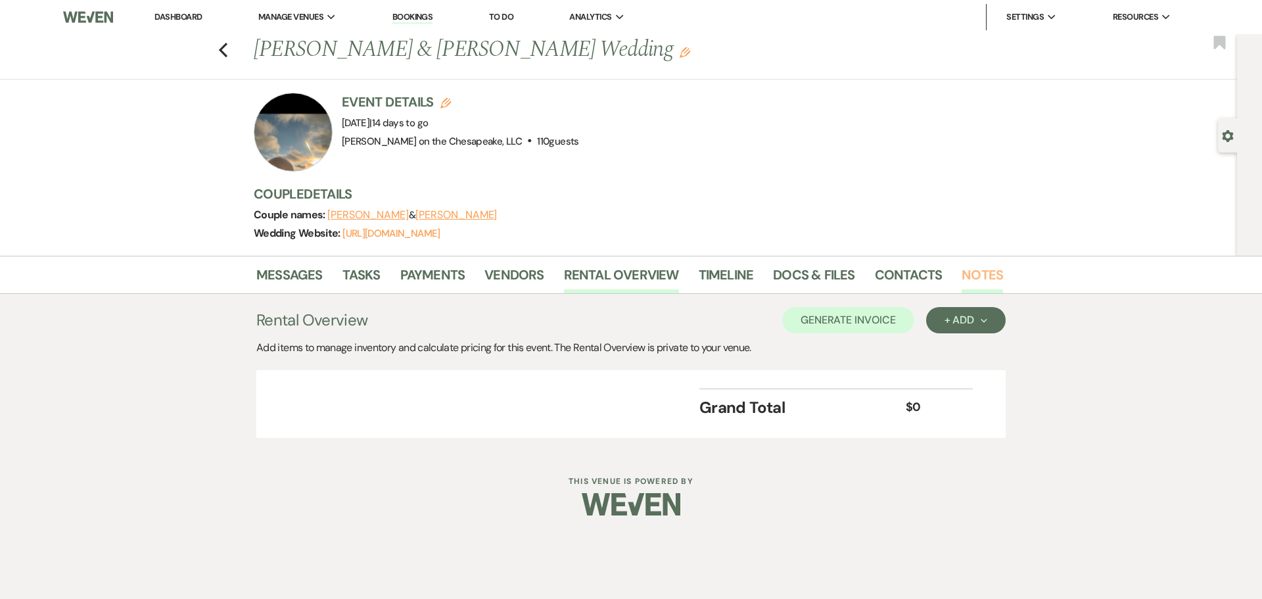
click at [967, 271] on link "Notes" at bounding box center [982, 278] width 41 height 29
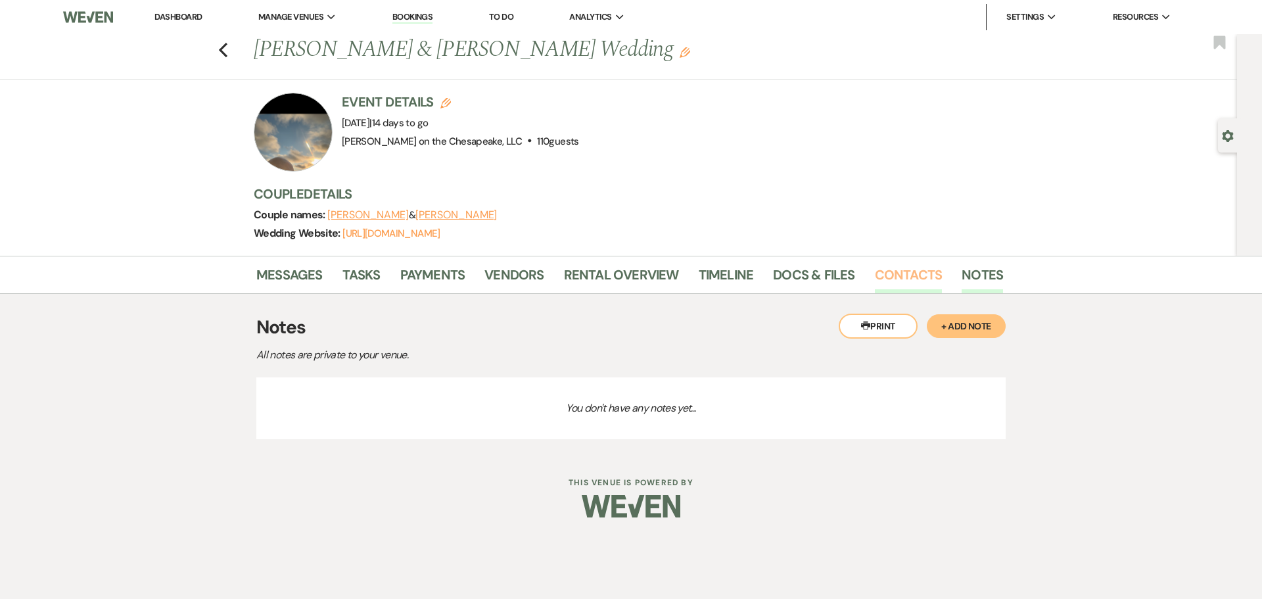
click at [920, 276] on link "Contacts" at bounding box center [909, 278] width 68 height 29
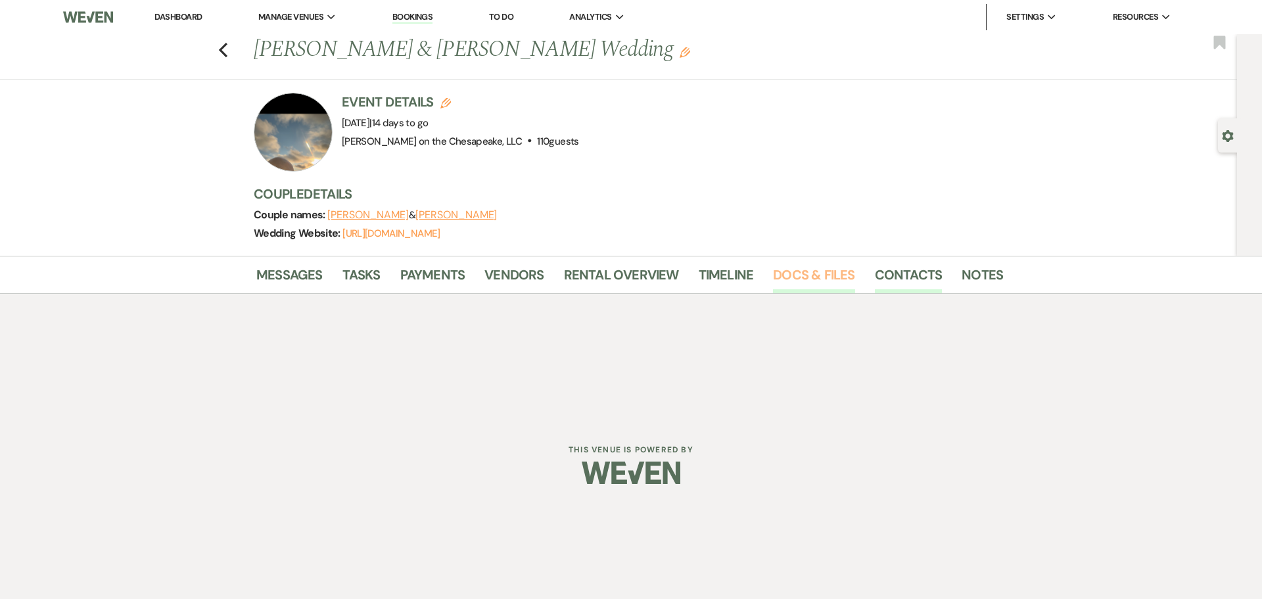
click at [810, 276] on link "Docs & Files" at bounding box center [814, 278] width 82 height 29
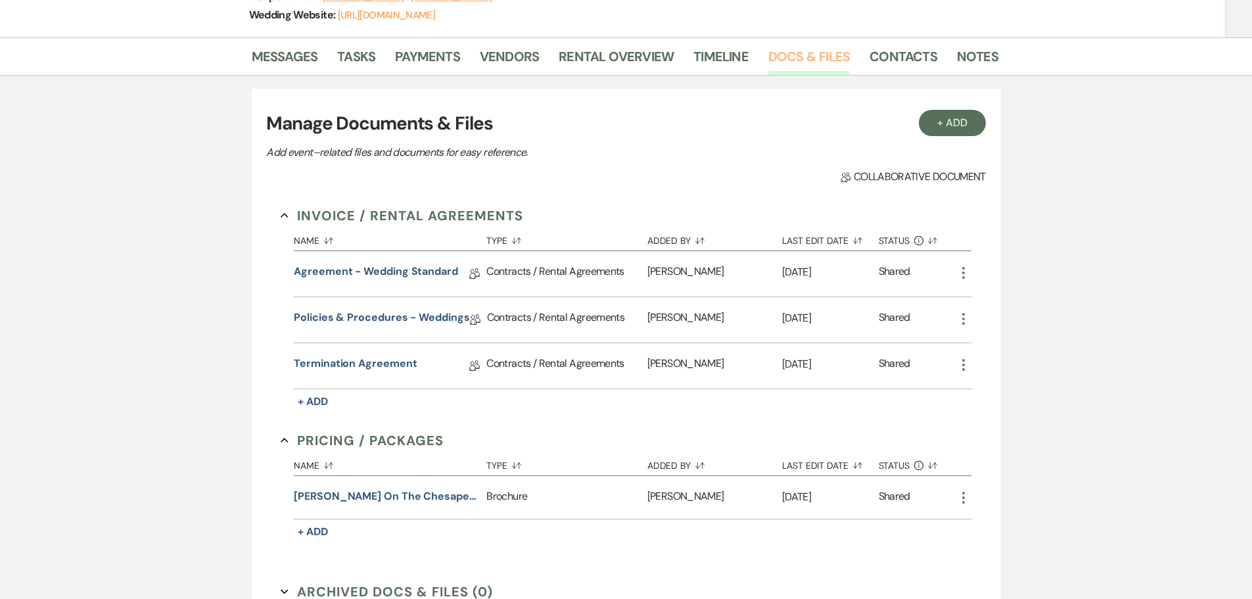
scroll to position [263, 0]
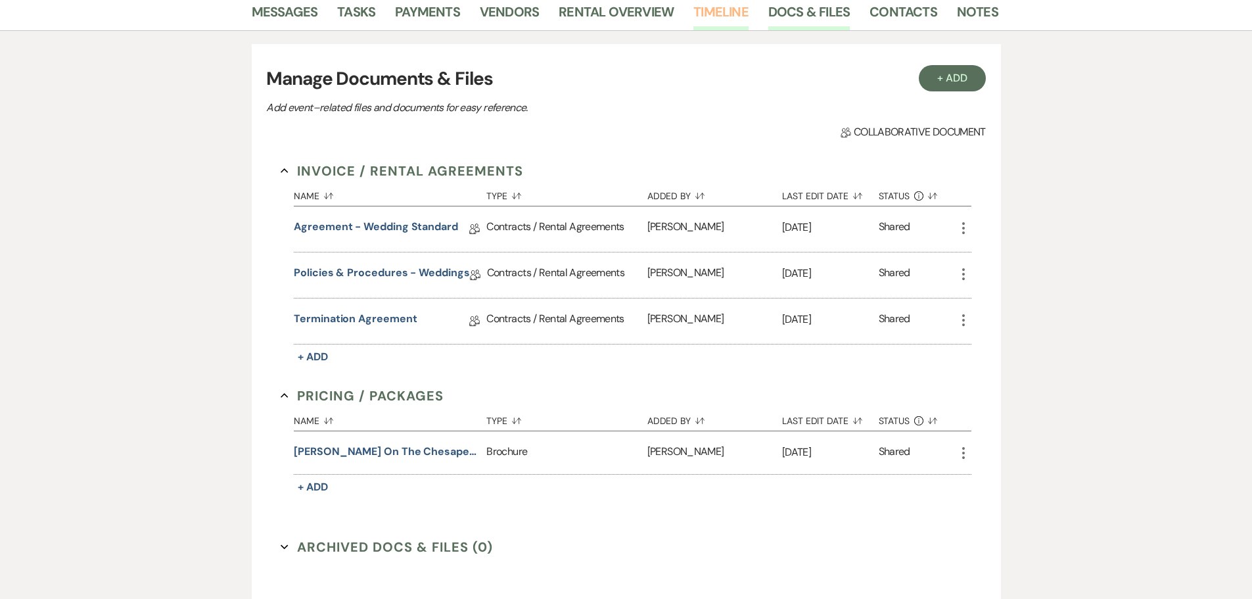
click at [733, 7] on link "Timeline" at bounding box center [720, 15] width 55 height 29
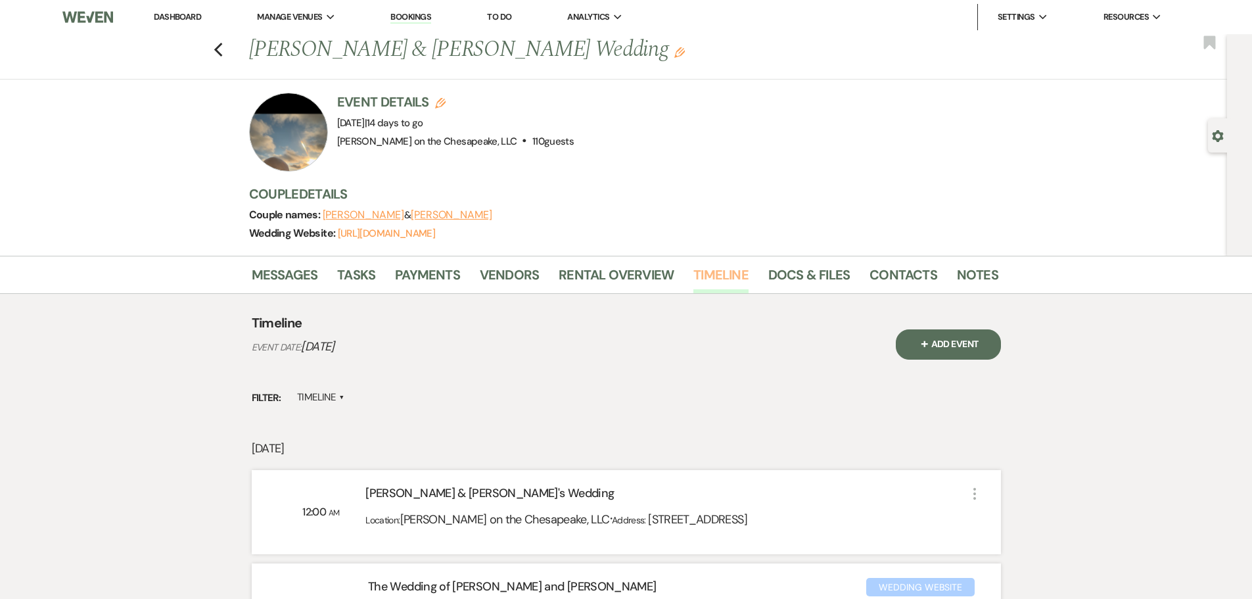
scroll to position [197, 0]
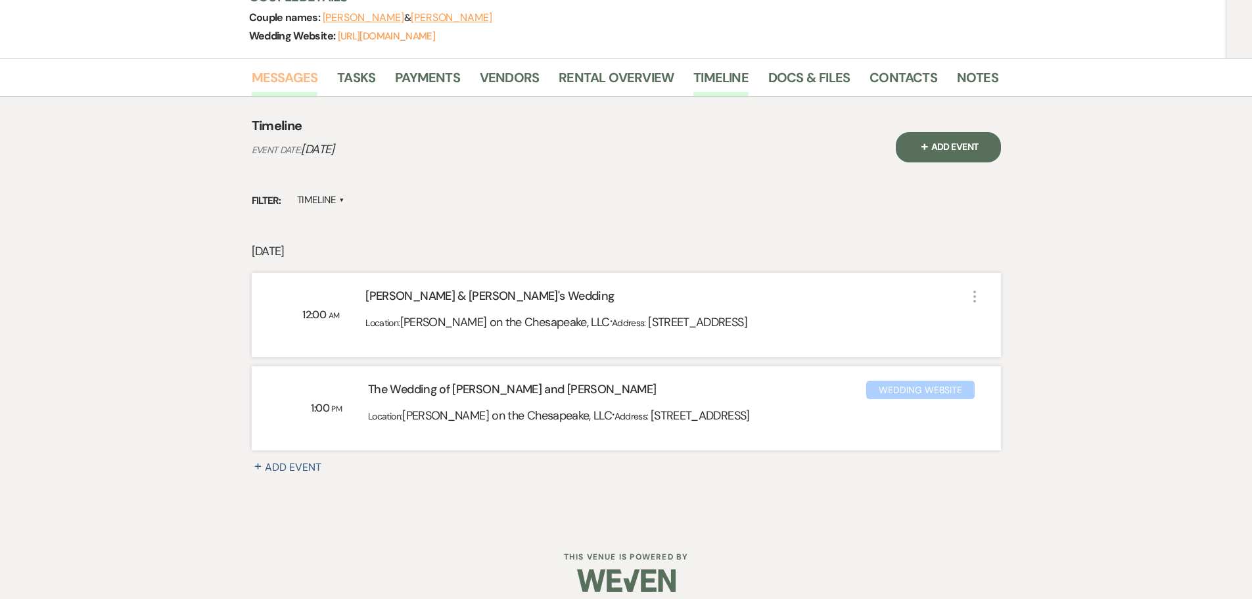
click at [278, 86] on link "Messages" at bounding box center [285, 81] width 66 height 29
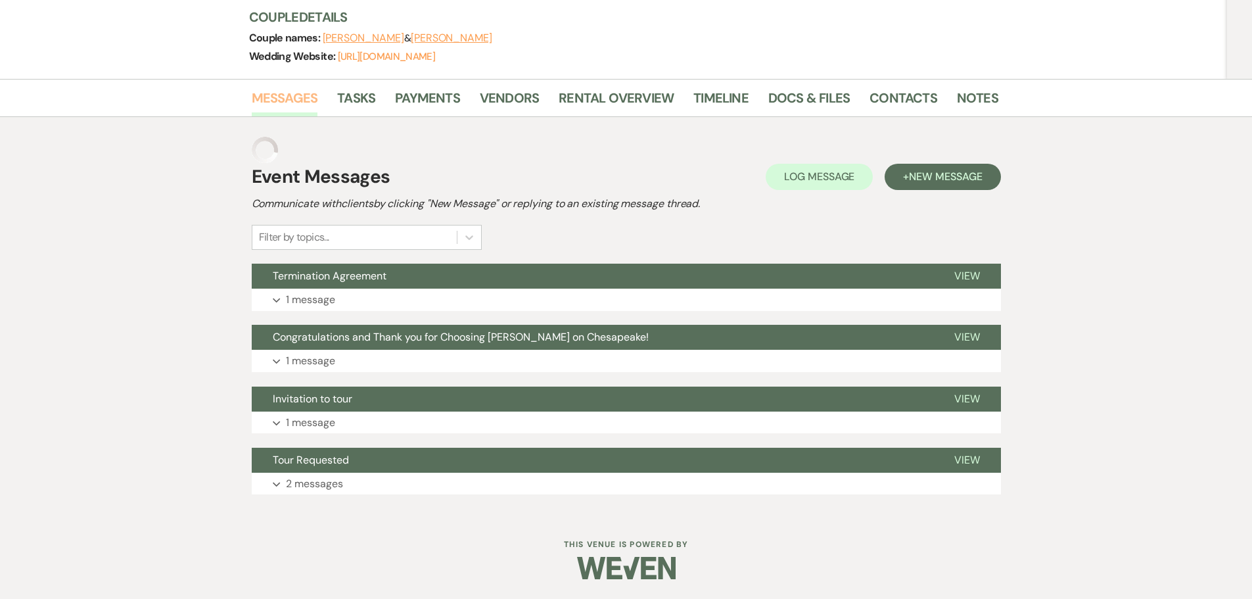
scroll to position [151, 0]
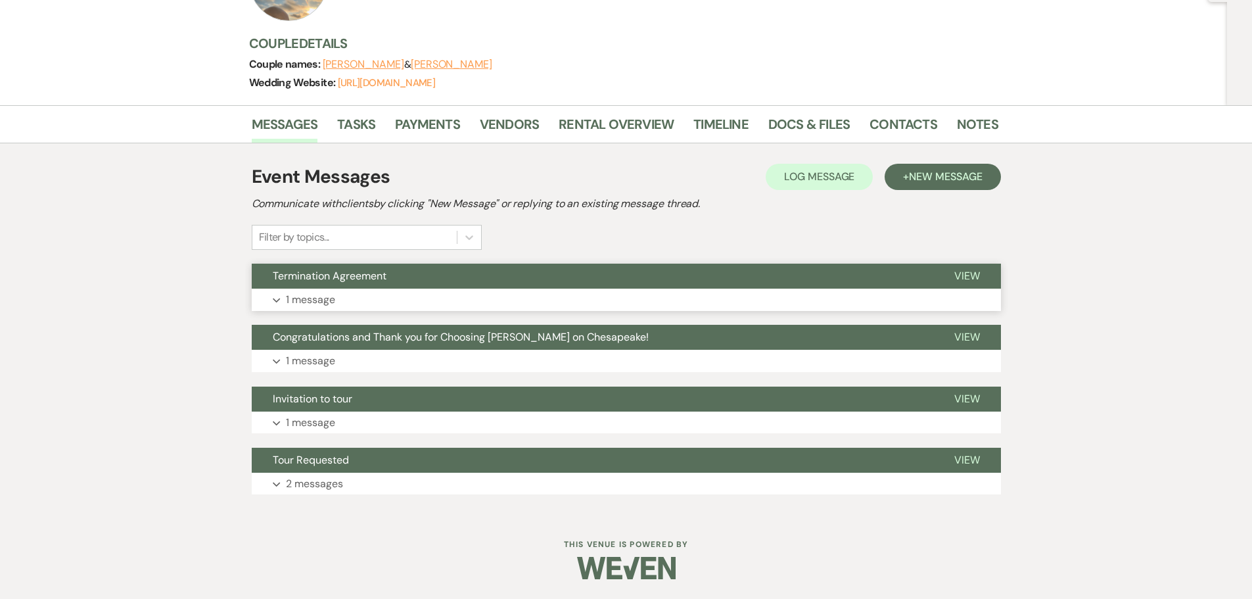
click at [336, 297] on button "Expand 1 message" at bounding box center [626, 300] width 749 height 22
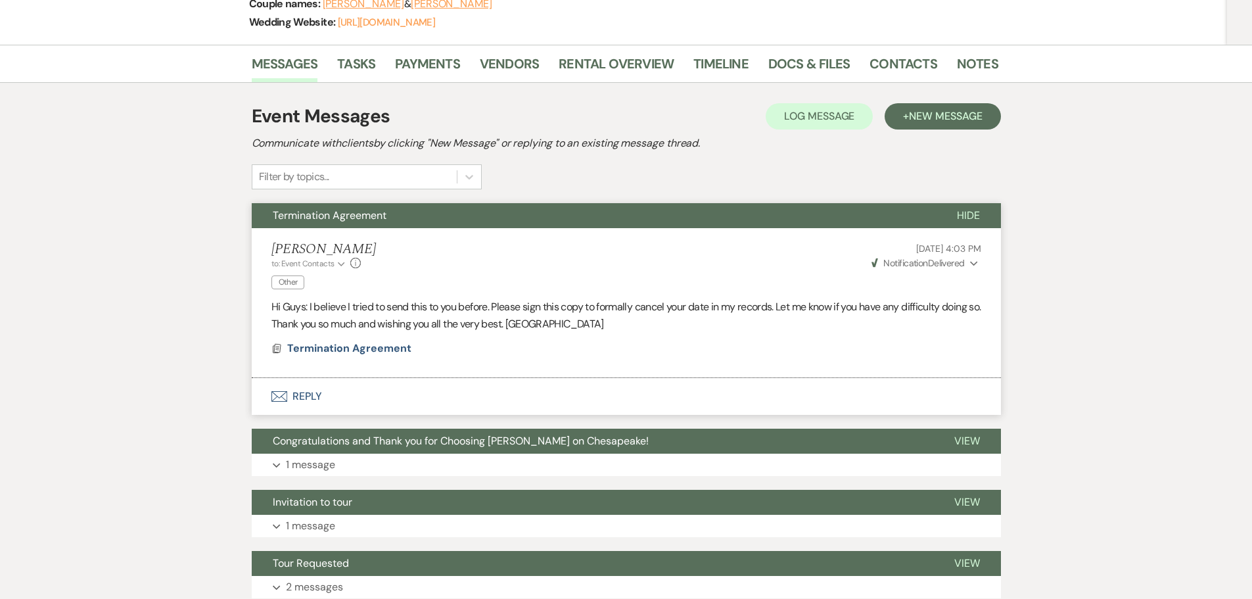
scroll to position [0, 0]
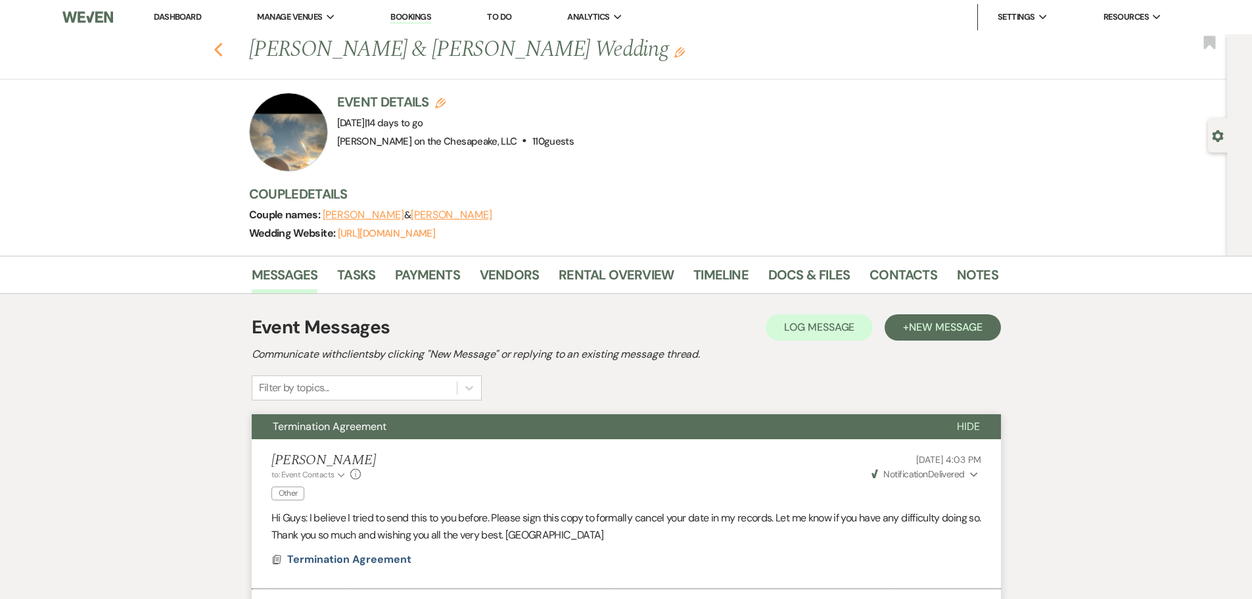
click at [223, 51] on icon "Previous" at bounding box center [219, 50] width 10 height 16
select select "5"
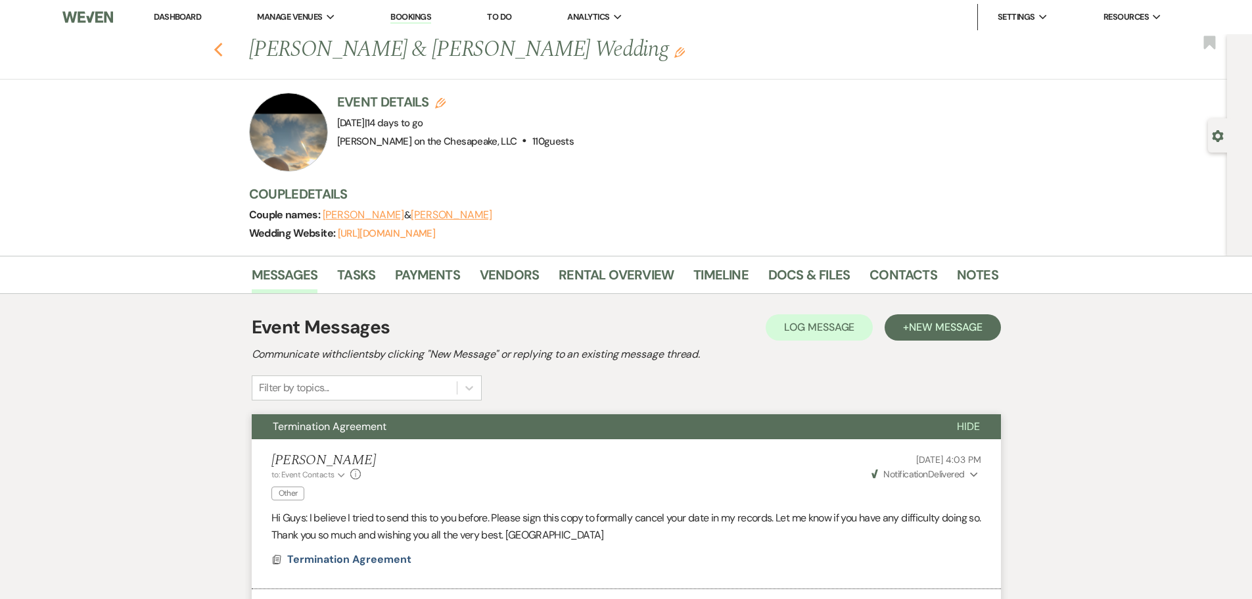
select select "5"
select select "8"
select select "11"
select select "2"
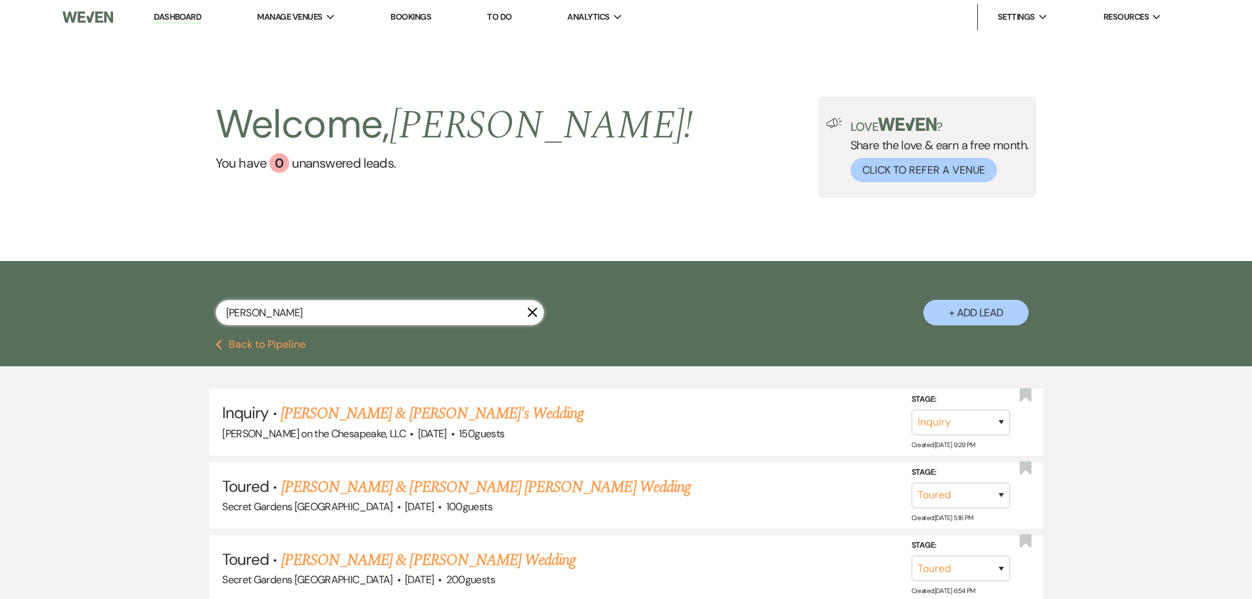
drag, startPoint x: 381, startPoint y: 315, endPoint x: 86, endPoint y: 292, distance: 296.0
click at [86, 292] on div "[PERSON_NAME] X + Add Lead" at bounding box center [626, 300] width 1252 height 79
type input "[PERSON_NAME] [PERSON_NAME]"
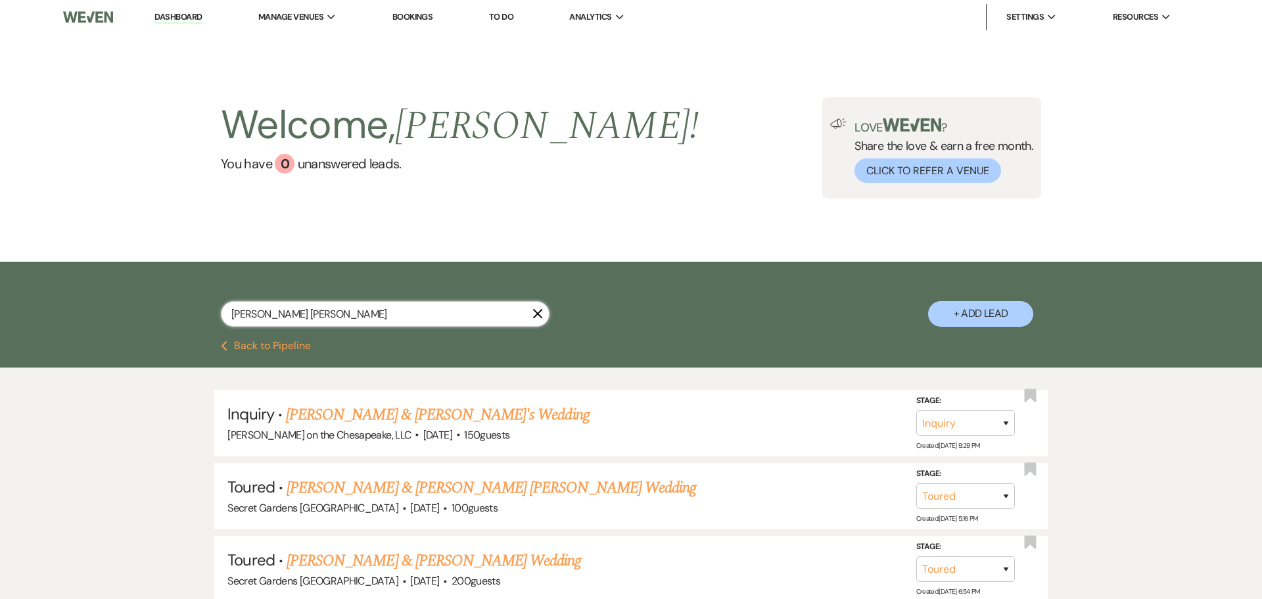
select select "5"
select select "8"
select select "2"
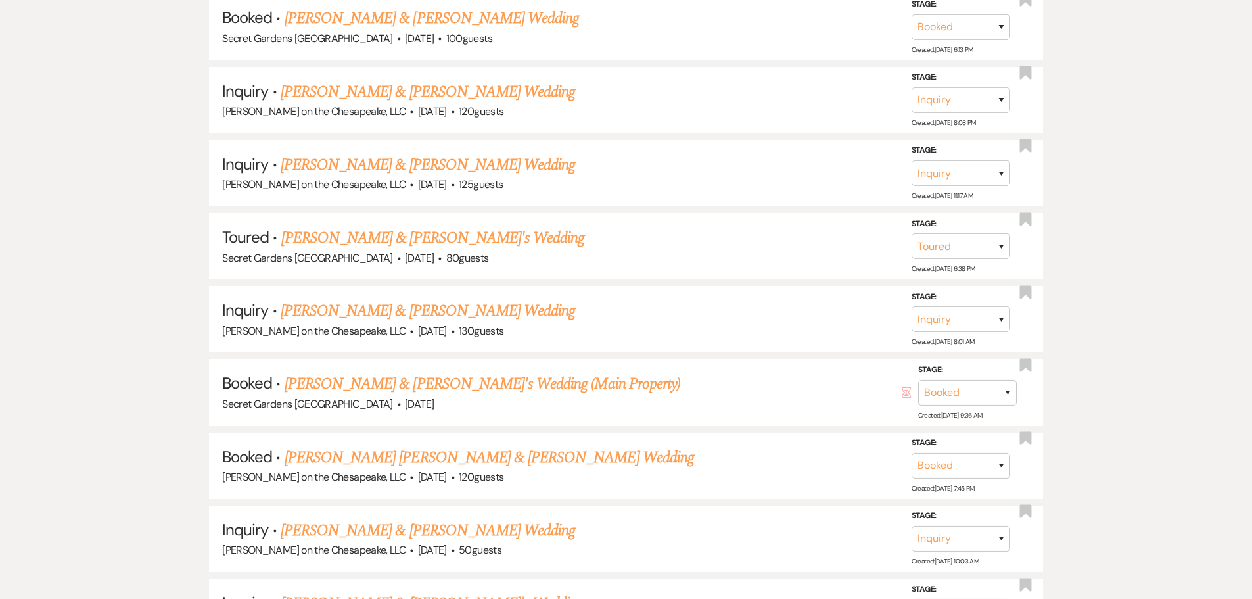
scroll to position [132, 0]
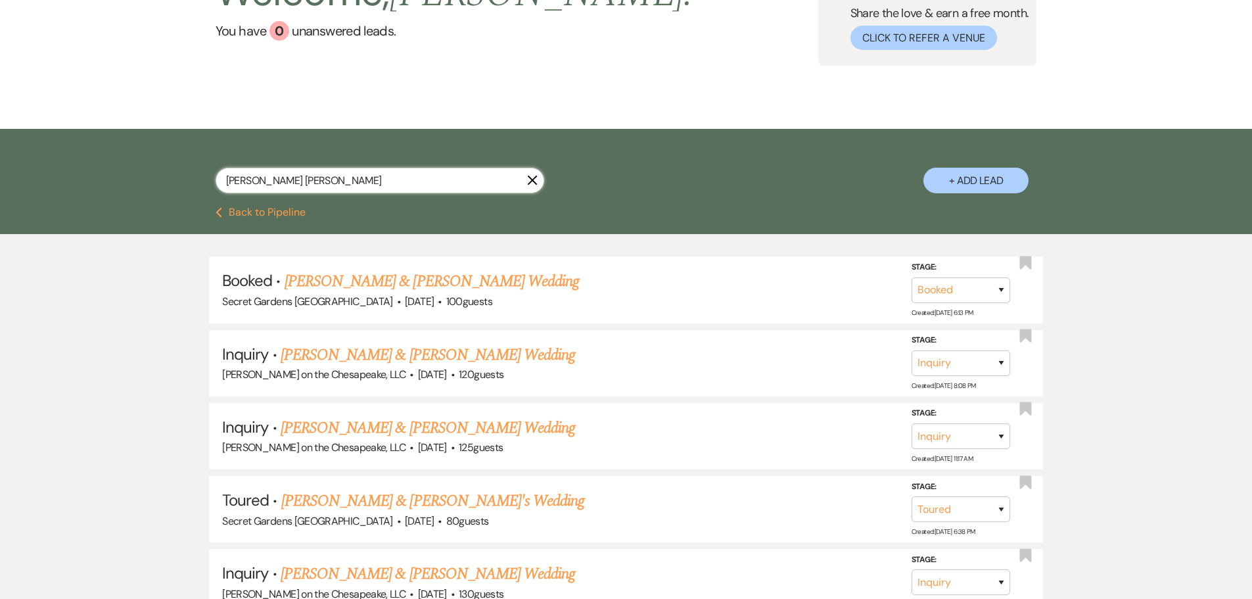
drag, startPoint x: 292, startPoint y: 180, endPoint x: 137, endPoint y: 181, distance: 155.1
click at [137, 181] on div "[PERSON_NAME] [PERSON_NAME] X + Add Lead" at bounding box center [626, 168] width 1252 height 79
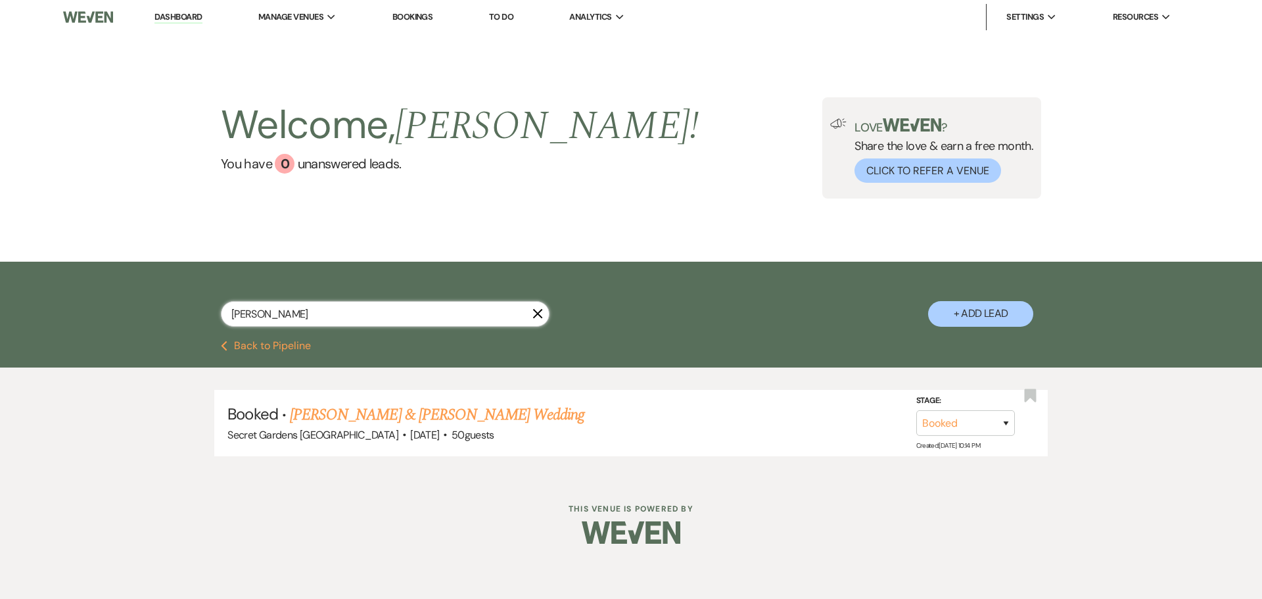
click at [237, 317] on input "[PERSON_NAME]" at bounding box center [385, 314] width 329 height 26
type input "hyatt"
click at [108, 446] on div "Booked · [PERSON_NAME] [PERSON_NAME] & [PERSON_NAME] Wedding [PERSON_NAME] on t…" at bounding box center [631, 422] width 1262 height 111
click at [365, 411] on link "[PERSON_NAME] [PERSON_NAME] & [PERSON_NAME] Wedding" at bounding box center [494, 415] width 409 height 24
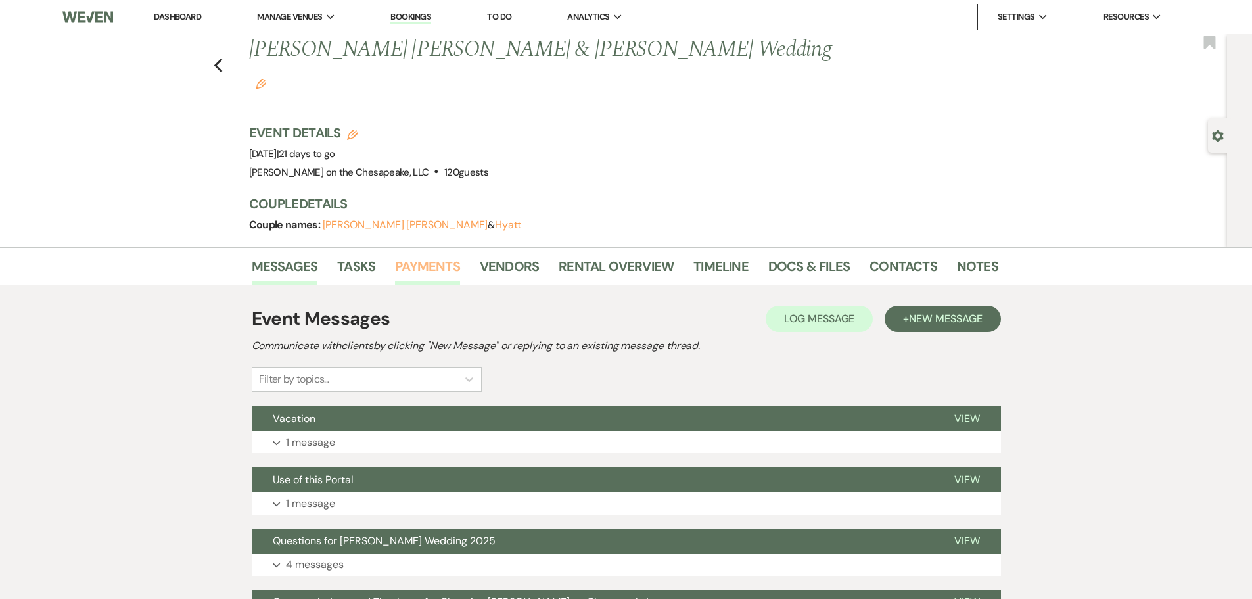
click at [421, 256] on link "Payments" at bounding box center [427, 270] width 65 height 29
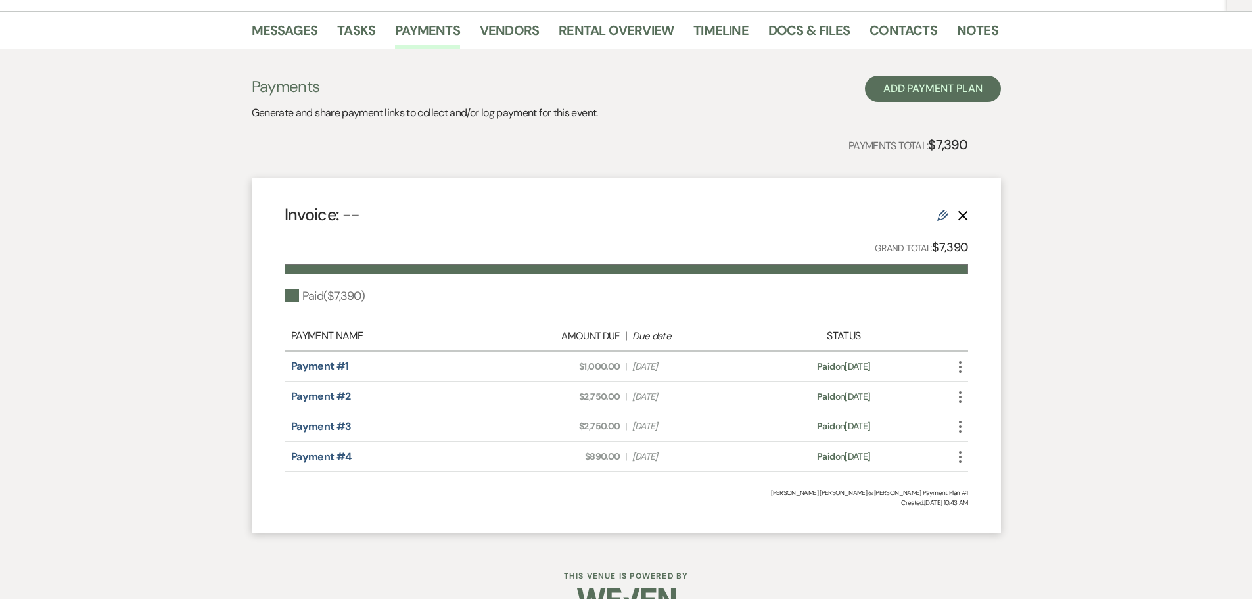
scroll to position [170, 0]
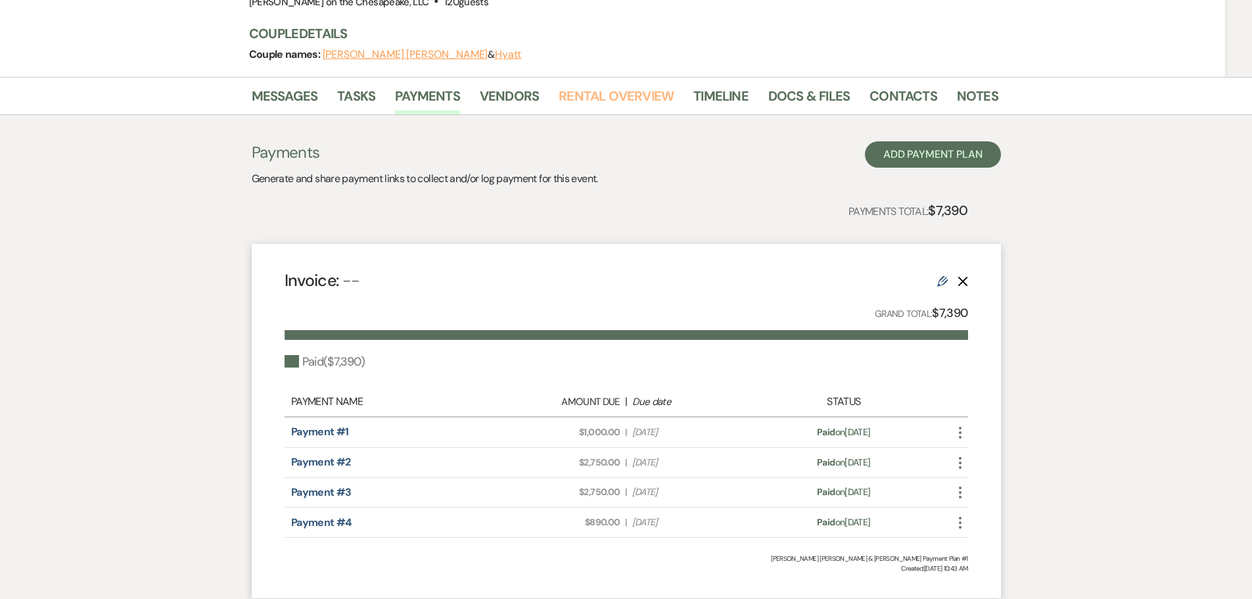
click at [628, 85] on link "Rental Overview" at bounding box center [616, 99] width 115 height 29
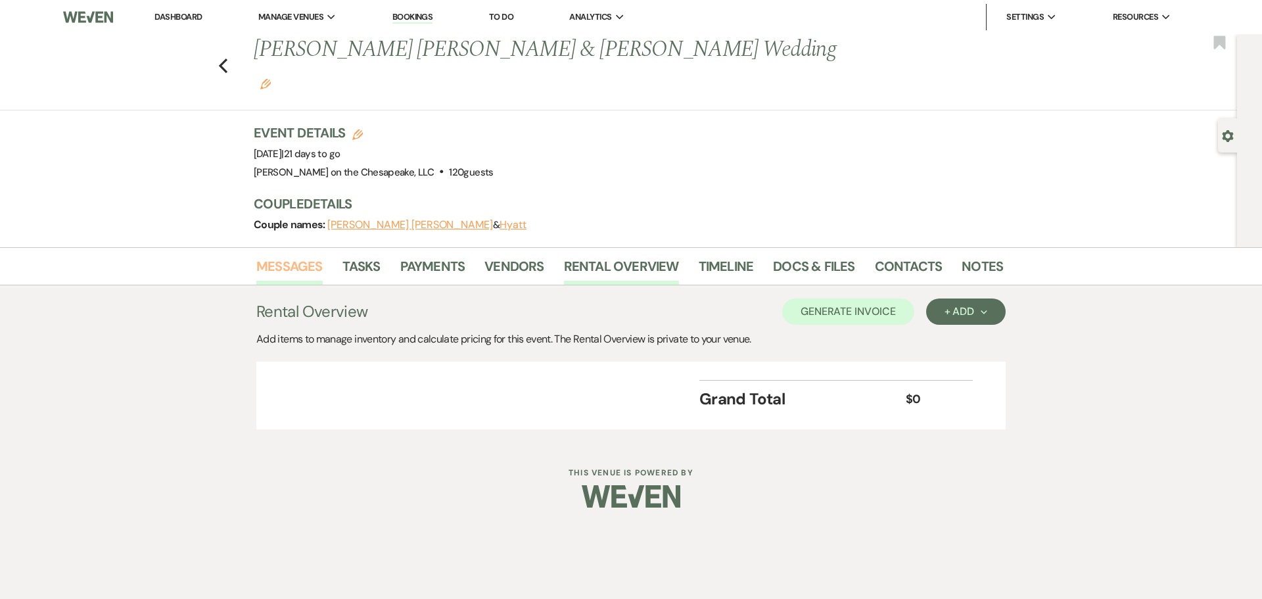
click at [294, 256] on link "Messages" at bounding box center [289, 270] width 66 height 29
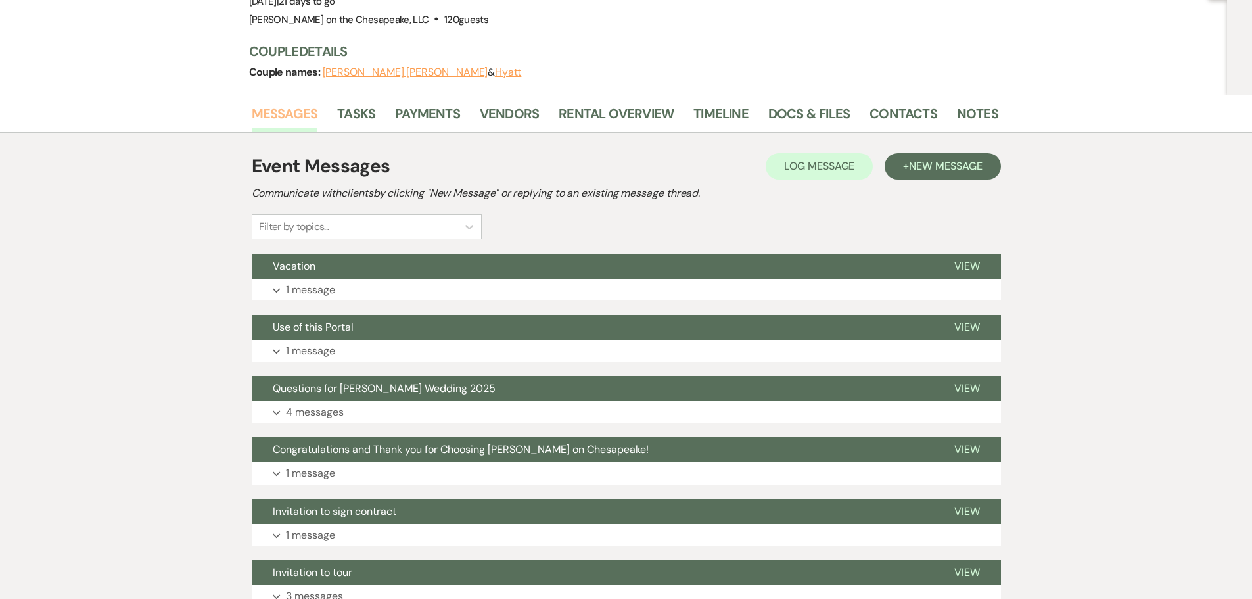
scroll to position [197, 0]
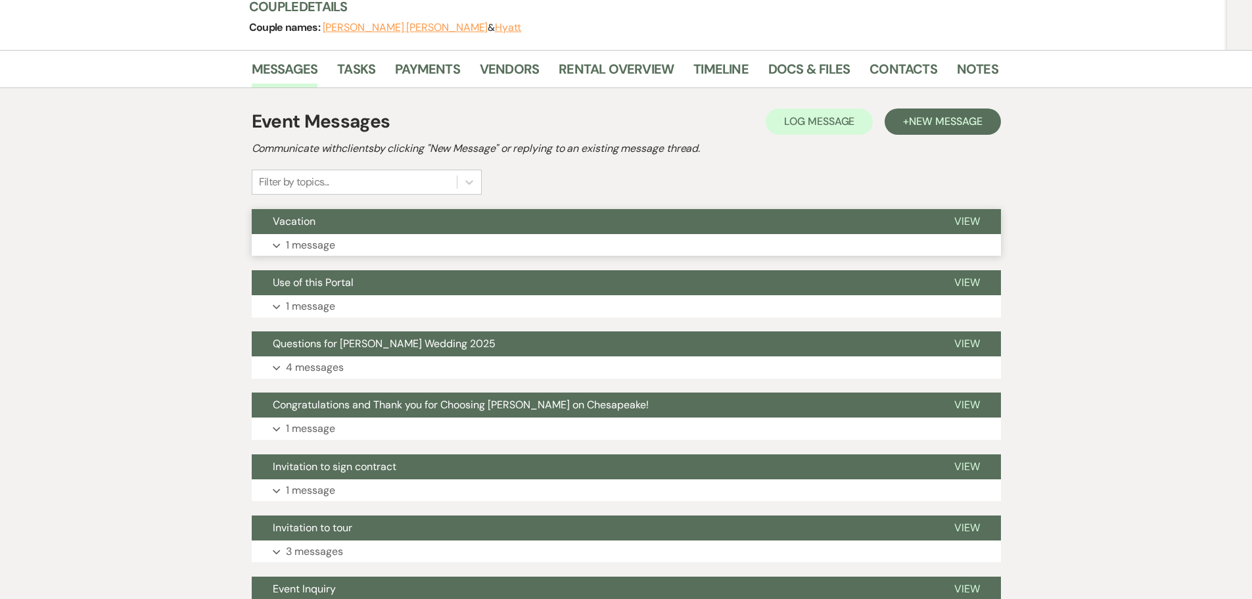
click at [310, 237] on p "1 message" at bounding box center [310, 245] width 49 height 17
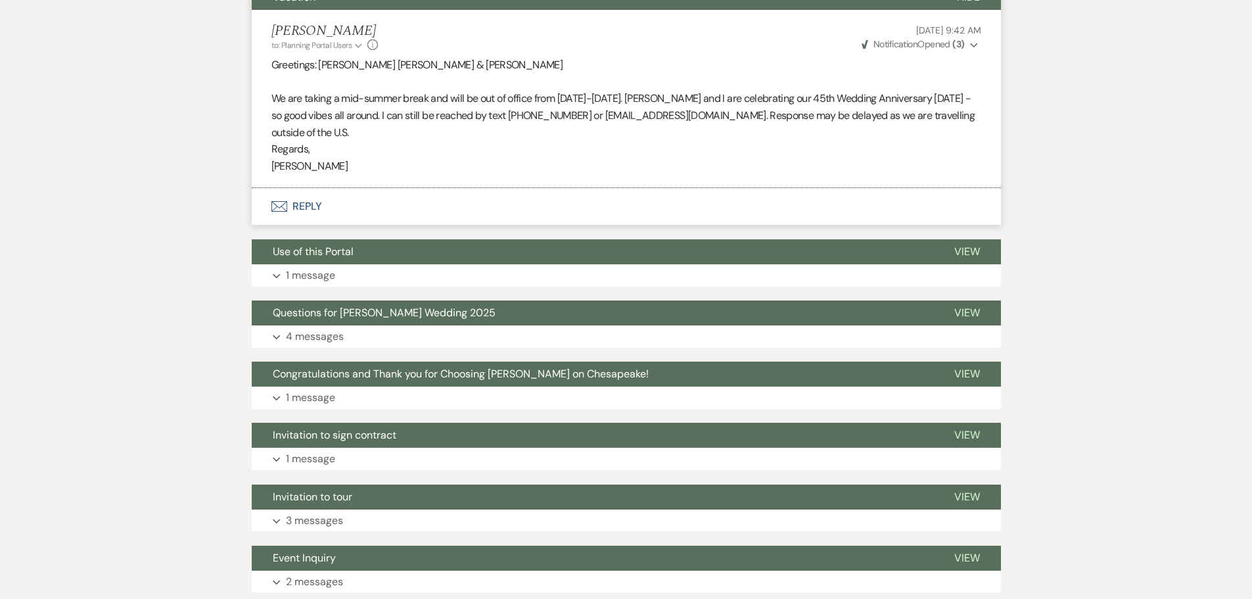
scroll to position [460, 0]
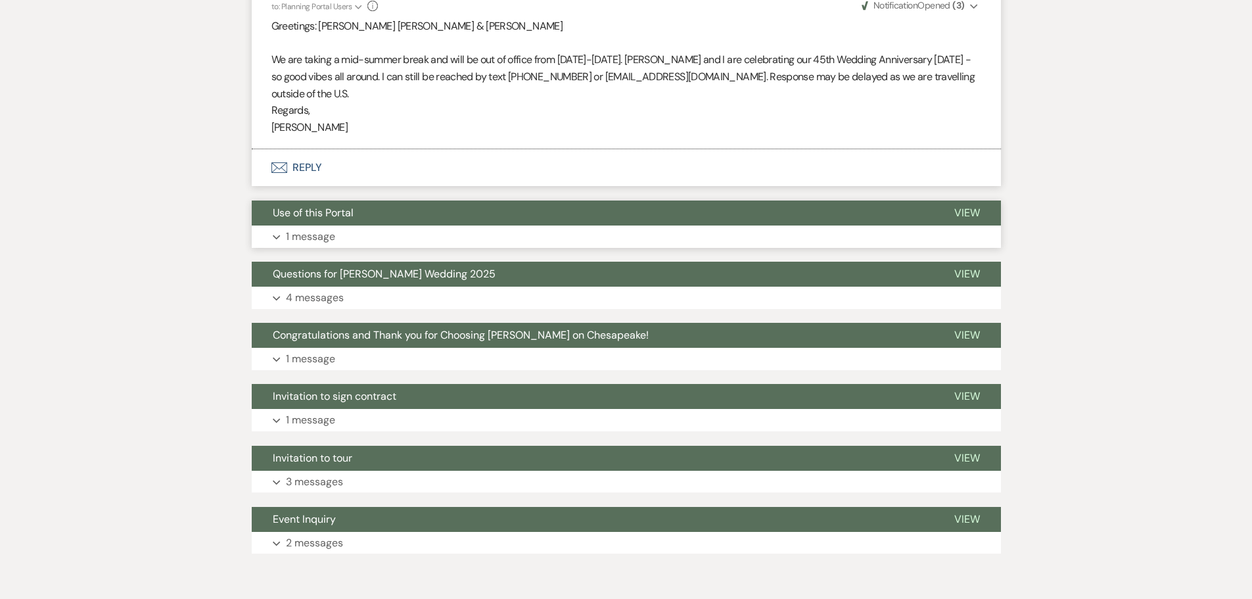
click at [302, 228] on p "1 message" at bounding box center [310, 236] width 49 height 17
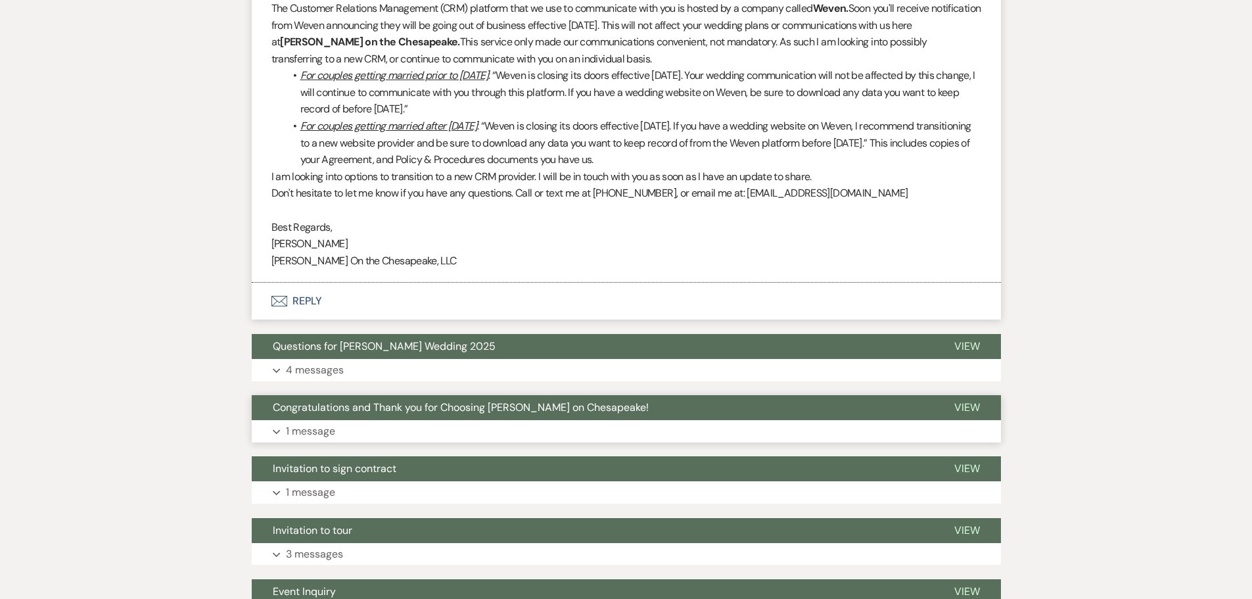
scroll to position [789, 0]
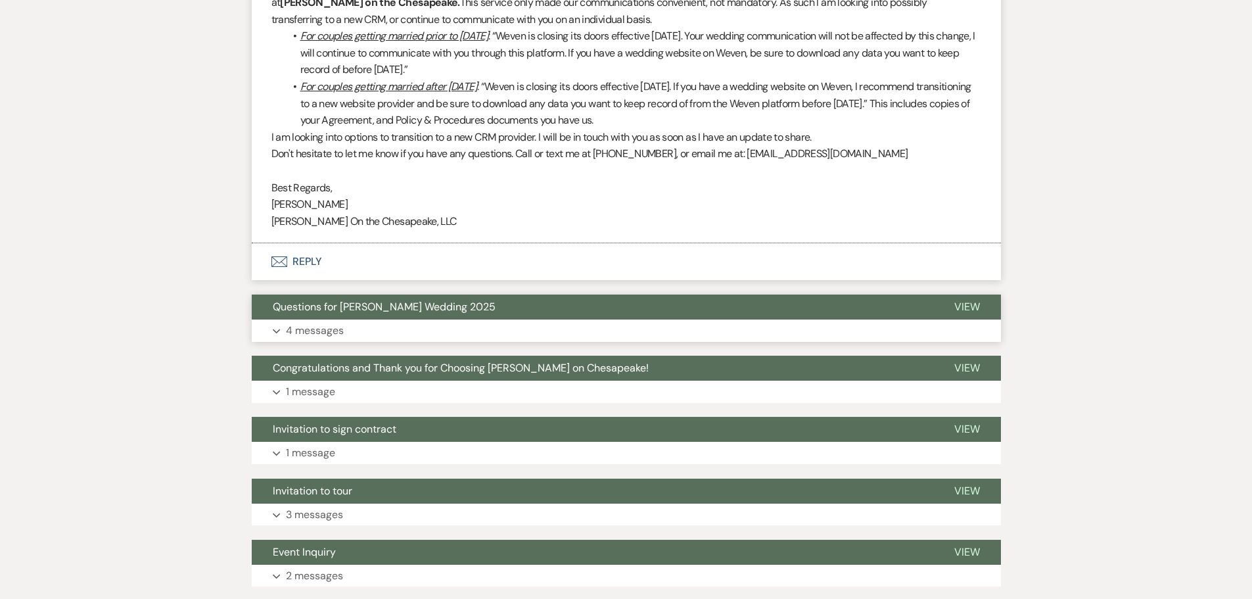
click at [333, 322] on p "4 messages" at bounding box center [315, 330] width 58 height 17
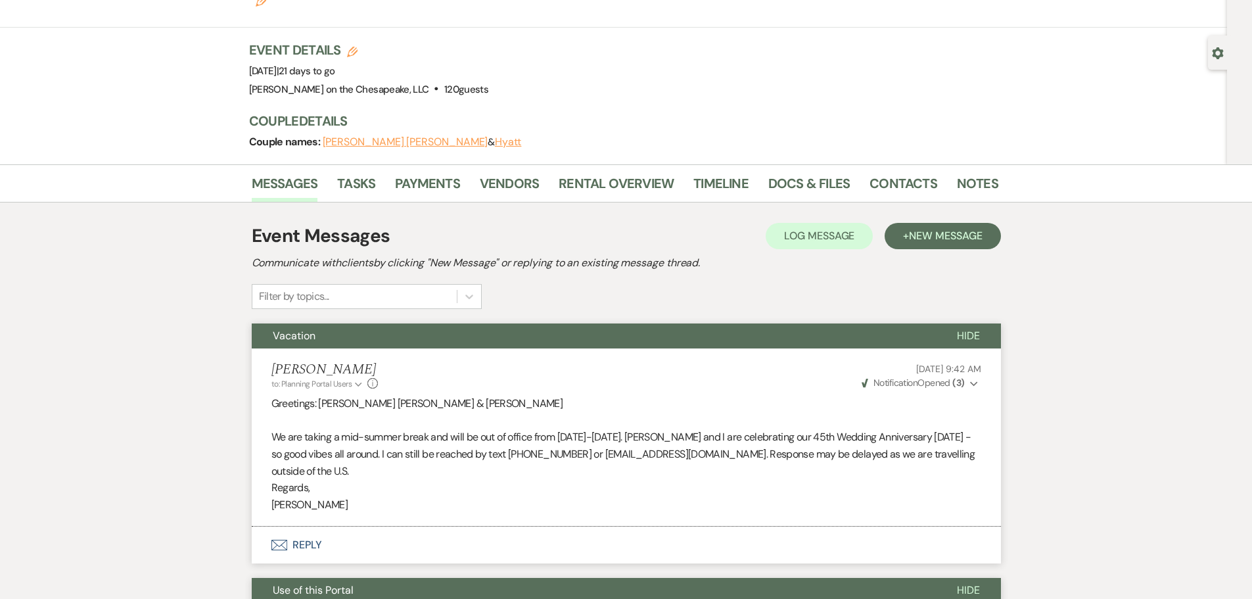
scroll to position [0, 0]
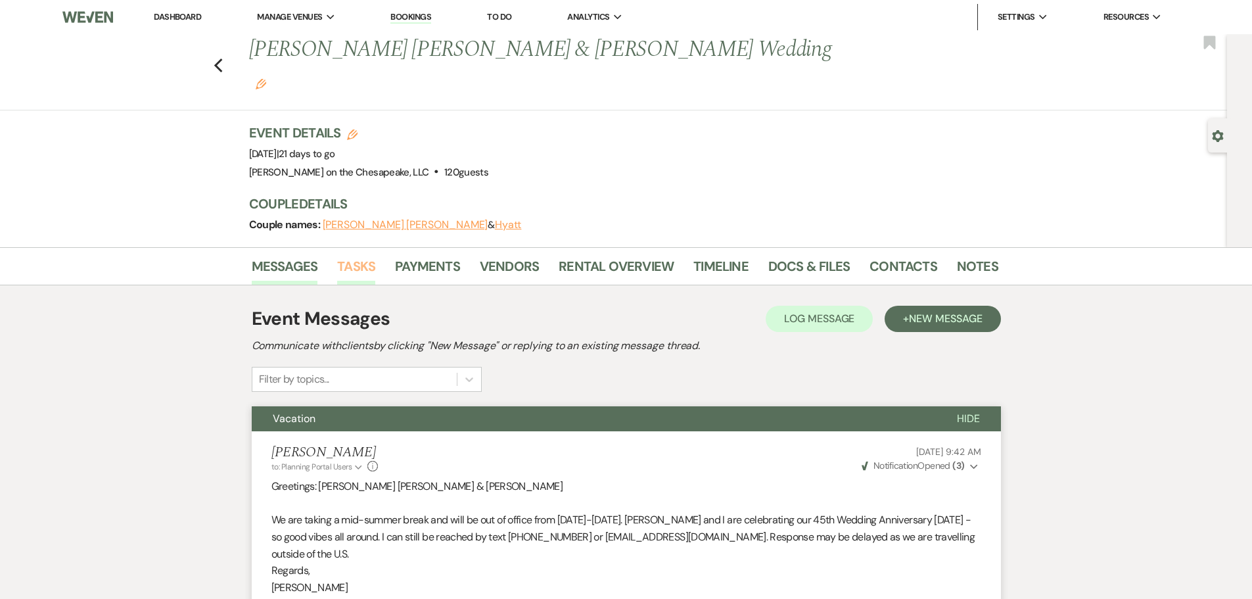
click at [367, 256] on link "Tasks" at bounding box center [356, 270] width 38 height 29
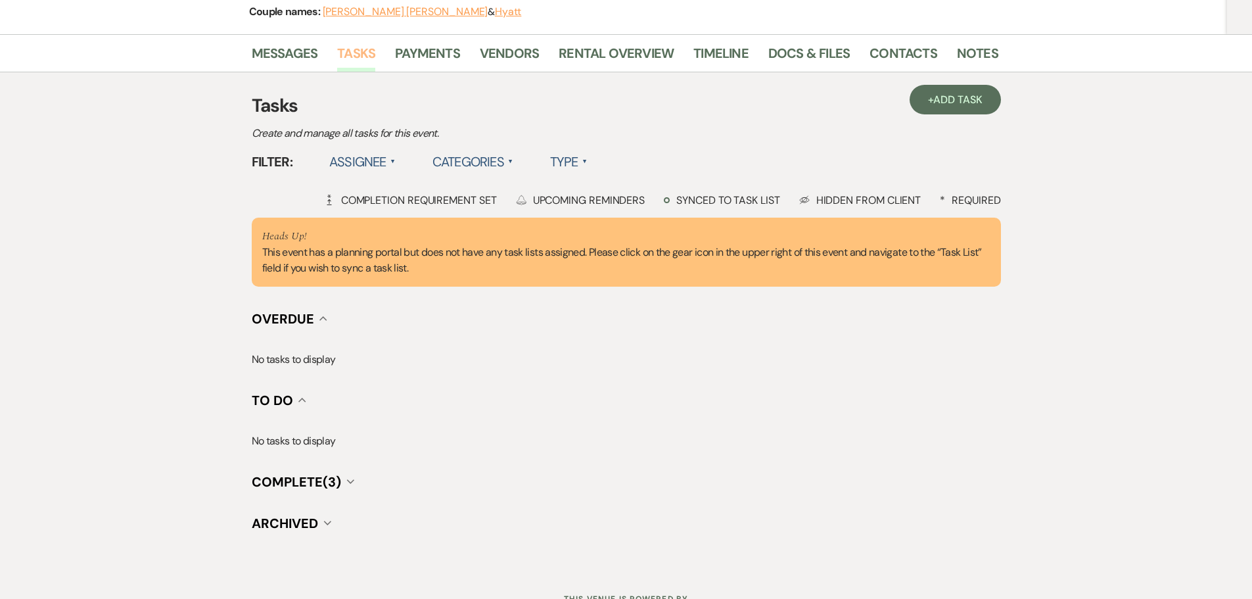
scroll to position [236, 0]
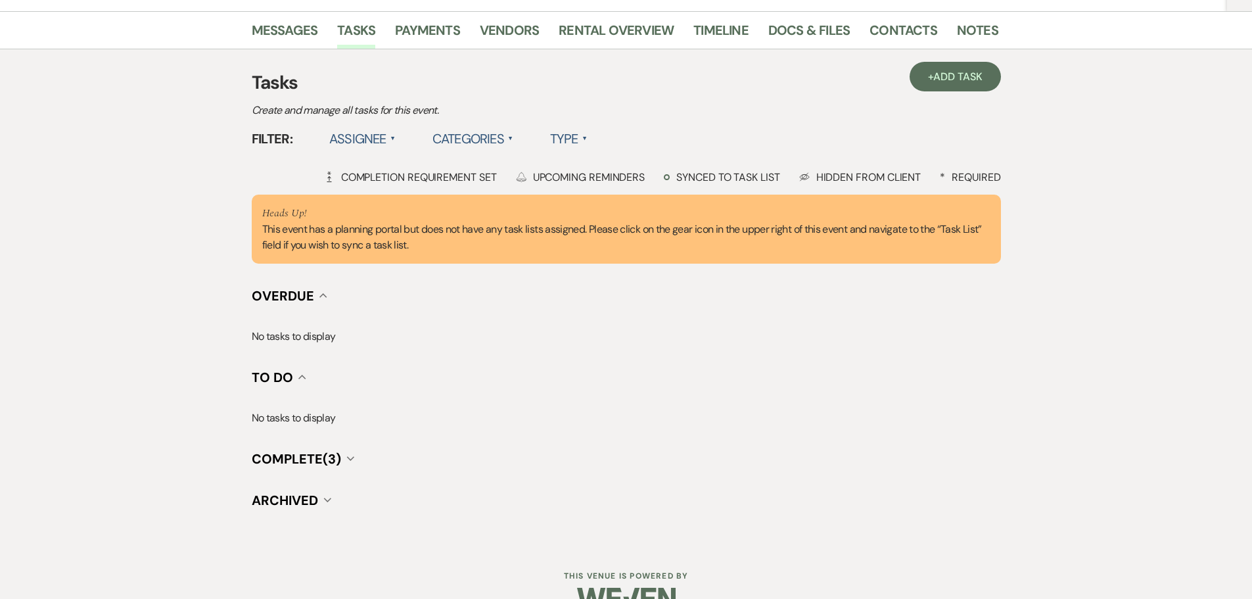
click at [325, 450] on span "Complete (3)" at bounding box center [296, 458] width 89 height 17
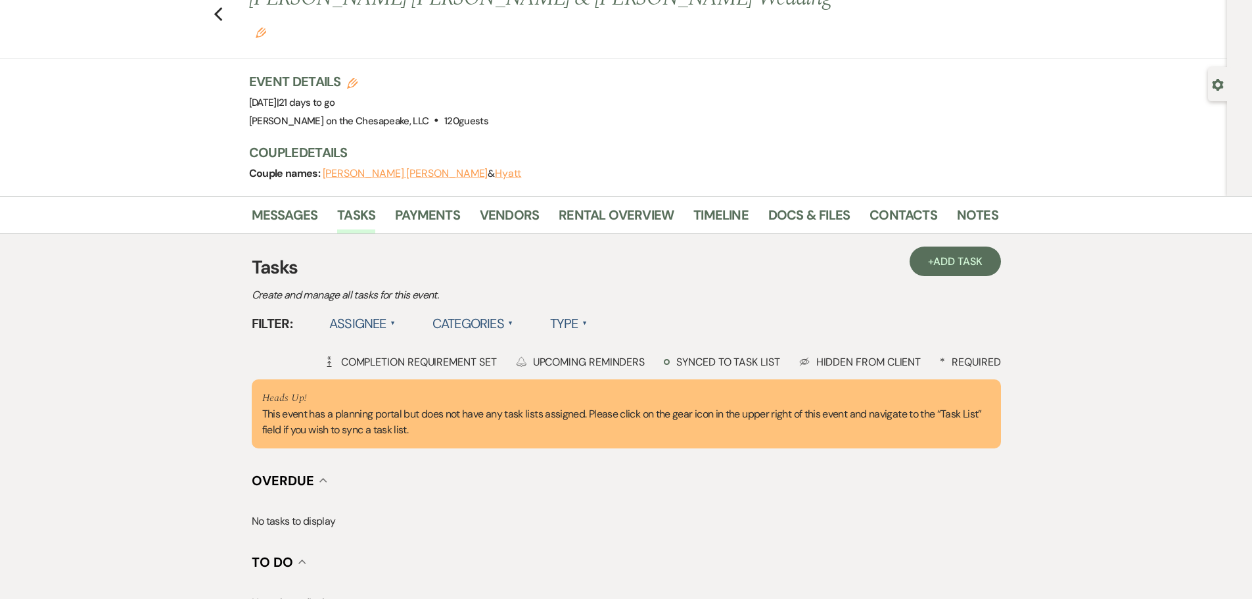
scroll to position [0, 0]
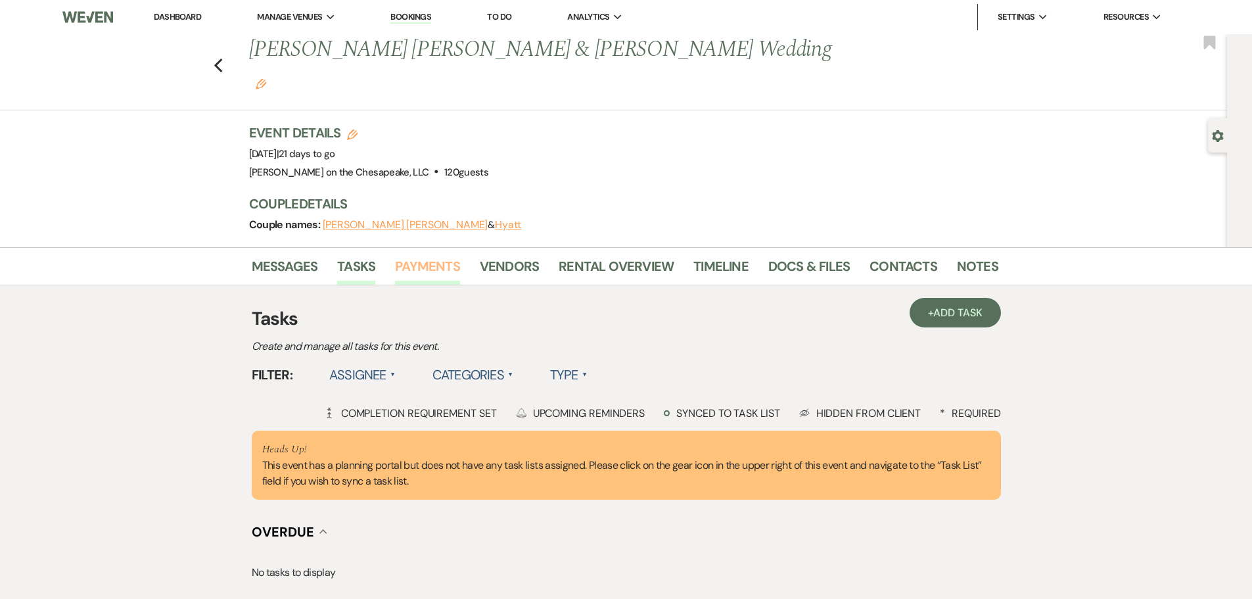
click at [433, 256] on link "Payments" at bounding box center [427, 270] width 65 height 29
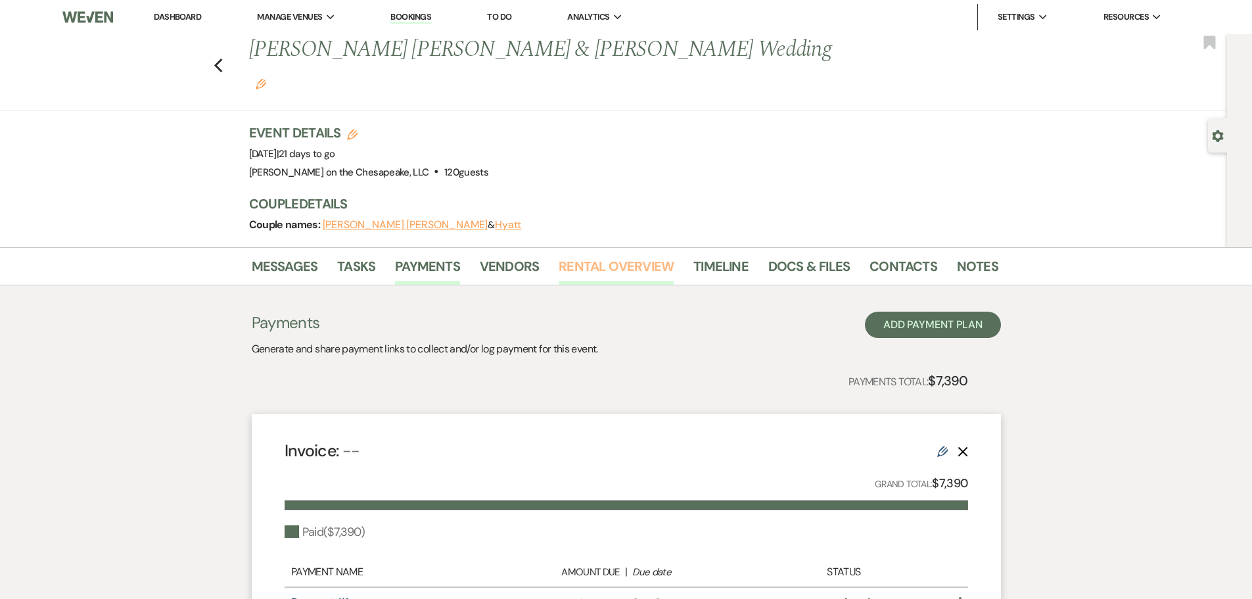
click at [602, 256] on link "Rental Overview" at bounding box center [616, 270] width 115 height 29
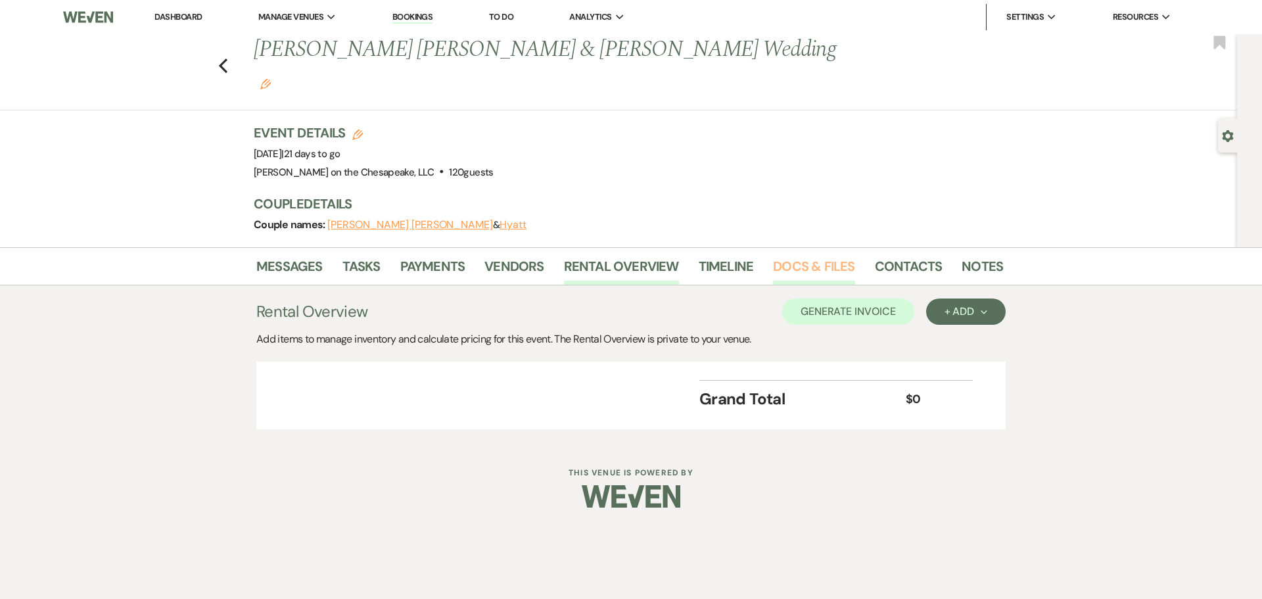
click at [837, 256] on link "Docs & Files" at bounding box center [814, 270] width 82 height 29
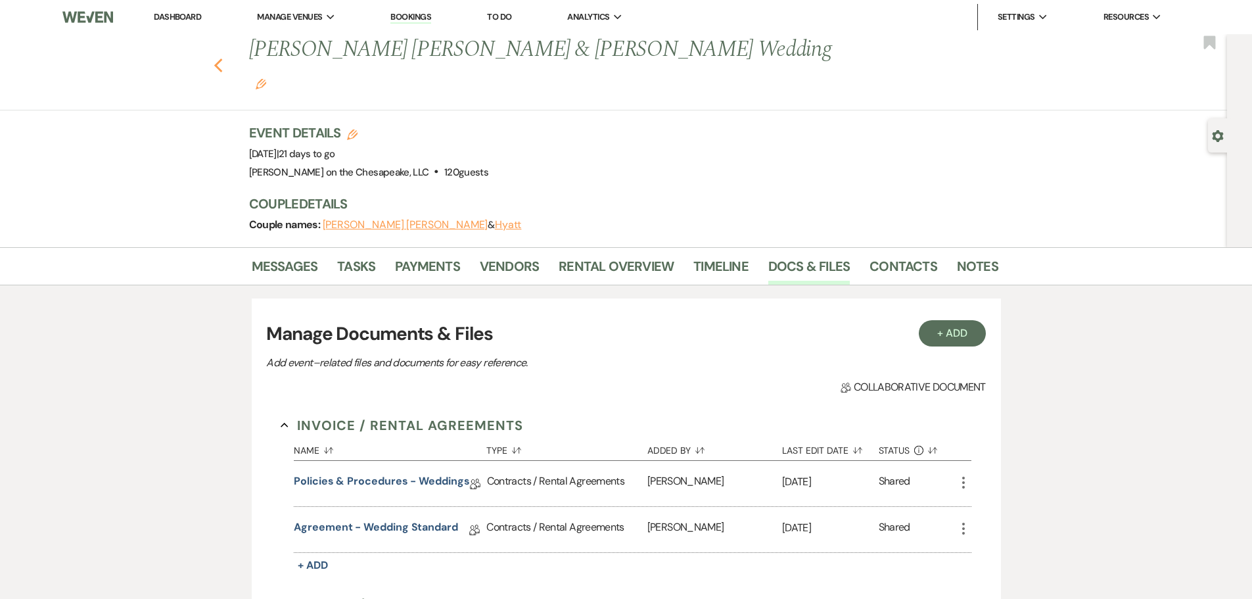
click at [222, 58] on use "button" at bounding box center [218, 65] width 9 height 14
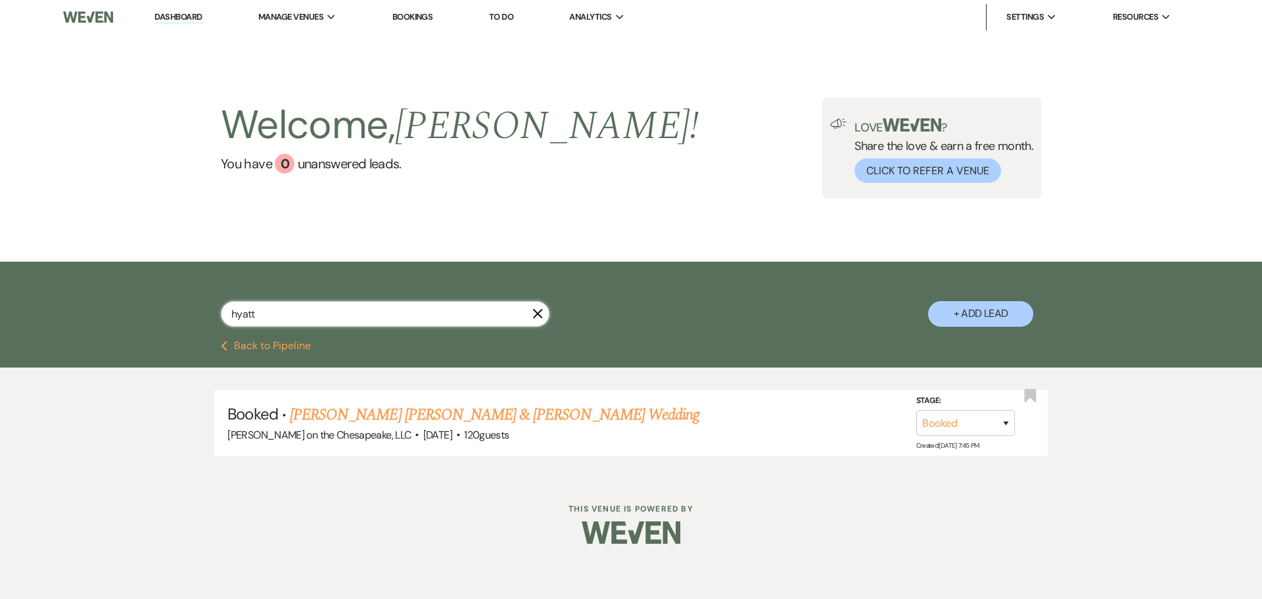
drag, startPoint x: 281, startPoint y: 312, endPoint x: 16, endPoint y: 333, distance: 266.4
click at [27, 332] on div "hyatt X + Add Lead" at bounding box center [631, 301] width 1262 height 79
paste input "[PERSON_NAME]"
type input "[PERSON_NAME]"
click at [319, 421] on link "[PERSON_NAME] & [DATE][PERSON_NAME] Wedding" at bounding box center [459, 415] width 338 height 24
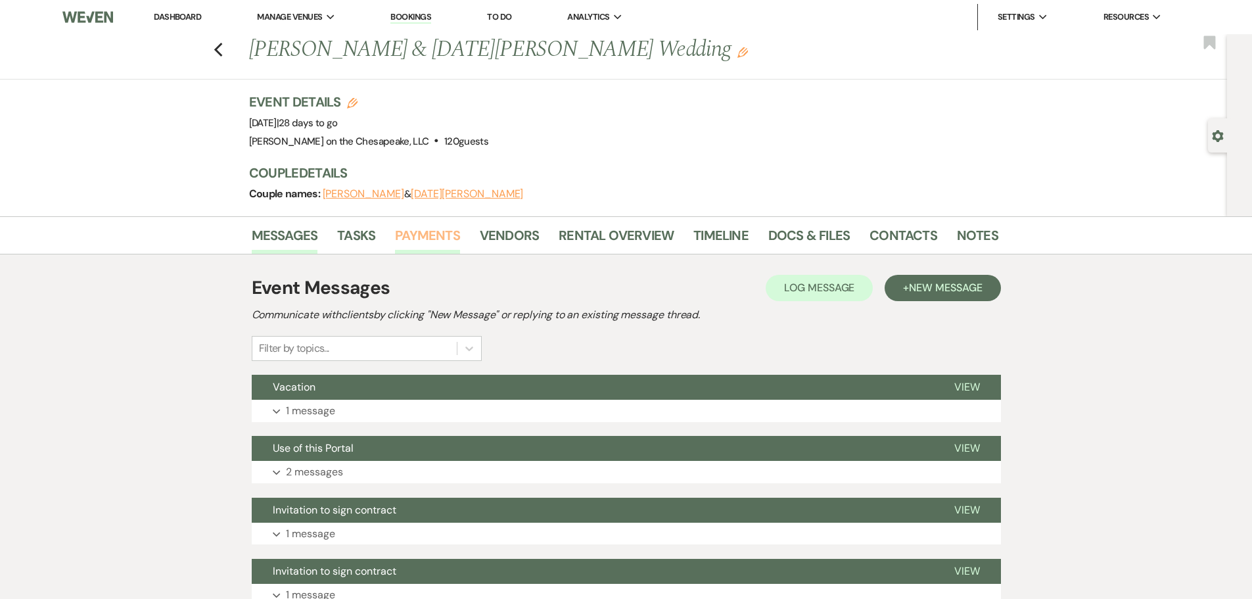
click at [418, 238] on link "Payments" at bounding box center [427, 239] width 65 height 29
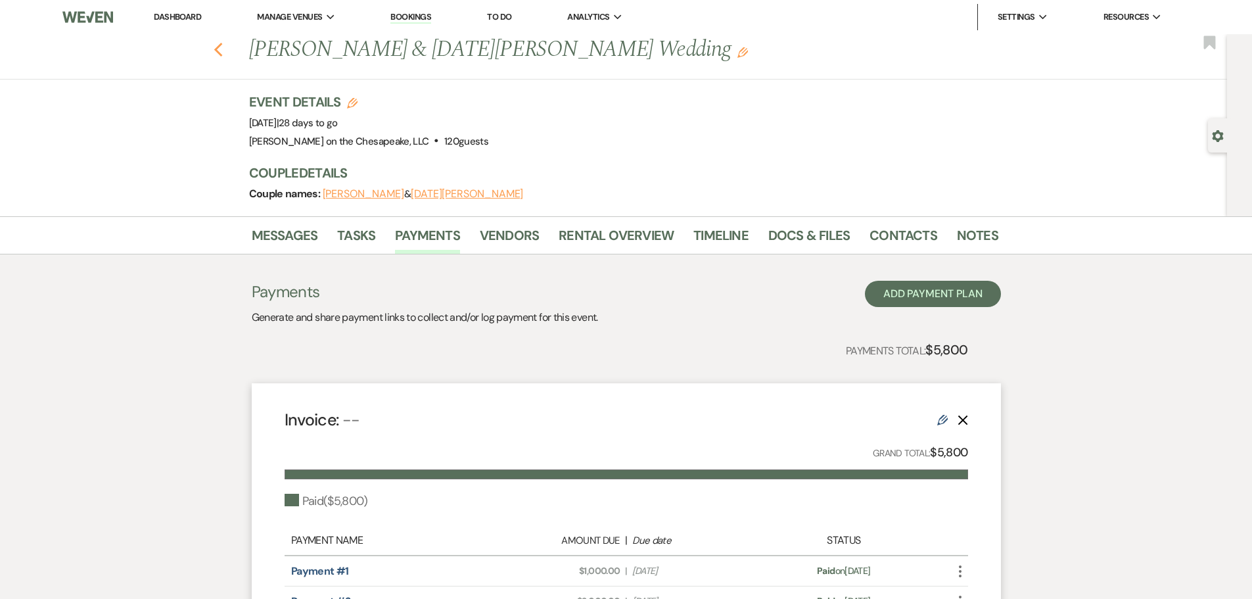
click at [222, 55] on use "button" at bounding box center [218, 50] width 9 height 14
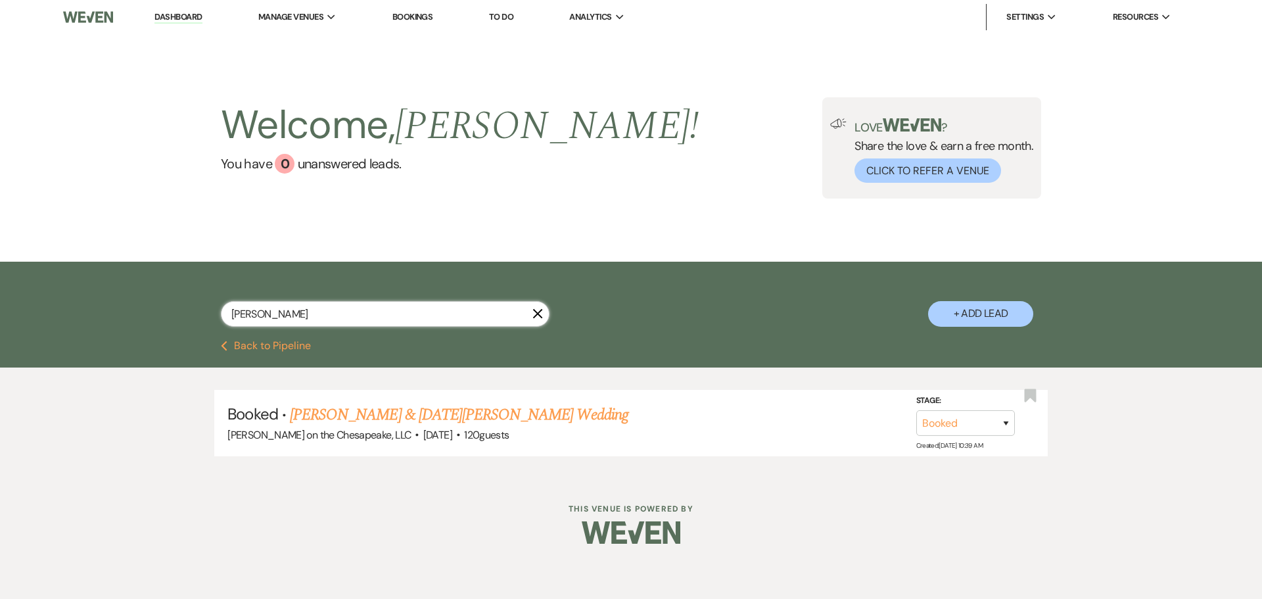
drag, startPoint x: 241, startPoint y: 306, endPoint x: 9, endPoint y: 304, distance: 232.0
click at [9, 305] on div "[PERSON_NAME] X + Add Lead" at bounding box center [631, 301] width 1262 height 79
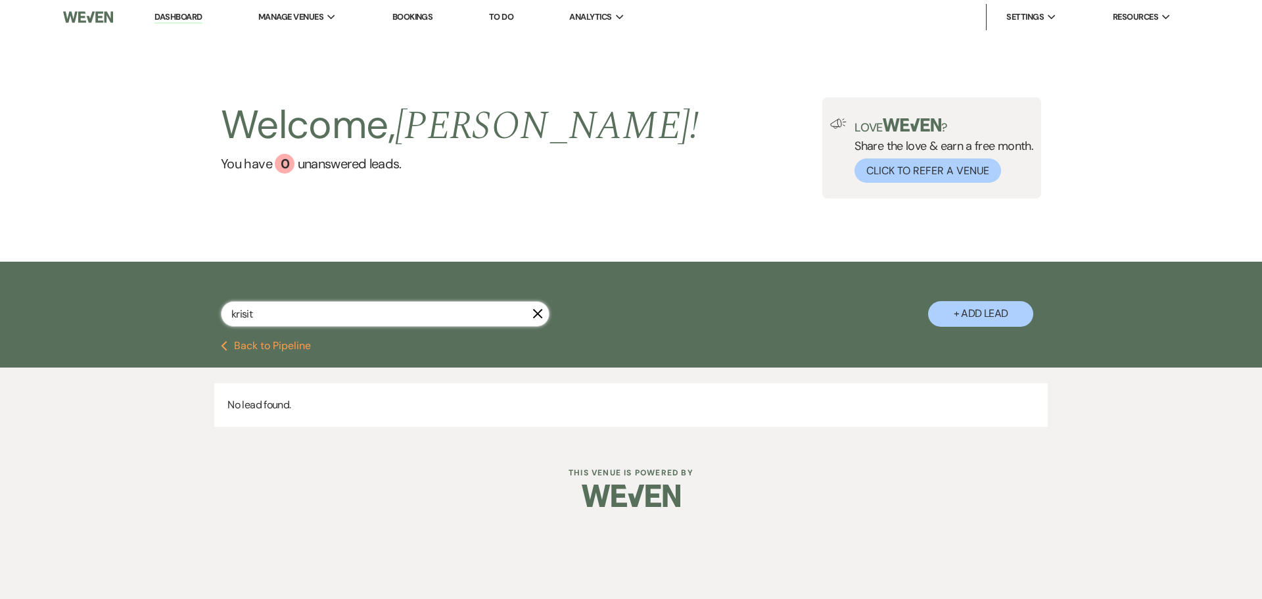
drag, startPoint x: 291, startPoint y: 315, endPoint x: 87, endPoint y: 308, distance: 203.9
click at [87, 308] on div "krisit X + Add Lead" at bounding box center [631, 301] width 1262 height 79
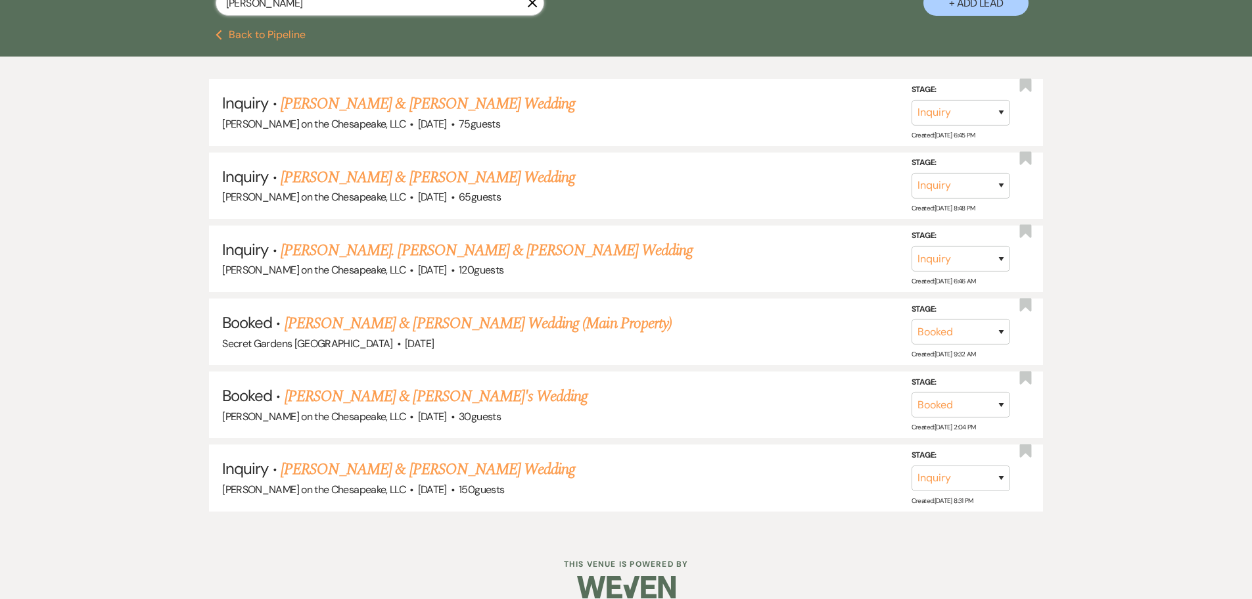
scroll to position [329, 0]
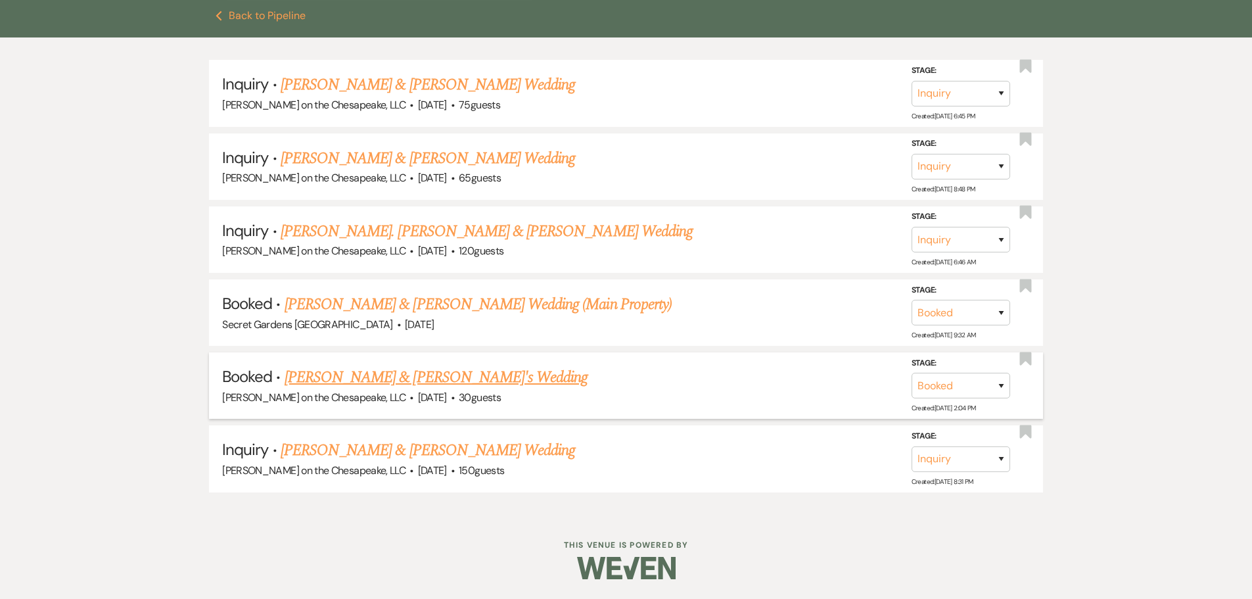
type input "[PERSON_NAME]"
click at [320, 371] on link "[PERSON_NAME] & [PERSON_NAME]'s Wedding" at bounding box center [437, 377] width 304 height 24
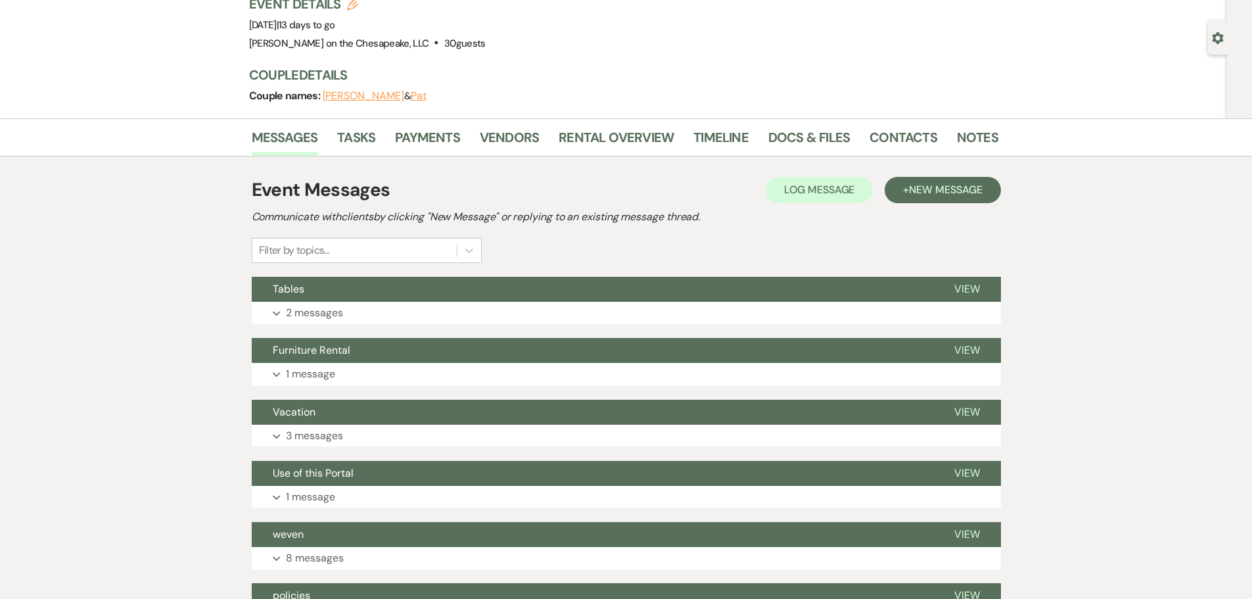
scroll to position [66, 0]
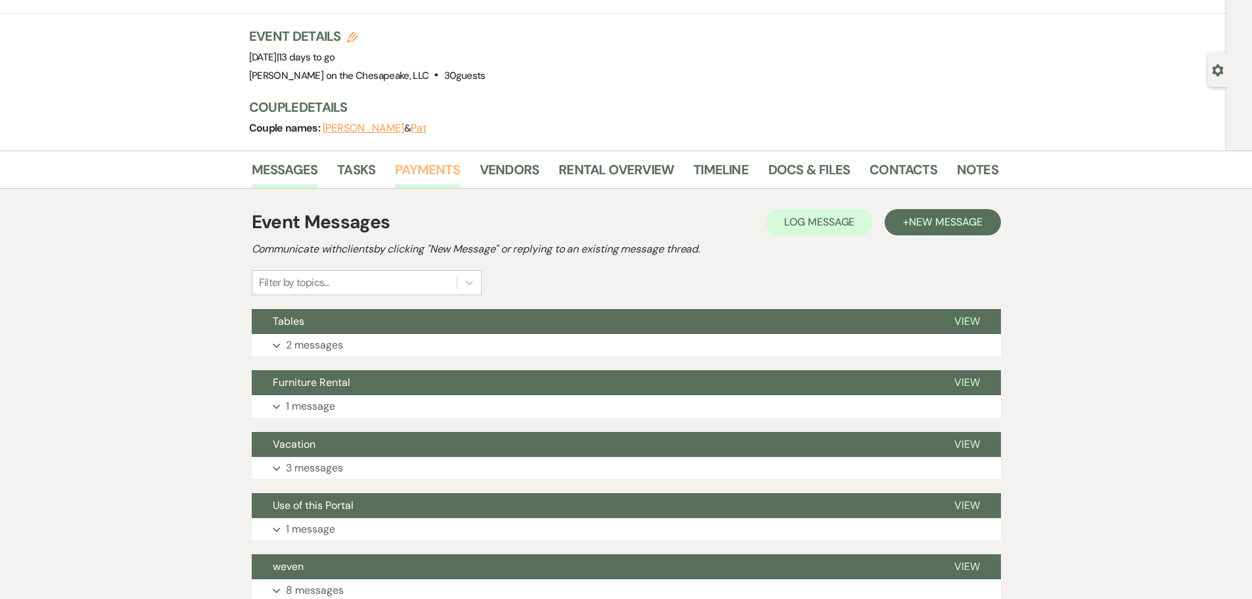
click at [413, 181] on link "Payments" at bounding box center [427, 173] width 65 height 29
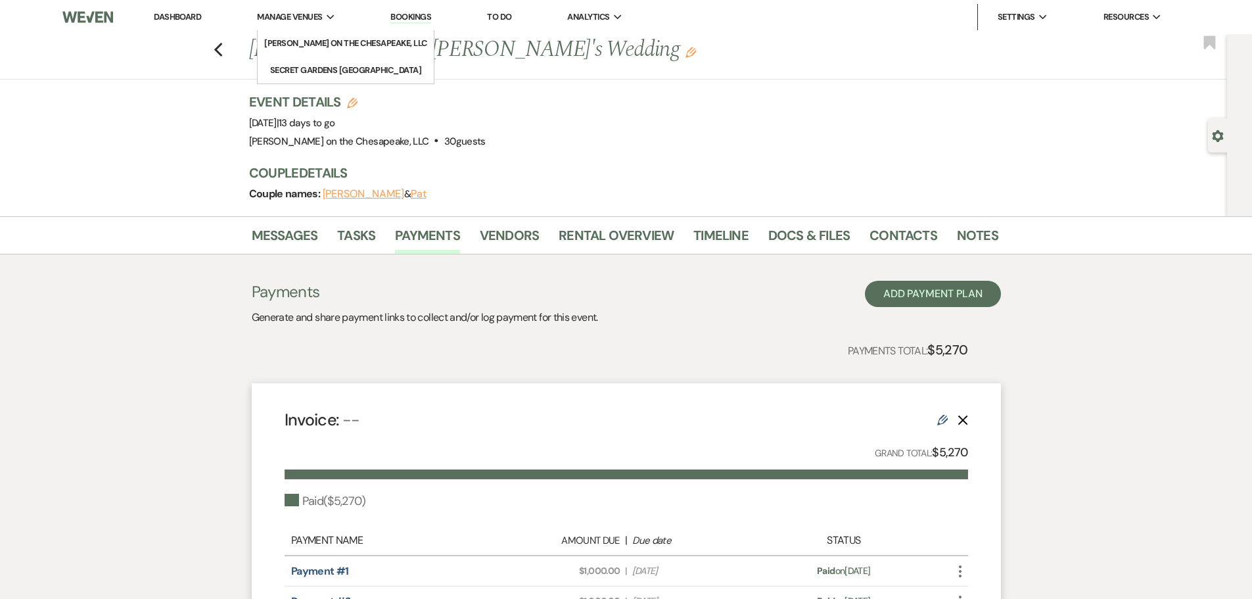
click at [317, 16] on span "Manage Venues" at bounding box center [289, 17] width 65 height 13
click at [317, 42] on li "[PERSON_NAME] on the Chesapeake, LLC" at bounding box center [345, 43] width 163 height 13
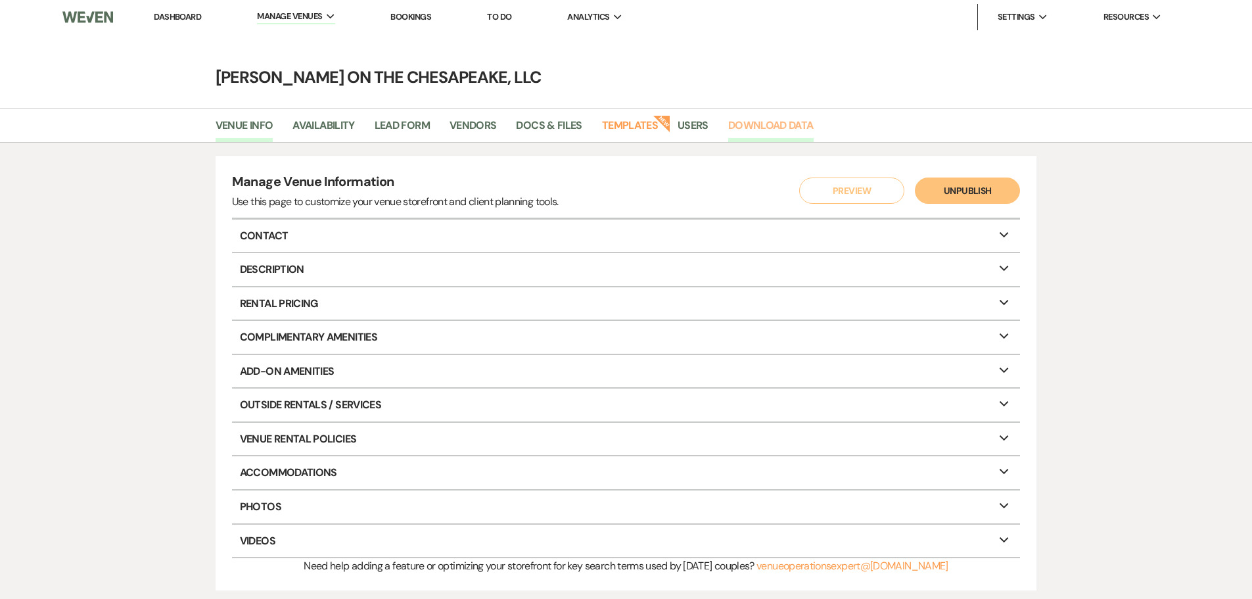
click at [765, 124] on link "Download Data" at bounding box center [770, 129] width 85 height 25
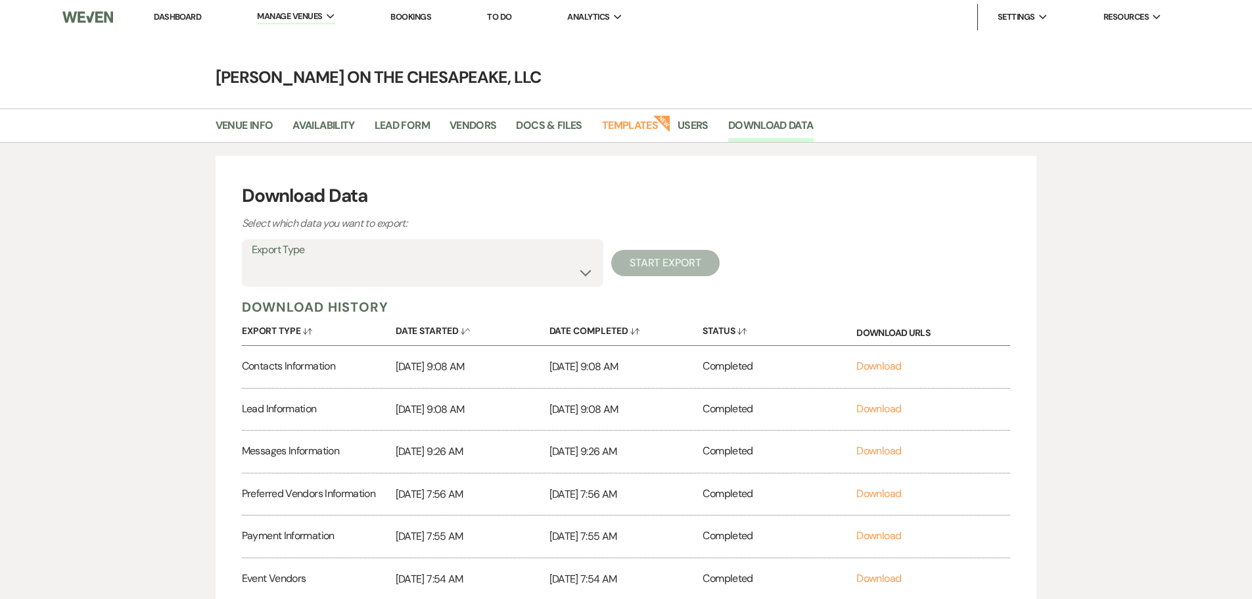
click at [451, 258] on label "Export Type" at bounding box center [423, 250] width 342 height 19
click at [582, 269] on select "Availability Calendar Information Category Templates Contacts Information Event…" at bounding box center [423, 273] width 342 height 26
select select "messagesInfo"
click at [252, 260] on select "Availability Calendar Information Category Templates Contacts Information Event…" at bounding box center [423, 273] width 342 height 26
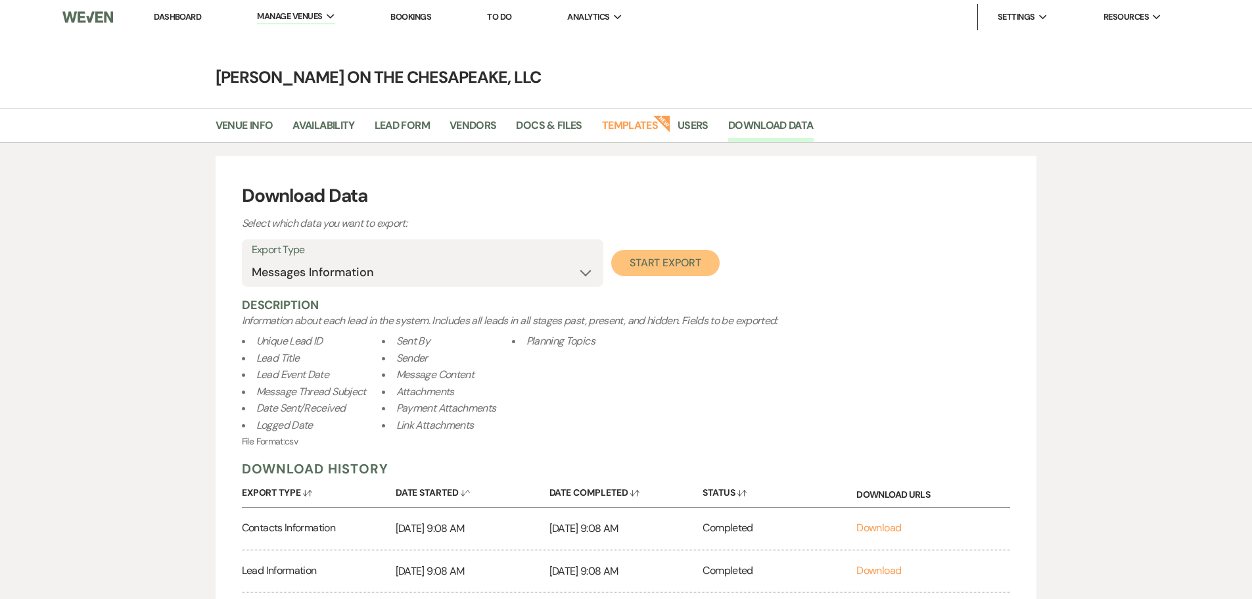
click at [673, 262] on button "Start Export" at bounding box center [665, 263] width 108 height 26
select select
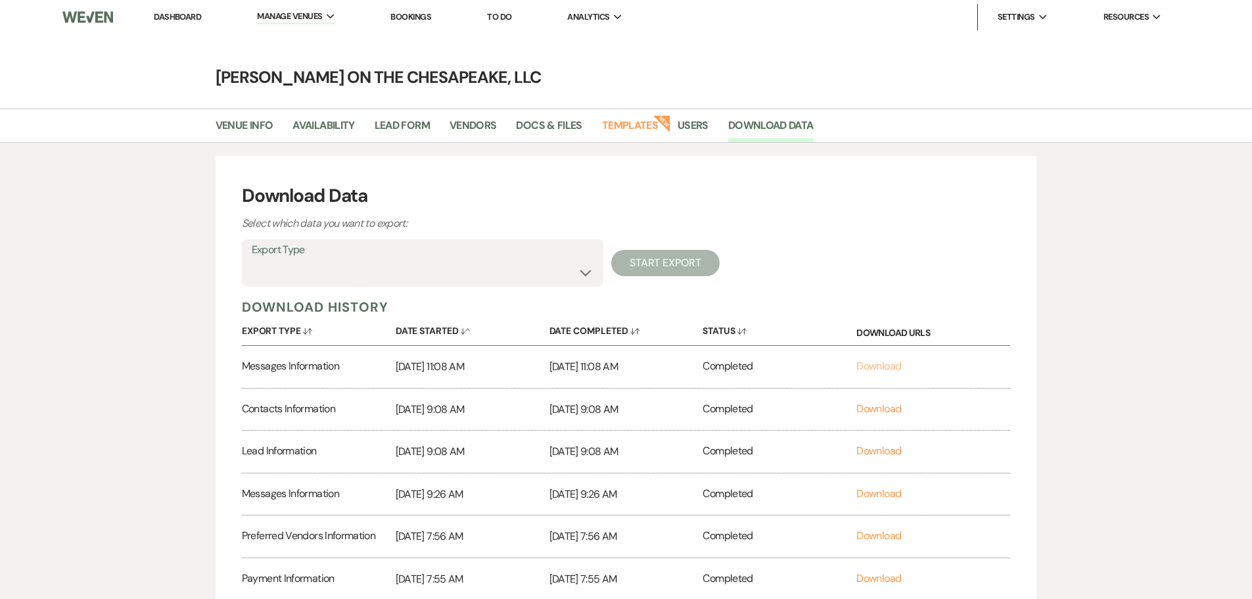
click at [861, 366] on link "Download" at bounding box center [878, 366] width 45 height 14
